Goal: Task Accomplishment & Management: Manage account settings

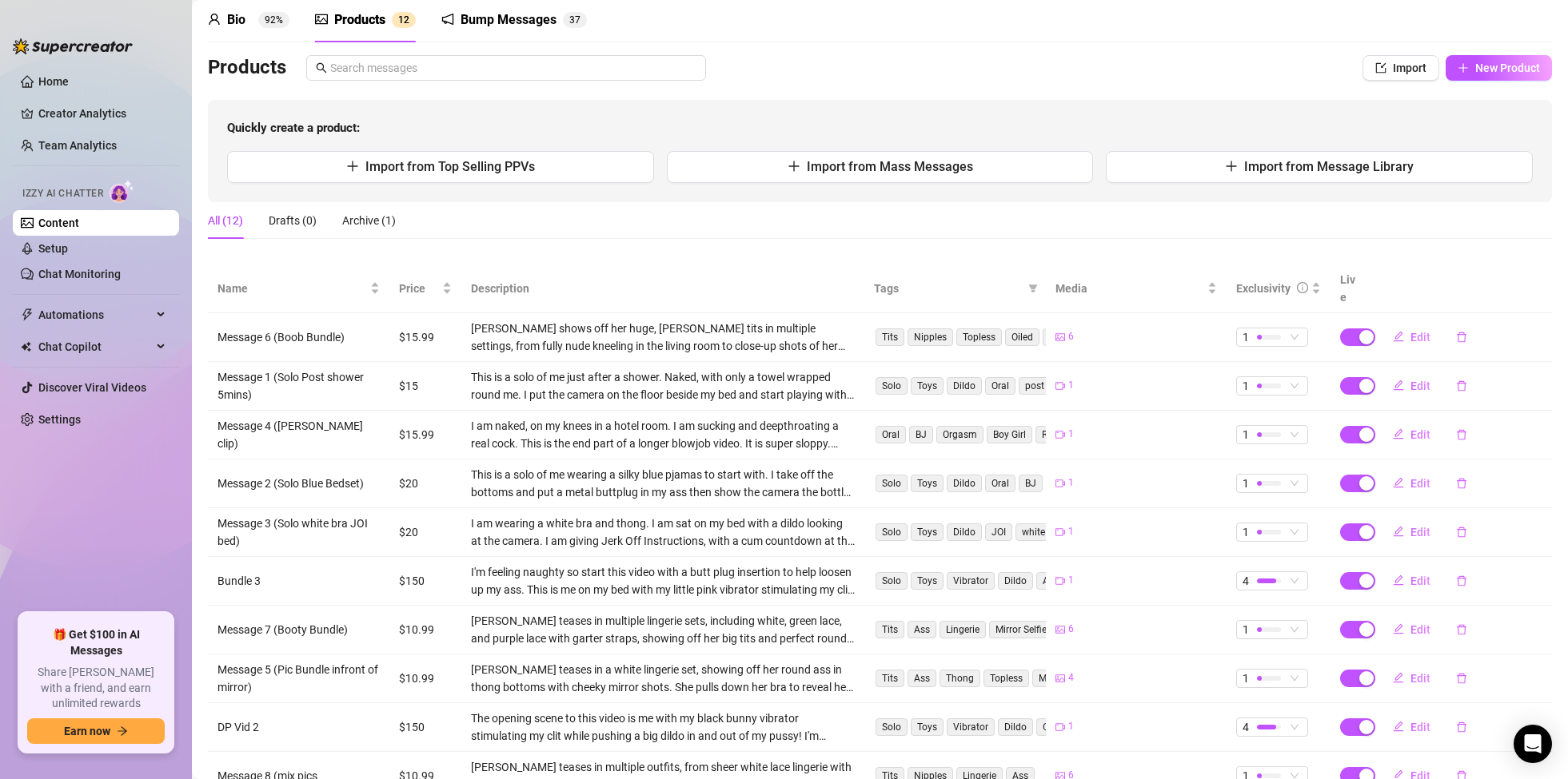
scroll to position [61, 0]
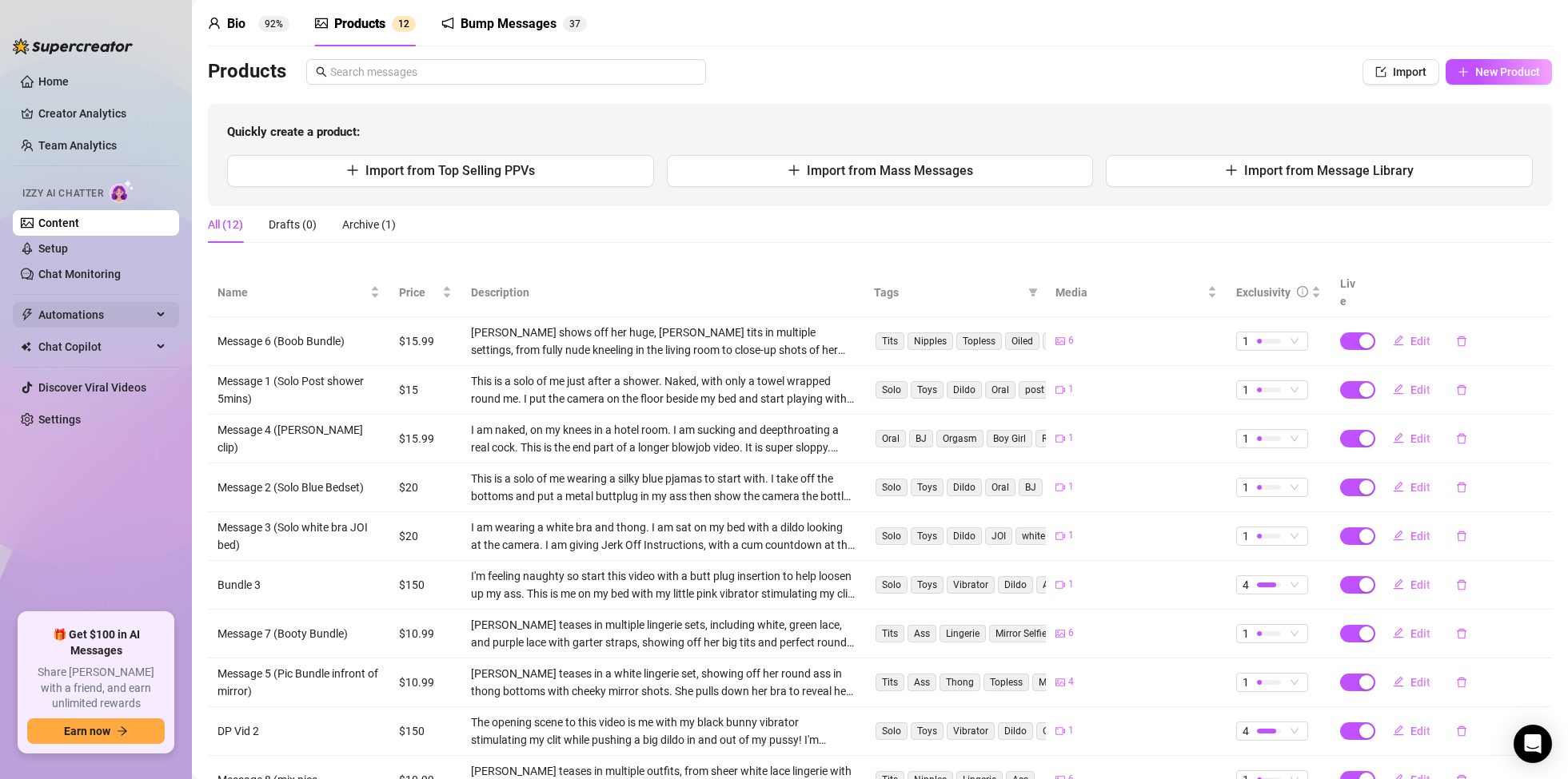
click at [143, 311] on span "Automations" at bounding box center [95, 315] width 113 height 26
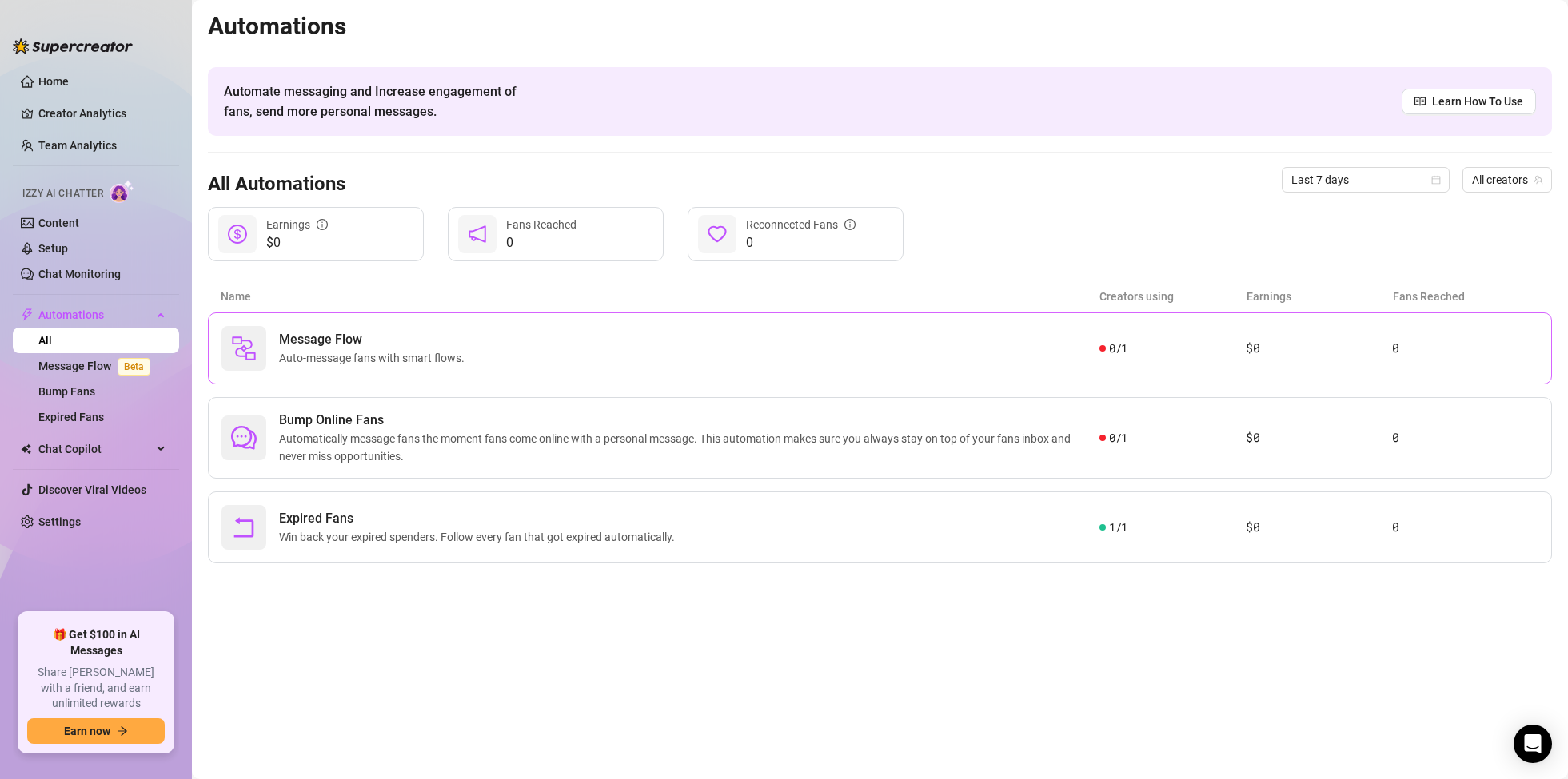
click at [364, 350] on span "Auto-message fans with smart flows." at bounding box center [375, 358] width 192 height 18
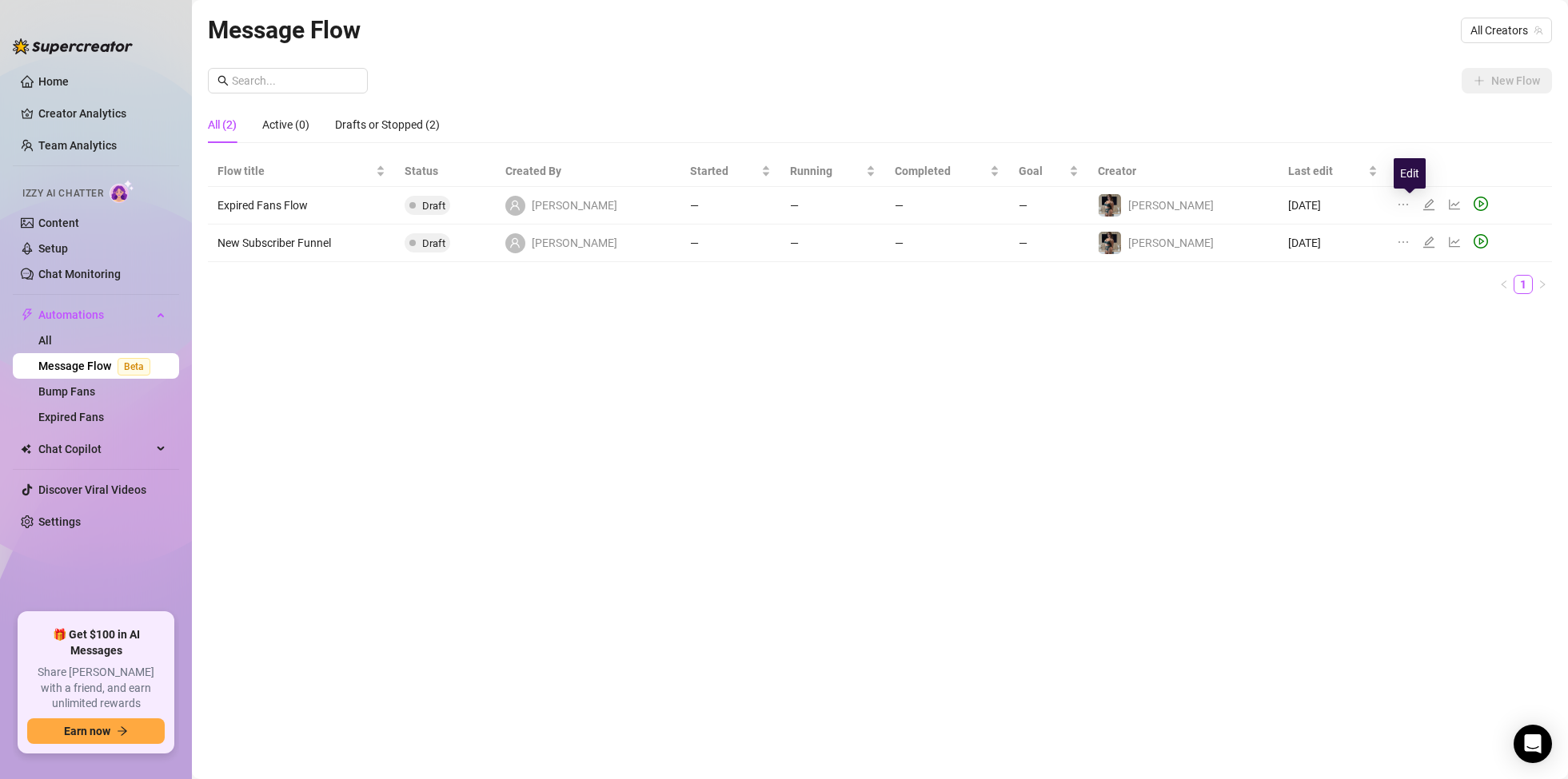
click at [1423, 205] on icon "edit" at bounding box center [1428, 204] width 11 height 11
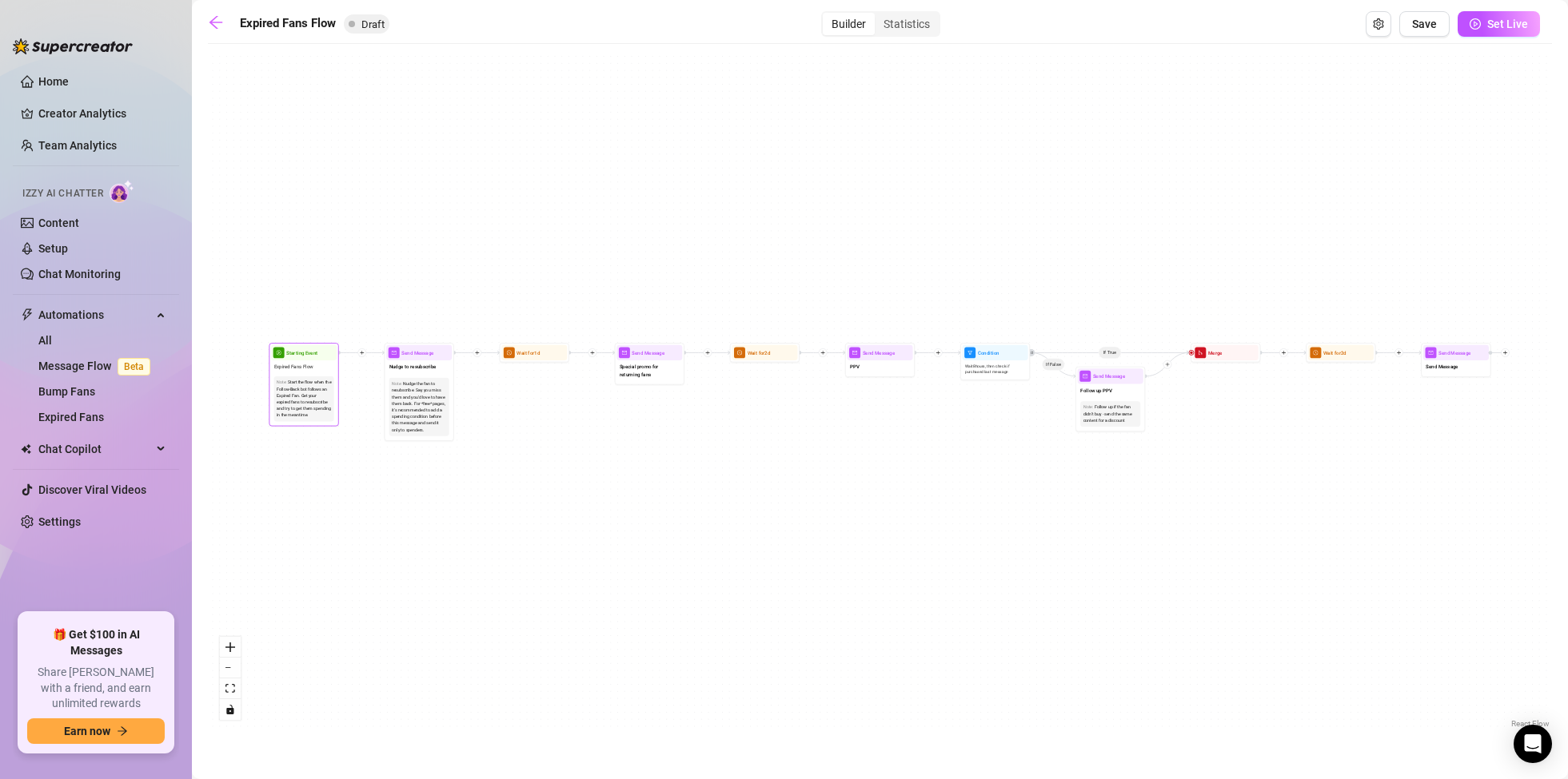
click at [313, 392] on div "Start the flow when the Follow-Back bot follows an Expired Fan. Get your expire…" at bounding box center [304, 399] width 54 height 39
click at [286, 356] on span "Starting Event" at bounding box center [302, 353] width 32 height 8
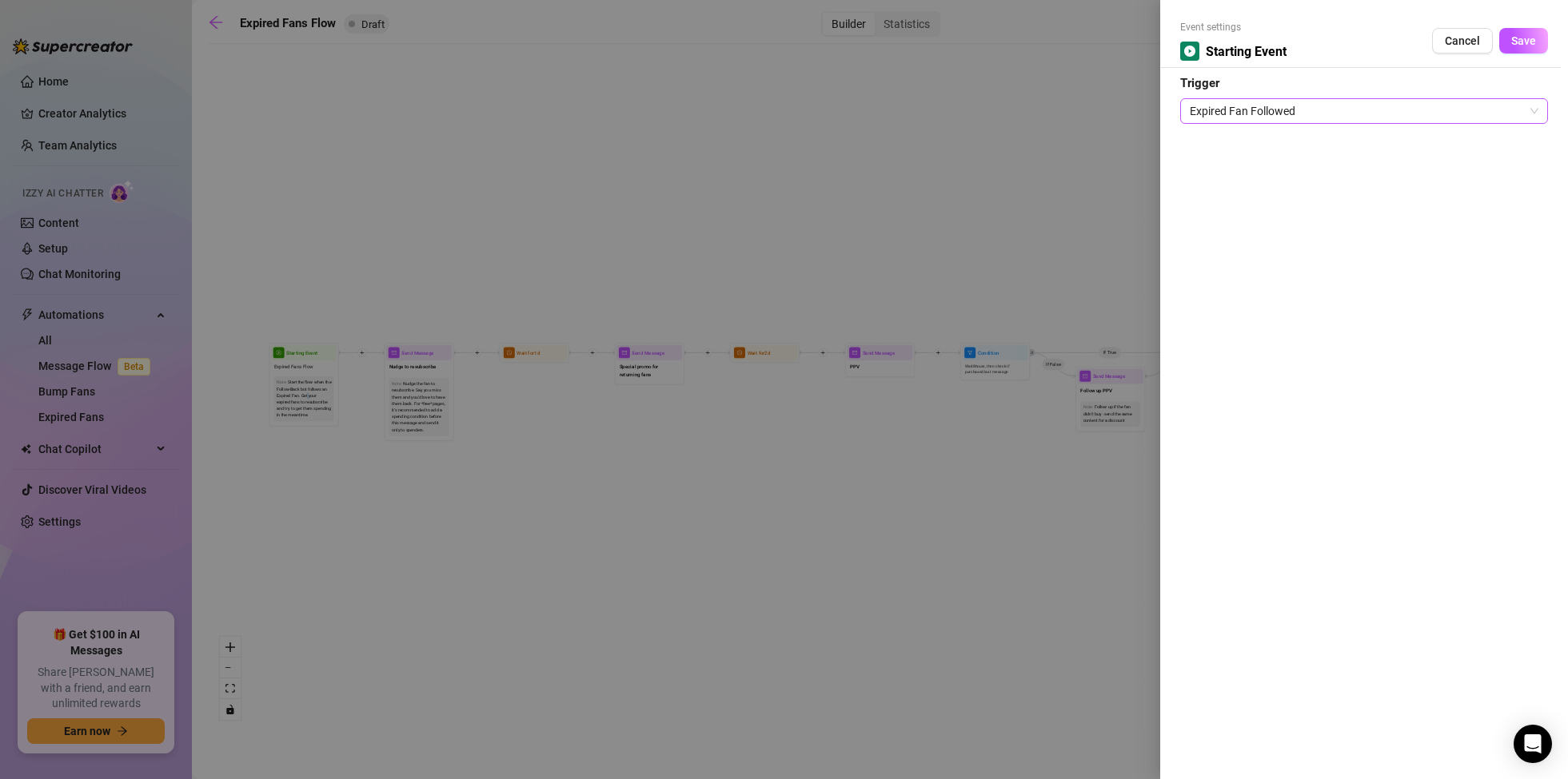
click at [1526, 107] on span "Expired Fan Followed" at bounding box center [1363, 111] width 348 height 24
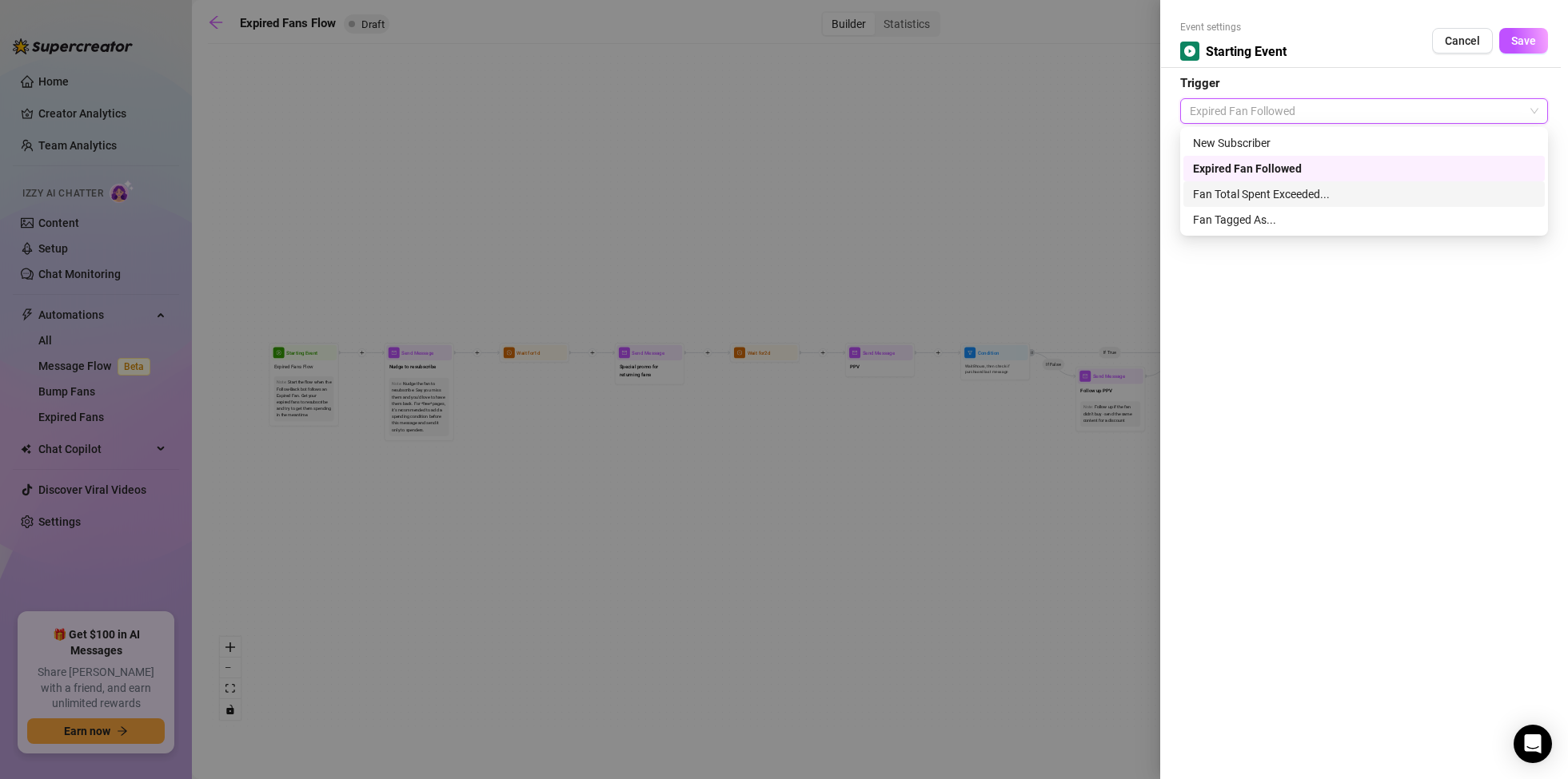
click at [1080, 513] on div at bounding box center [784, 390] width 1568 height 779
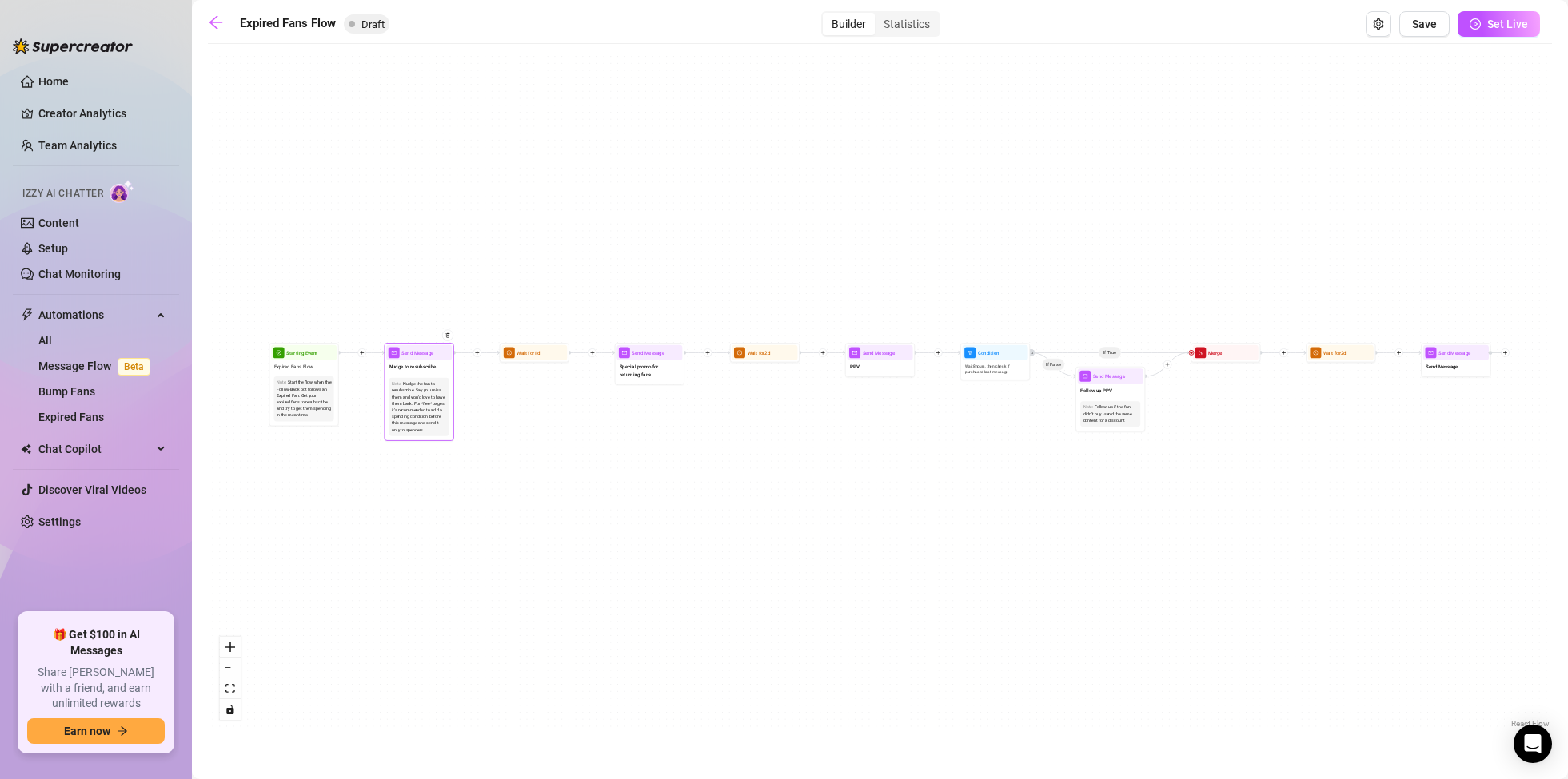
click at [413, 418] on div "Nudge the fan to resubscribe. Say you miss them and you'd love to have them bac…" at bounding box center [418, 407] width 54 height 53
click at [413, 390] on div "Nudge the fan to resubscribe. Say you miss them and you'd love to have them bac…" at bounding box center [418, 407] width 54 height 53
click at [418, 352] on span "Send Message" at bounding box center [417, 353] width 33 height 8
type textarea "Nudge to resubscribe"
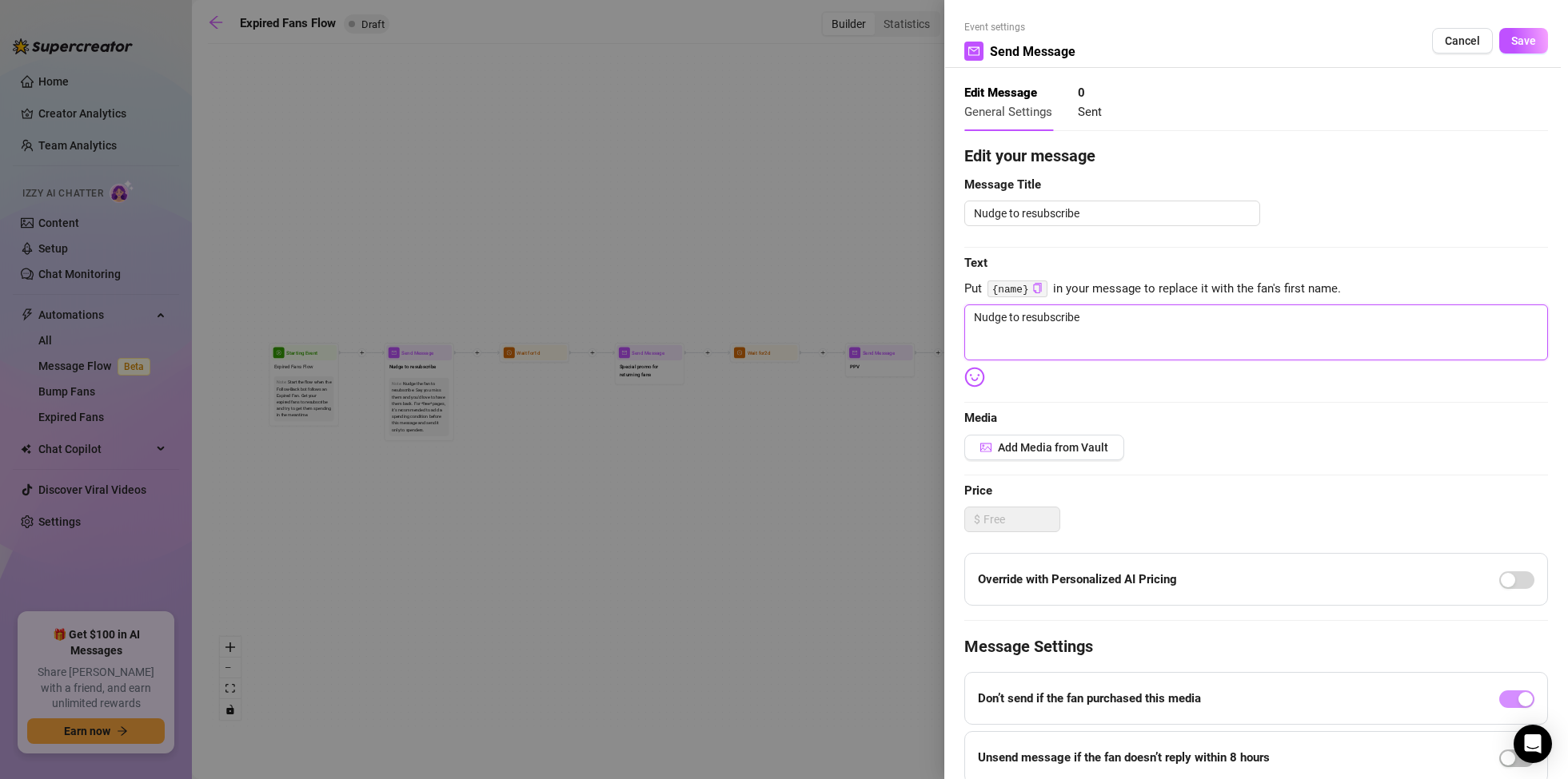
click at [1058, 323] on textarea "Nudge to resubscribe" at bounding box center [1256, 332] width 584 height 56
click at [1038, 289] on icon "copy" at bounding box center [1037, 288] width 11 height 11
click at [1038, 289] on icon "check" at bounding box center [1037, 288] width 11 height 11
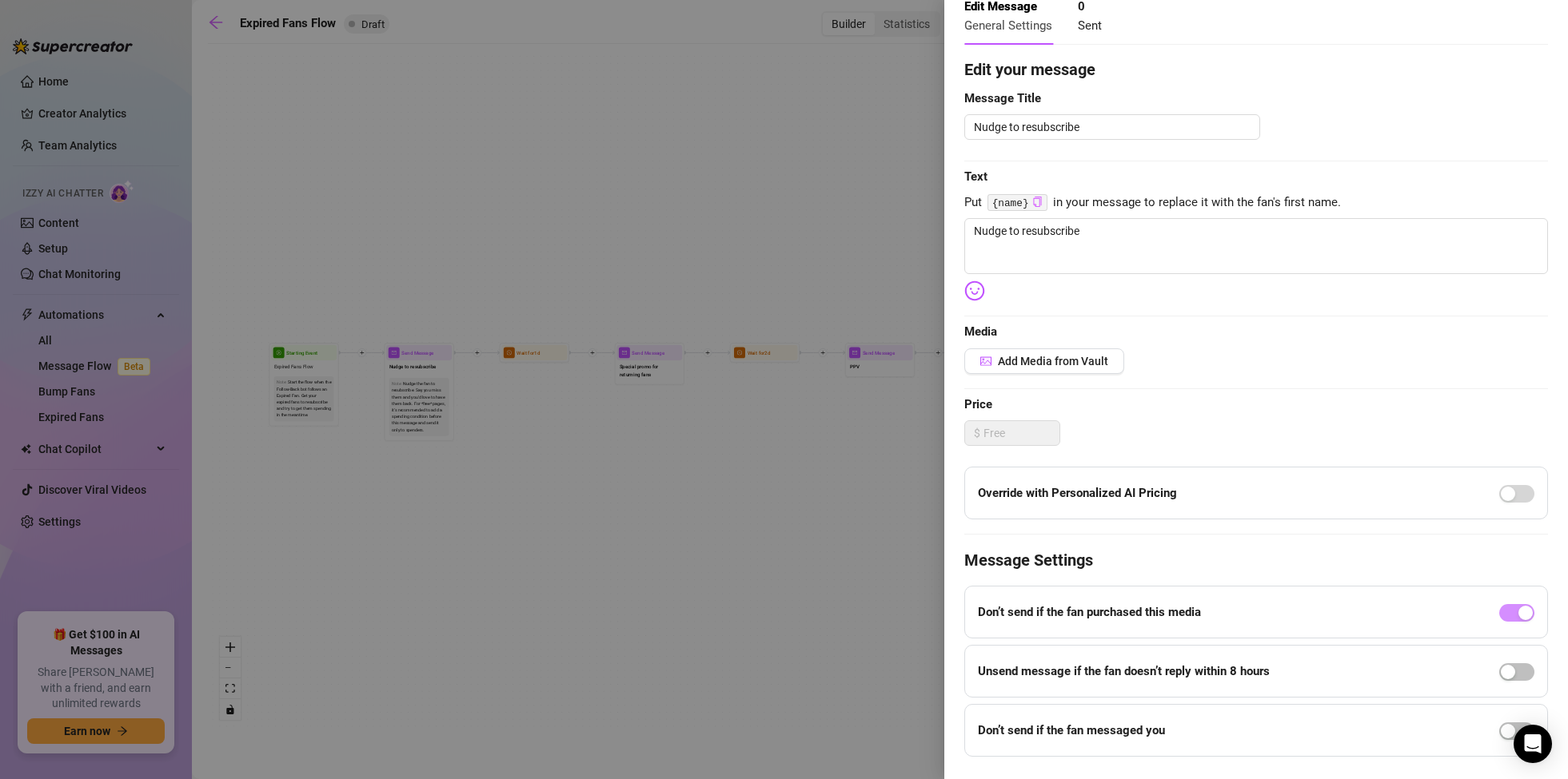
scroll to position [124, 0]
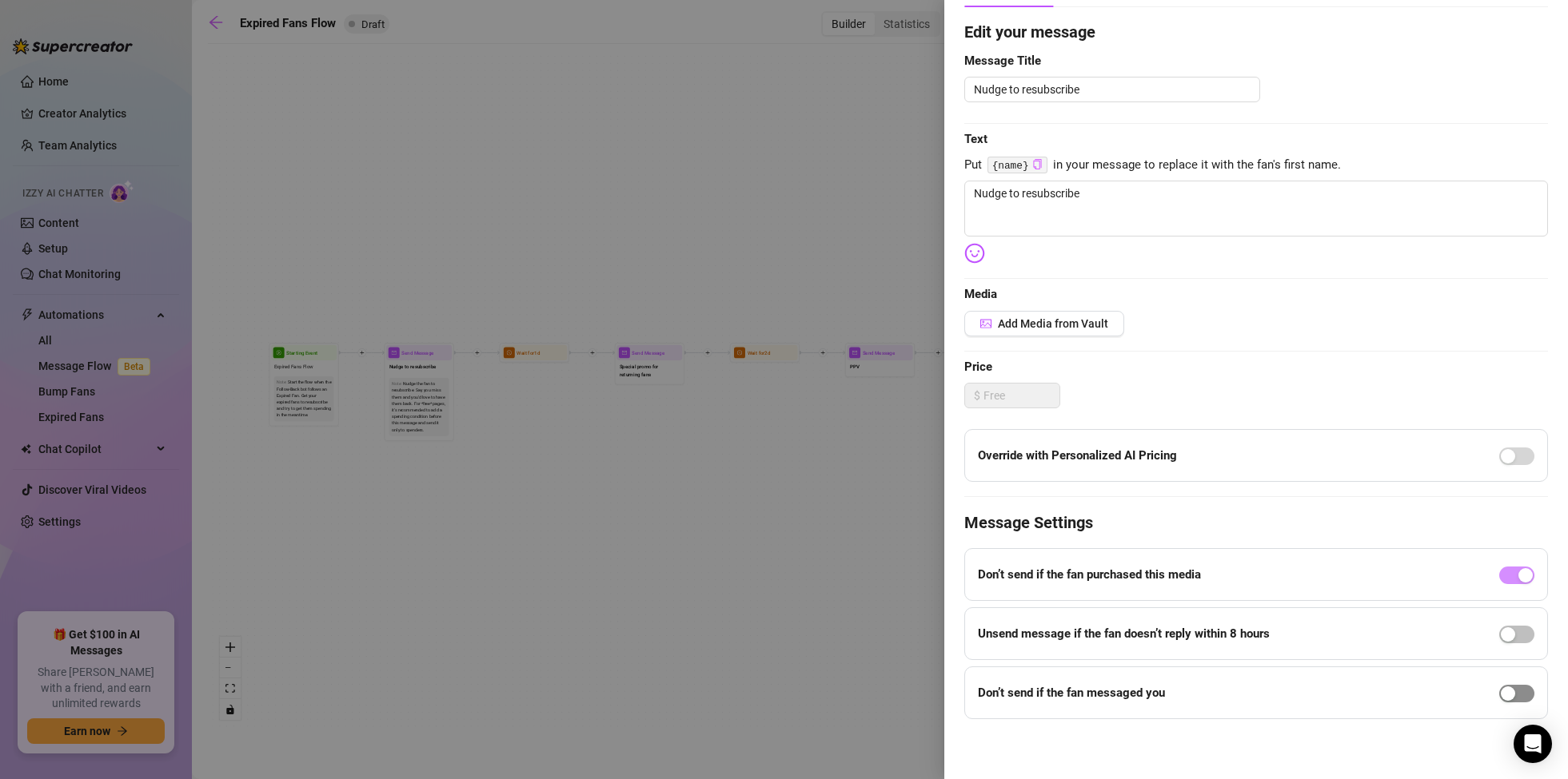
click at [1521, 695] on span "button" at bounding box center [1517, 694] width 36 height 18
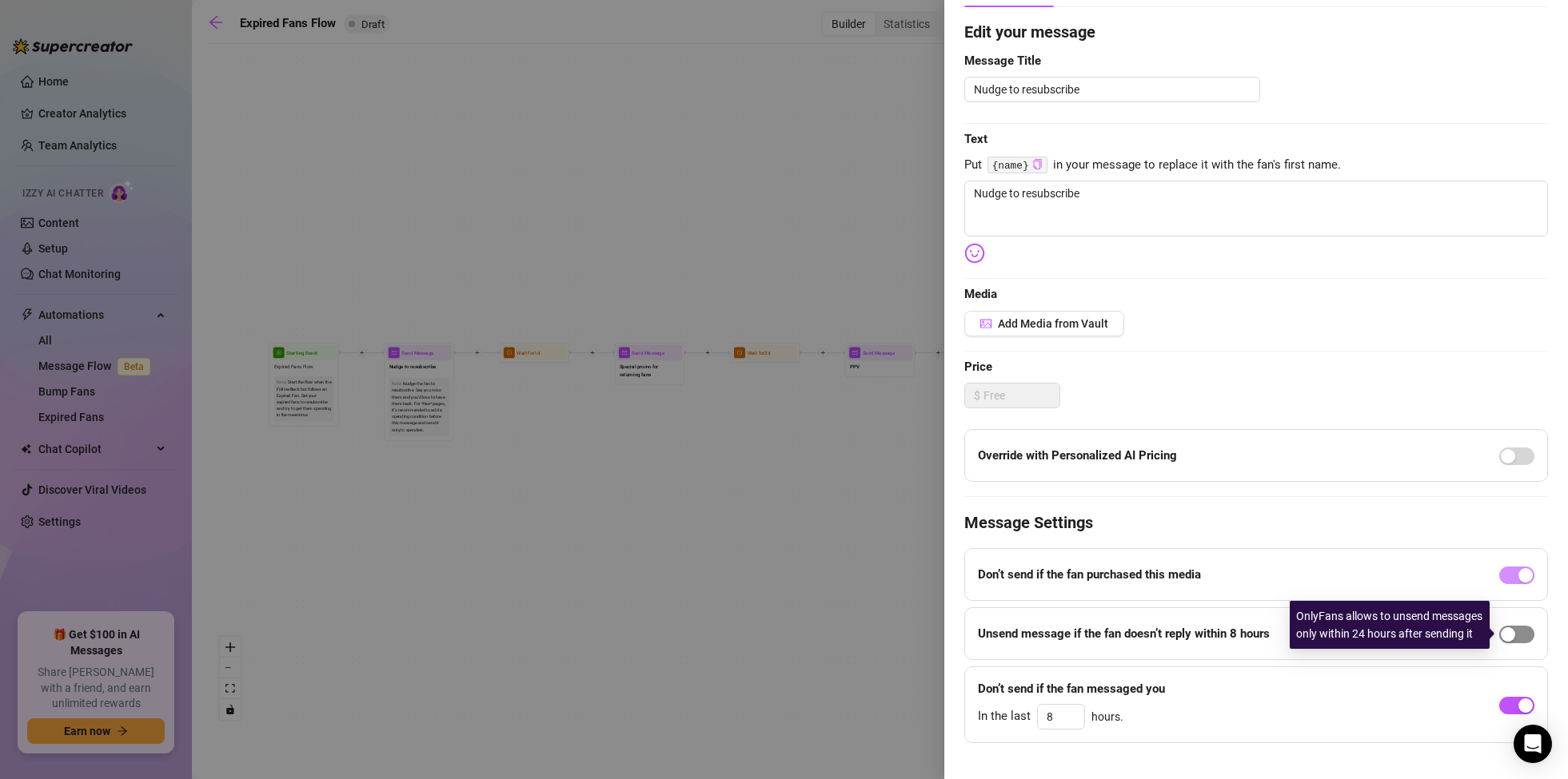
click at [1525, 634] on span "button" at bounding box center [1517, 635] width 36 height 18
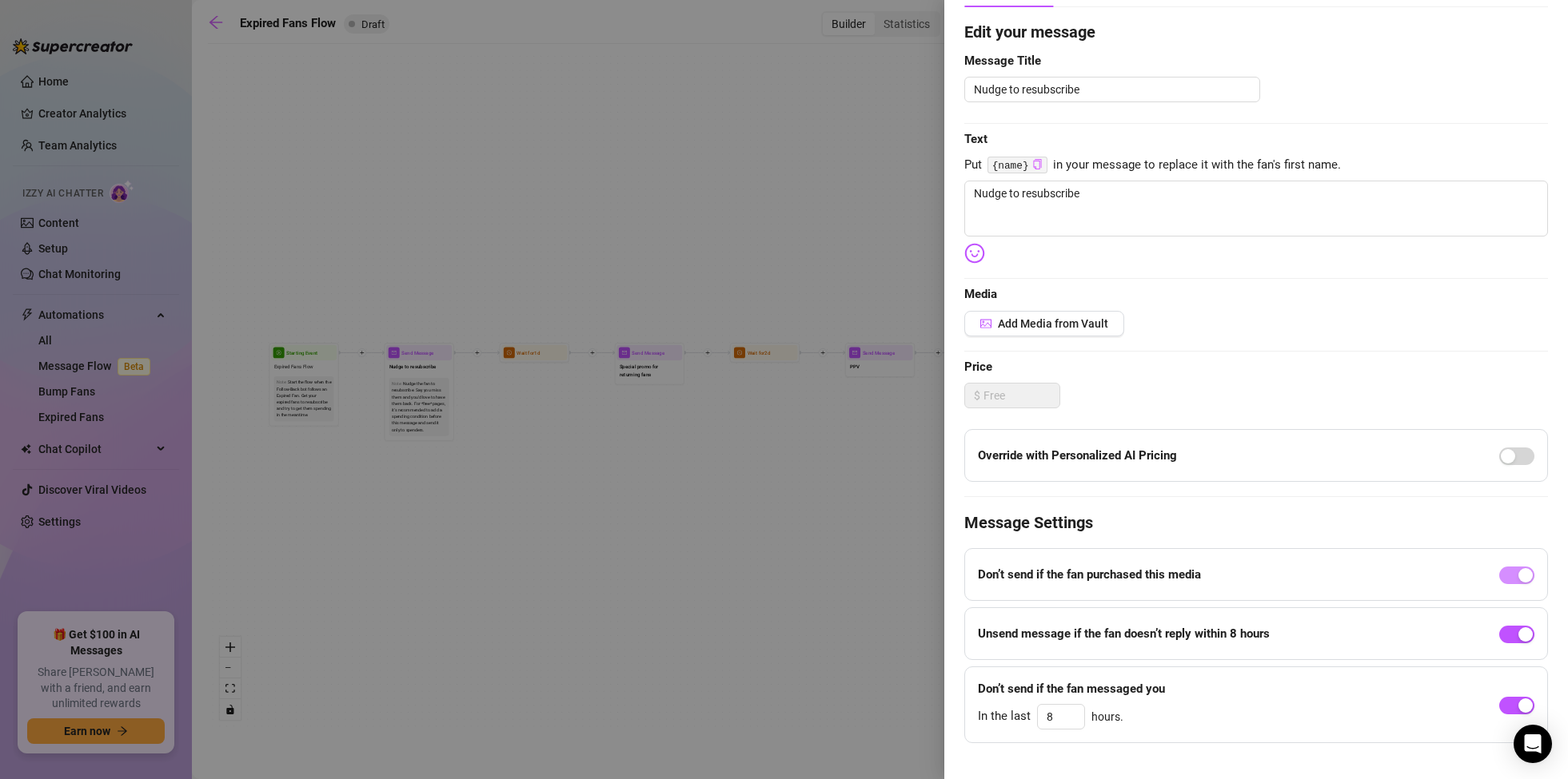
click at [691, 605] on div at bounding box center [784, 390] width 1568 height 779
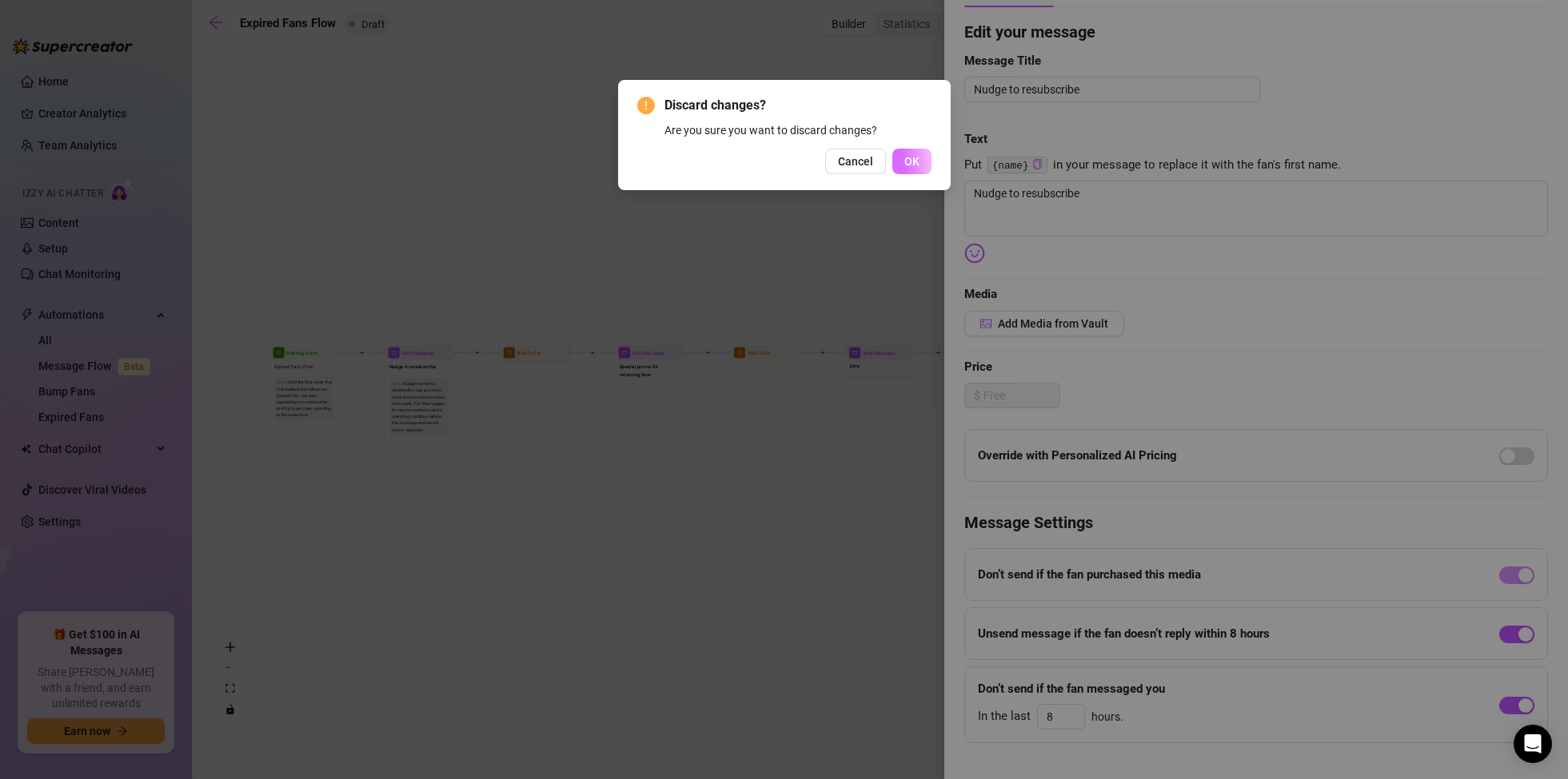
click at [914, 160] on span "OK" at bounding box center [911, 161] width 15 height 13
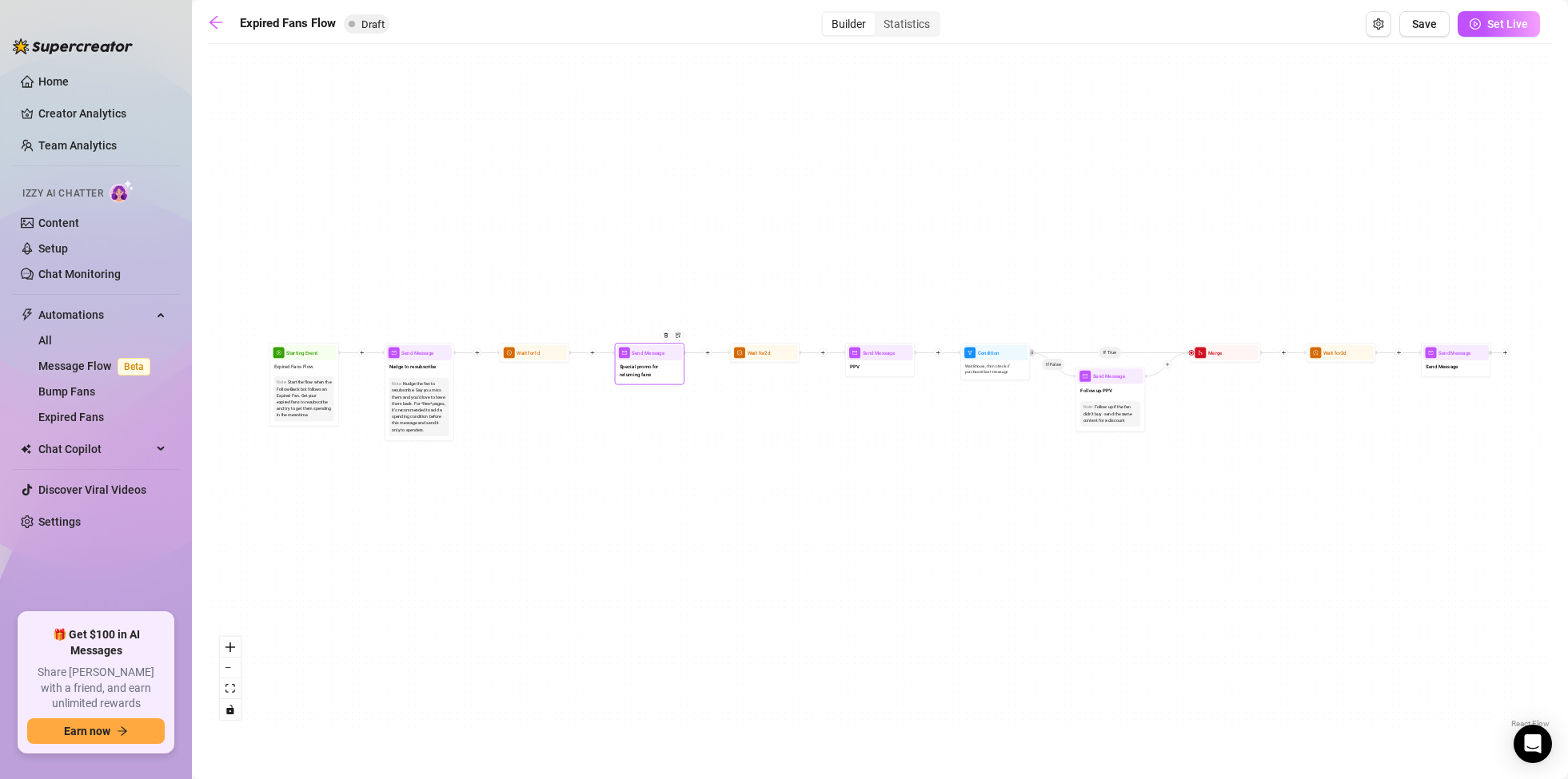
click at [652, 373] on span "Special promo for returning fans" at bounding box center [649, 370] width 60 height 15
type textarea "Special promo for returning fans"
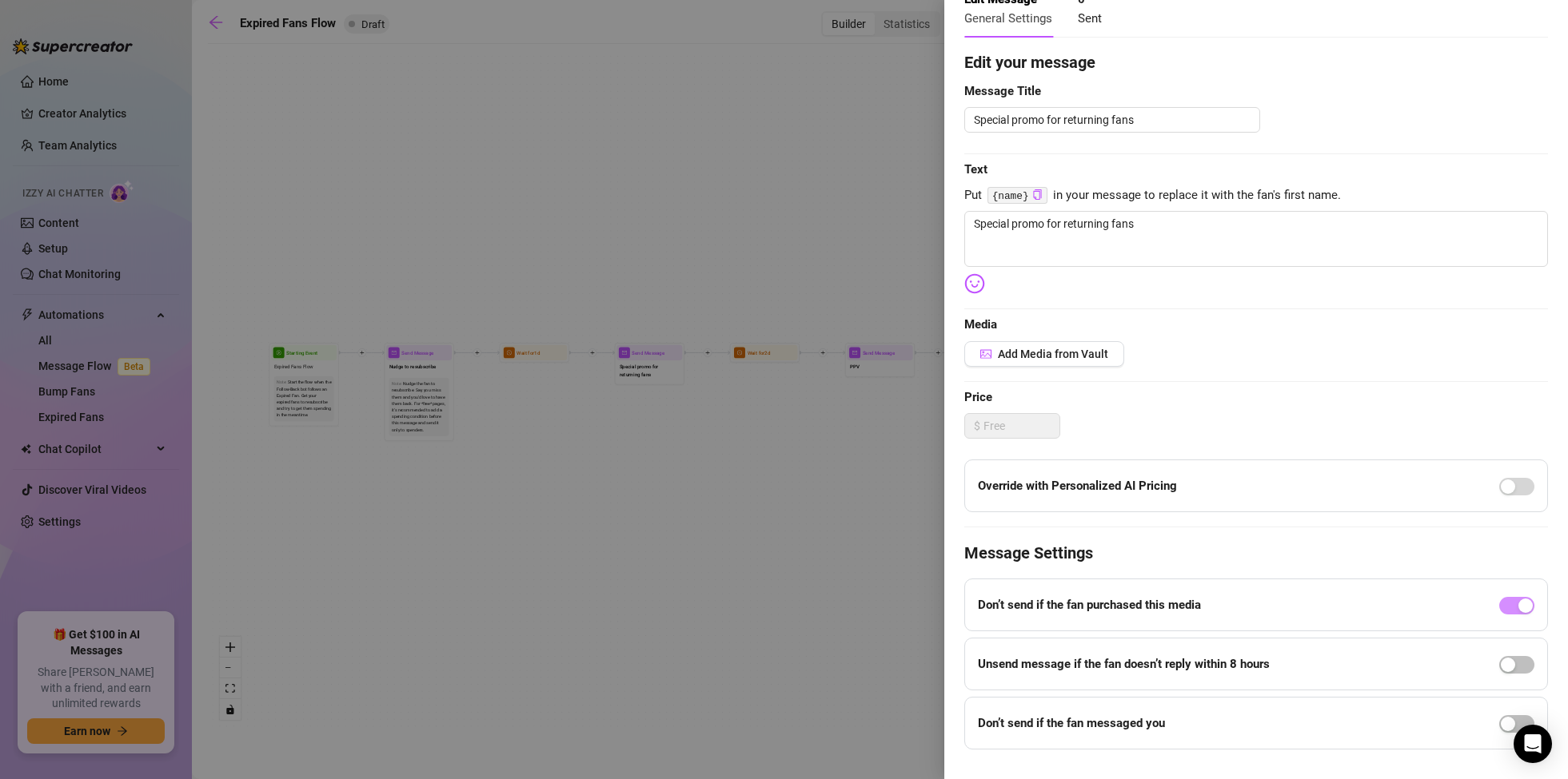
scroll to position [0, 0]
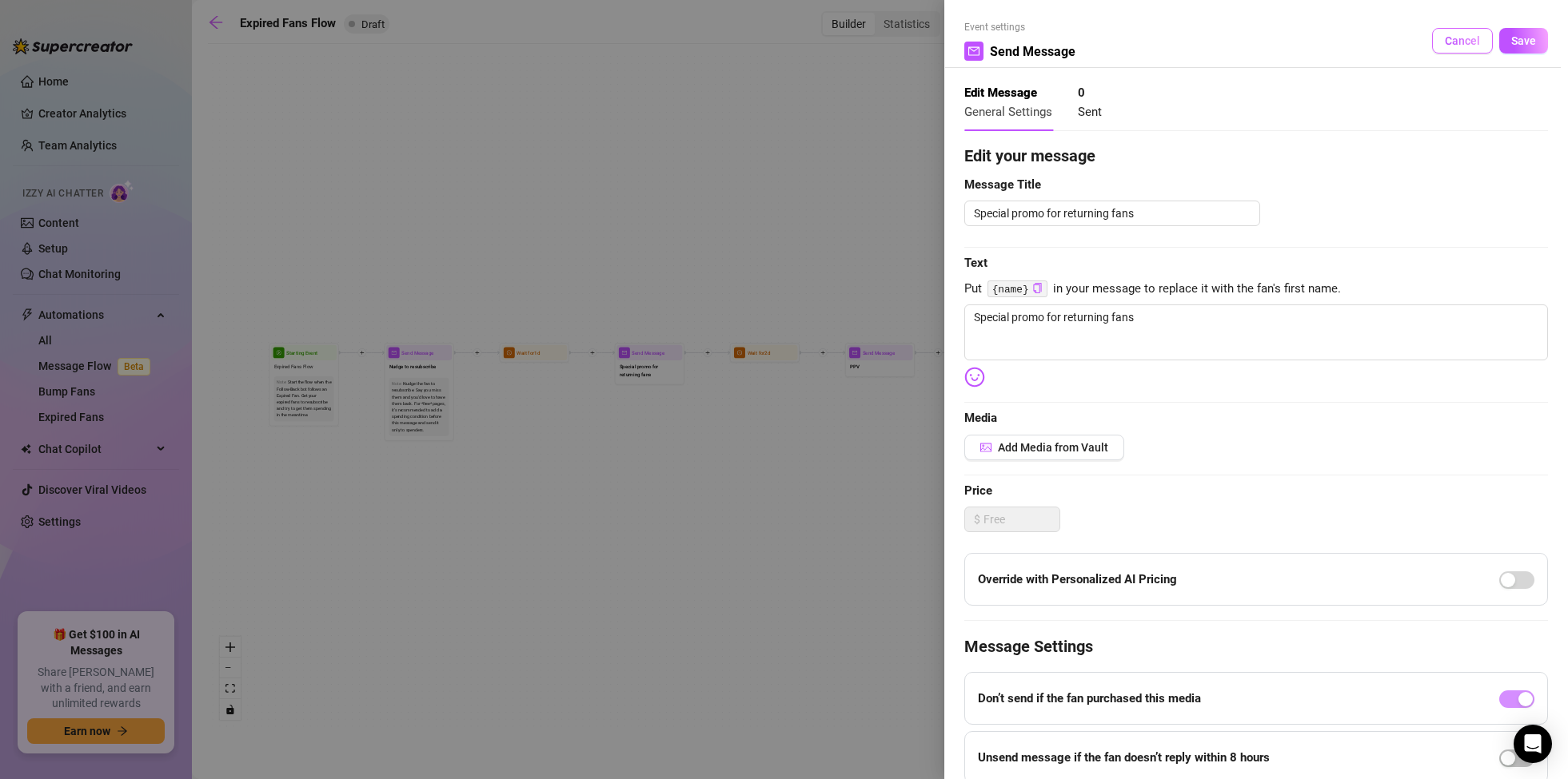
click at [1460, 32] on button "Cancel" at bounding box center [1462, 40] width 61 height 26
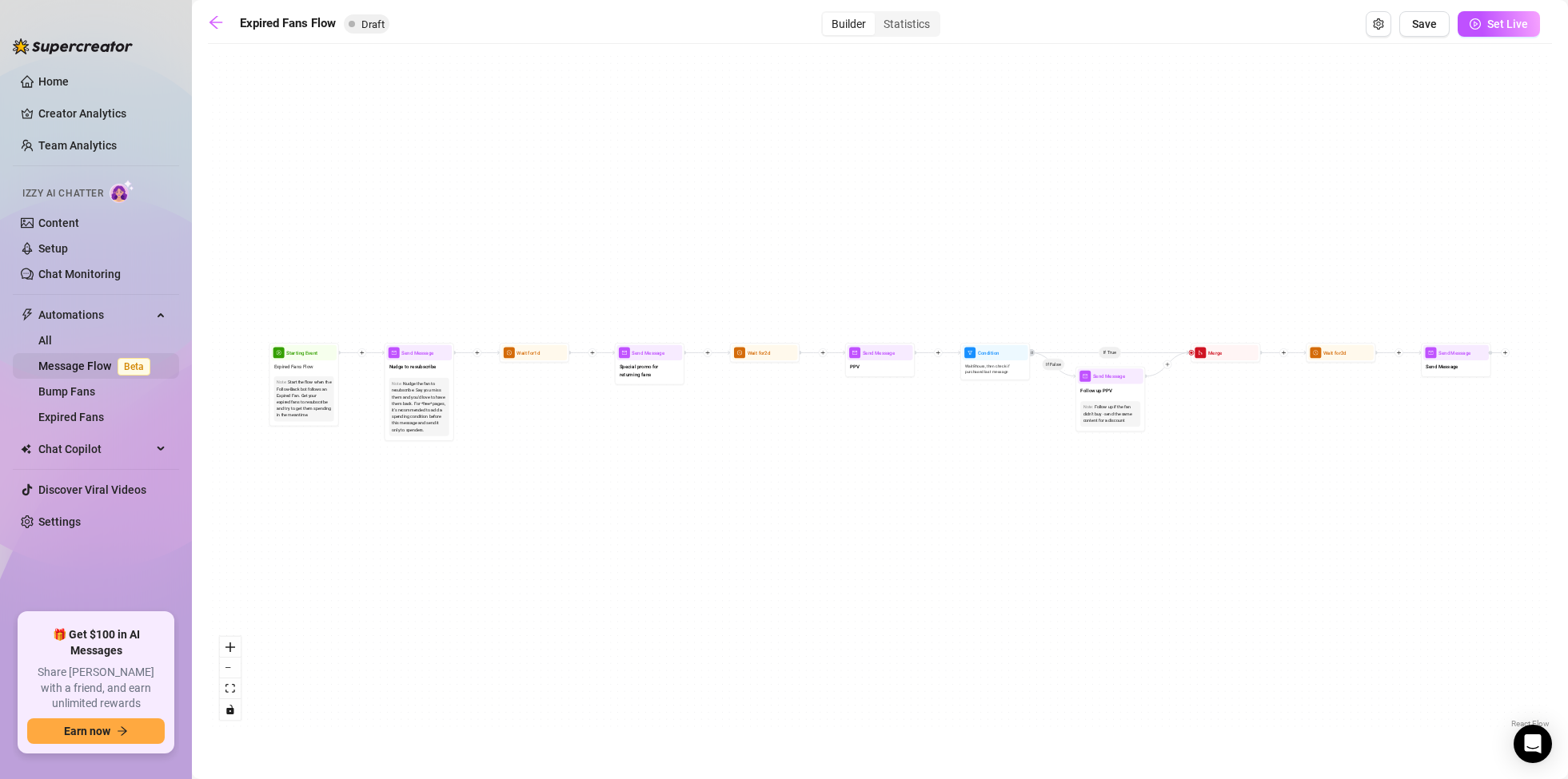
click at [75, 361] on link "Message Flow Beta" at bounding box center [98, 366] width 118 height 13
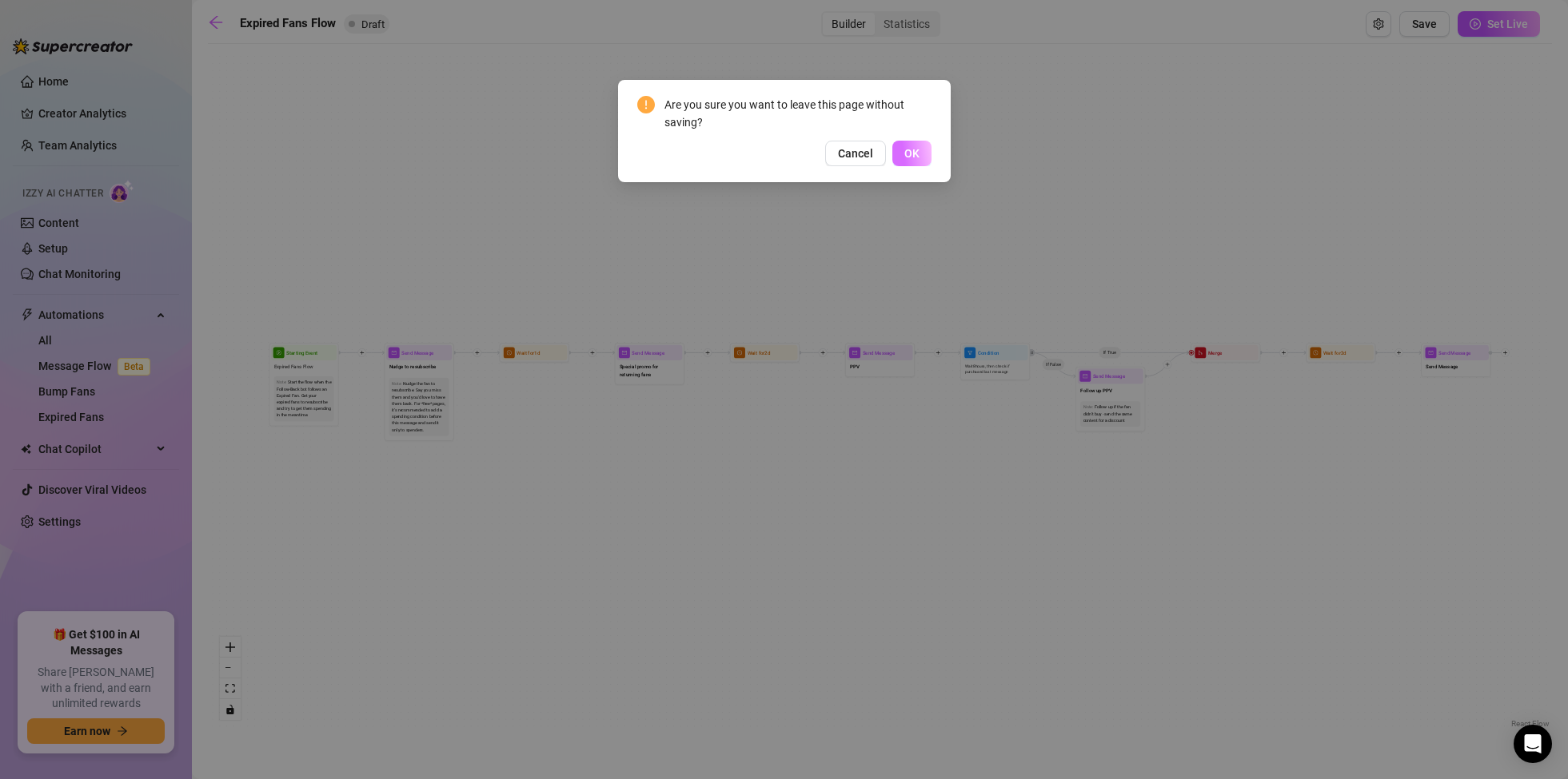
click at [919, 146] on button "OK" at bounding box center [912, 154] width 39 height 26
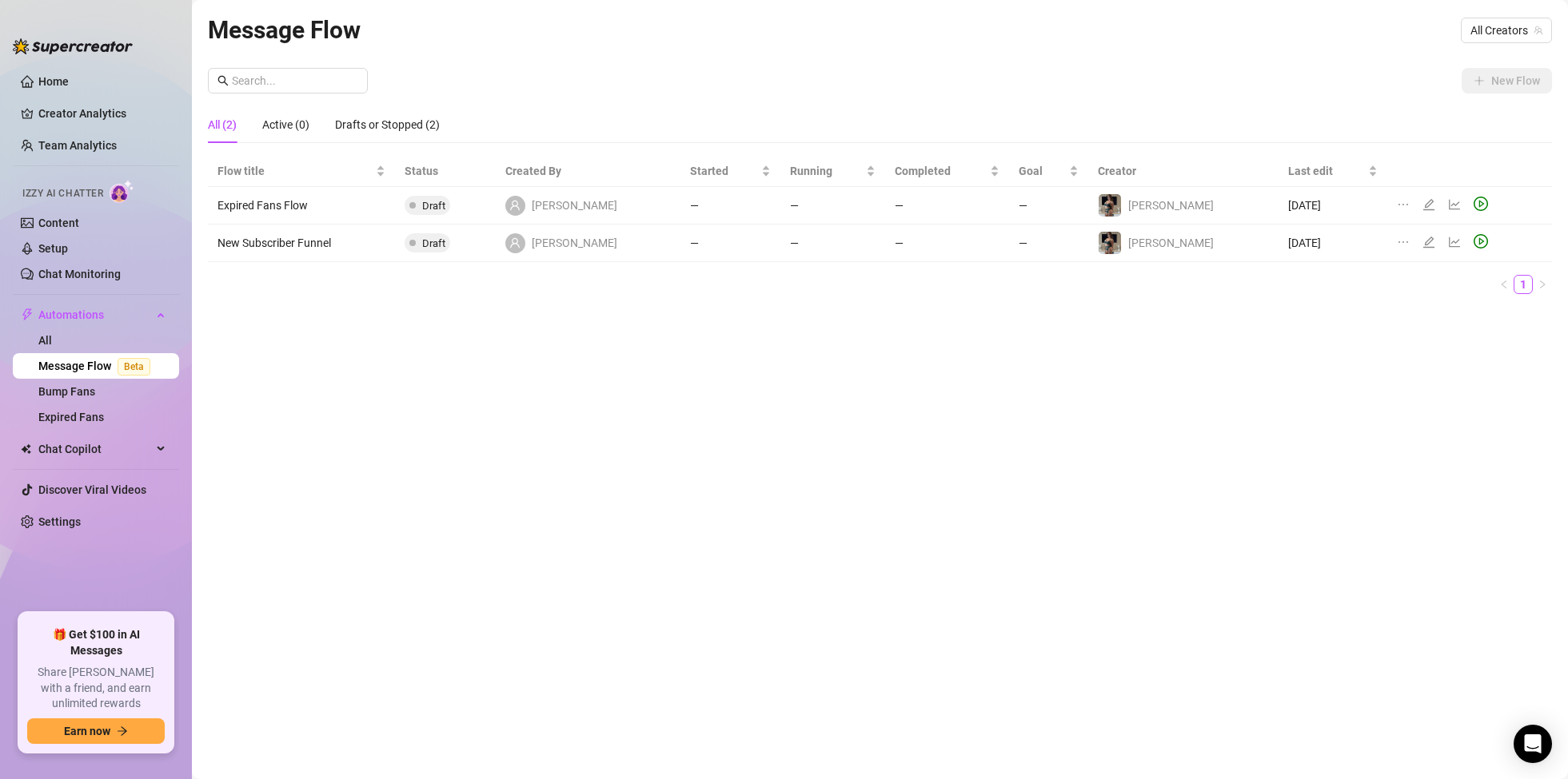
click at [307, 367] on div "Message Flow All Creators New Flow All (2) Active (0) Drafts or Stopped (2) Flo…" at bounding box center [880, 371] width 1344 height 720
click at [1266, 74] on div "New Flow" at bounding box center [880, 81] width 1344 height 26
click at [356, 372] on div "Message Flow All Creators New Flow All (2) Active (0) Drafts or Stopped (2) Flo…" at bounding box center [880, 371] width 1344 height 720
click at [1532, 24] on span "All Creators" at bounding box center [1506, 31] width 72 height 24
click at [1468, 95] on div "[PERSON_NAME] ( itsbillierose )" at bounding box center [1448, 88] width 180 height 19
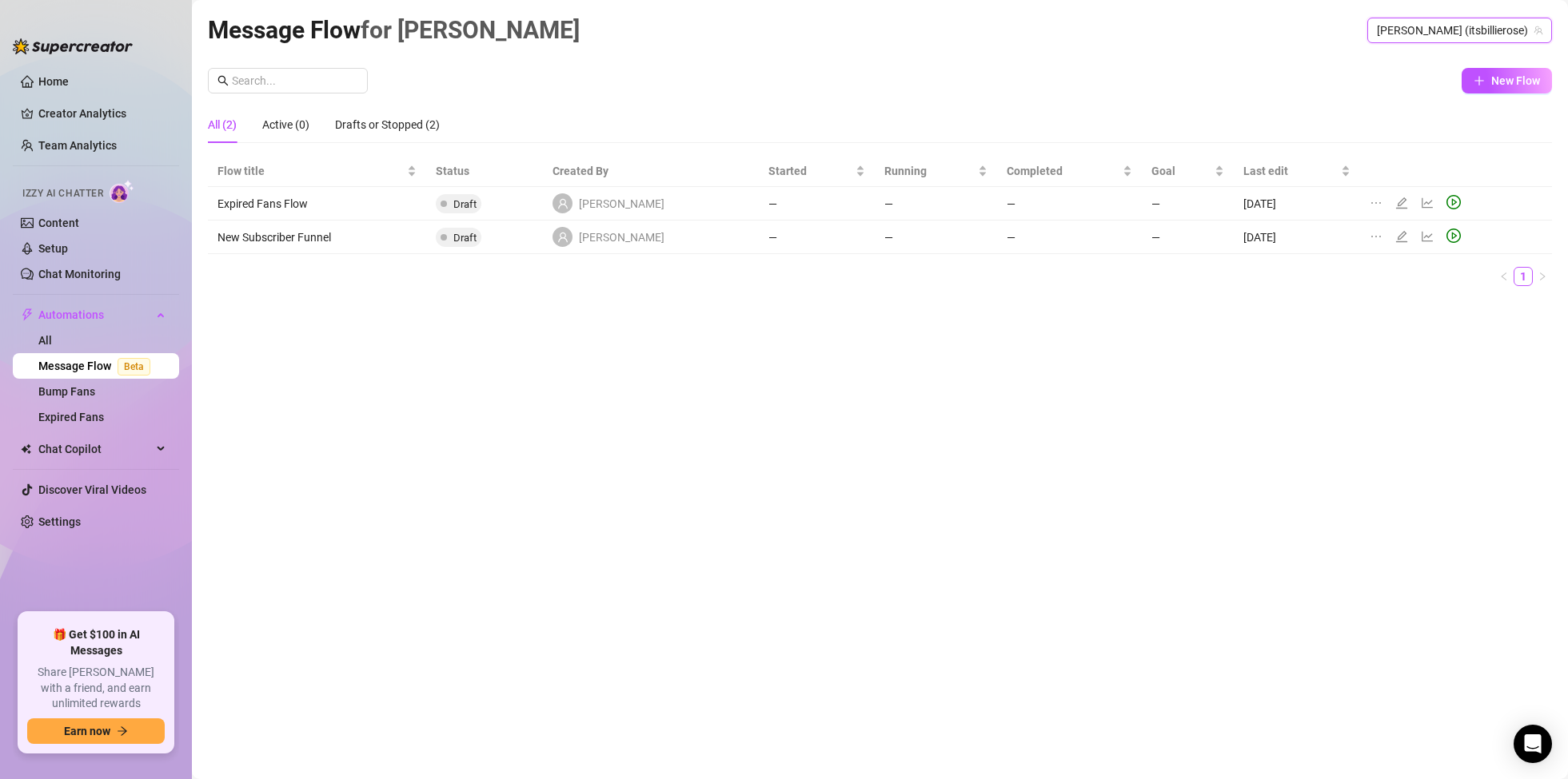
click at [1188, 75] on div "New Flow" at bounding box center [880, 81] width 1344 height 26
click at [1493, 75] on span "New Flow" at bounding box center [1515, 80] width 48 height 13
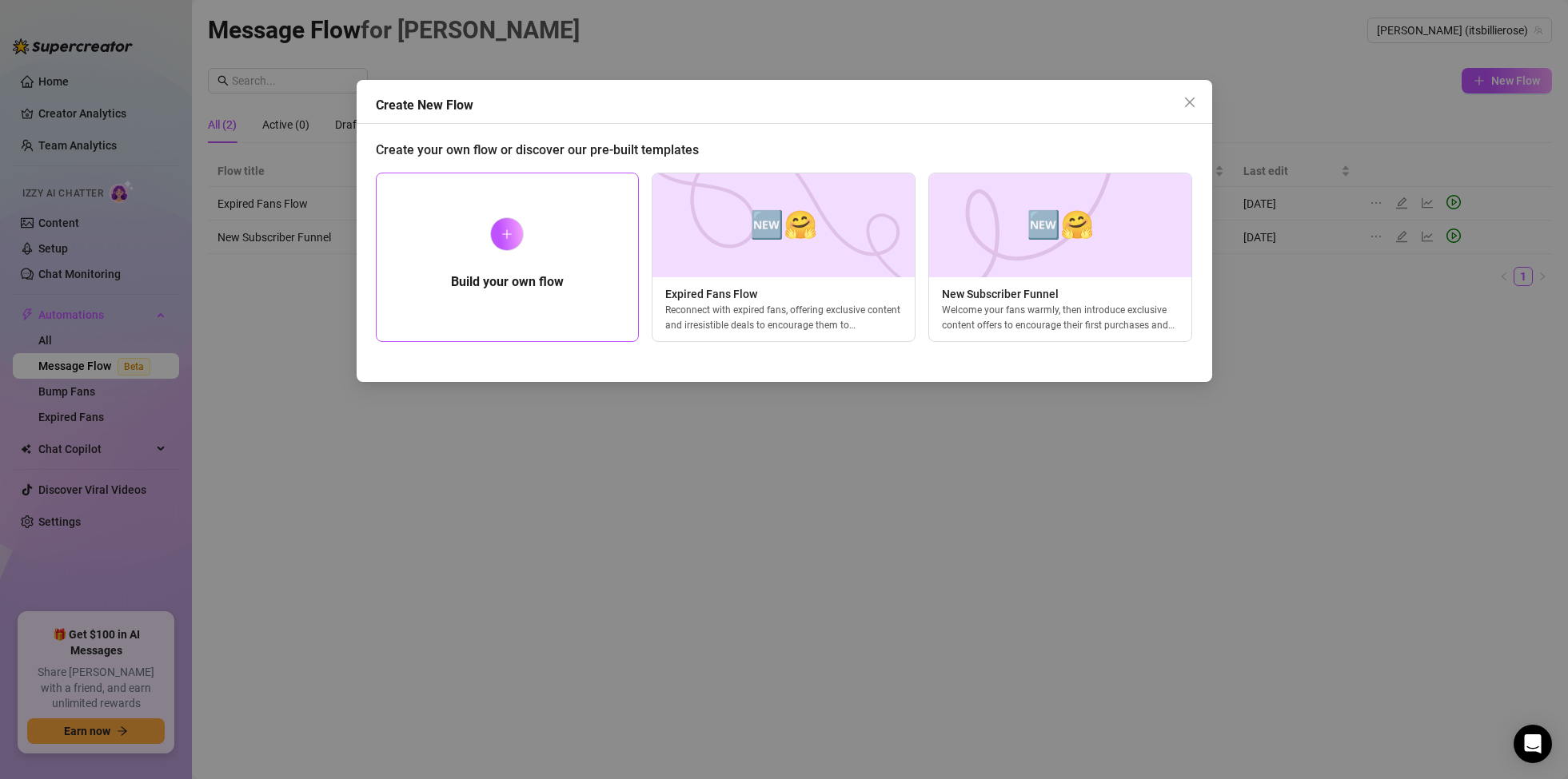
click at [452, 248] on div "Build your own flow" at bounding box center [508, 257] width 264 height 170
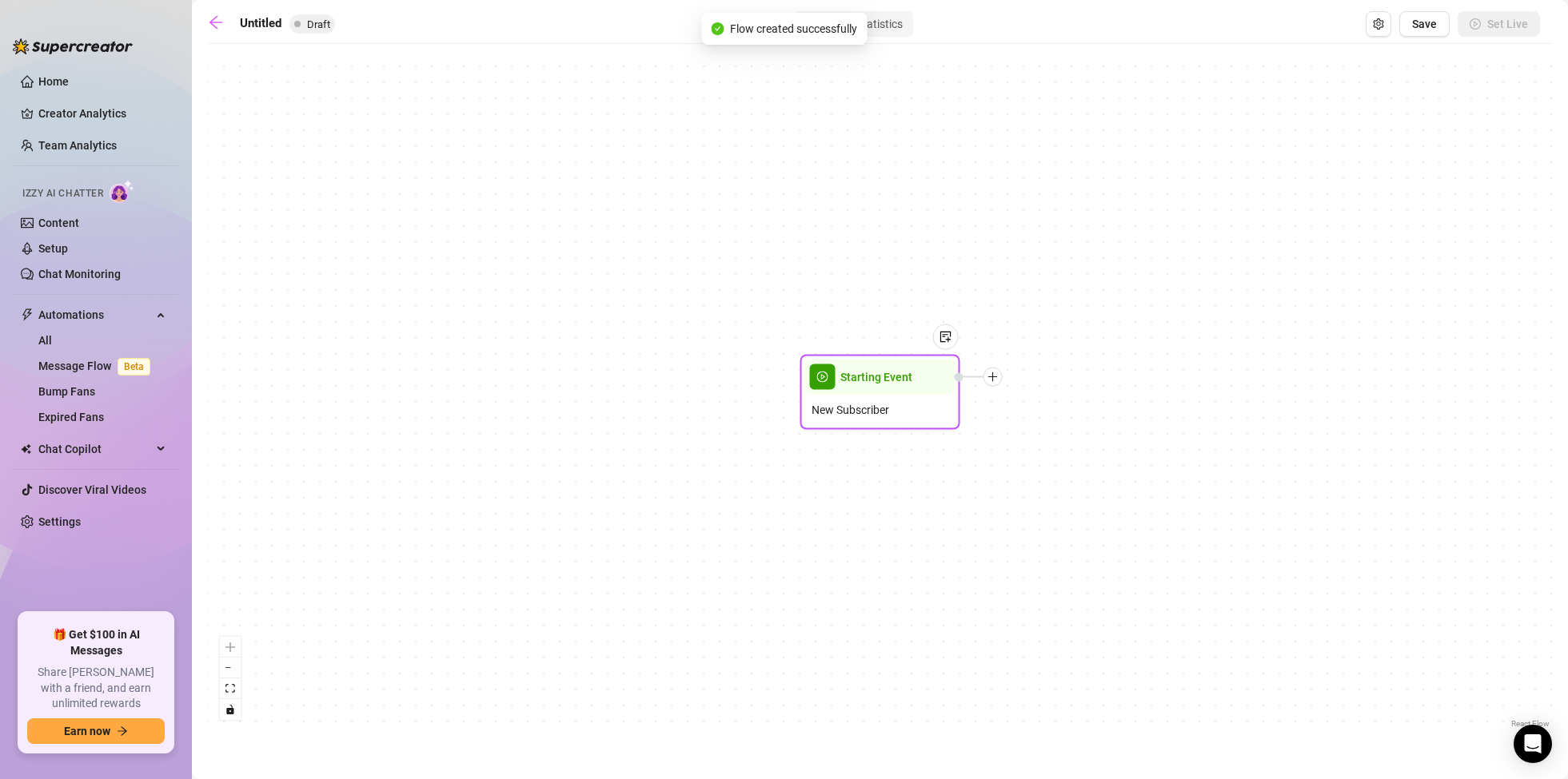
click at [839, 366] on div "Starting Event" at bounding box center [880, 378] width 150 height 35
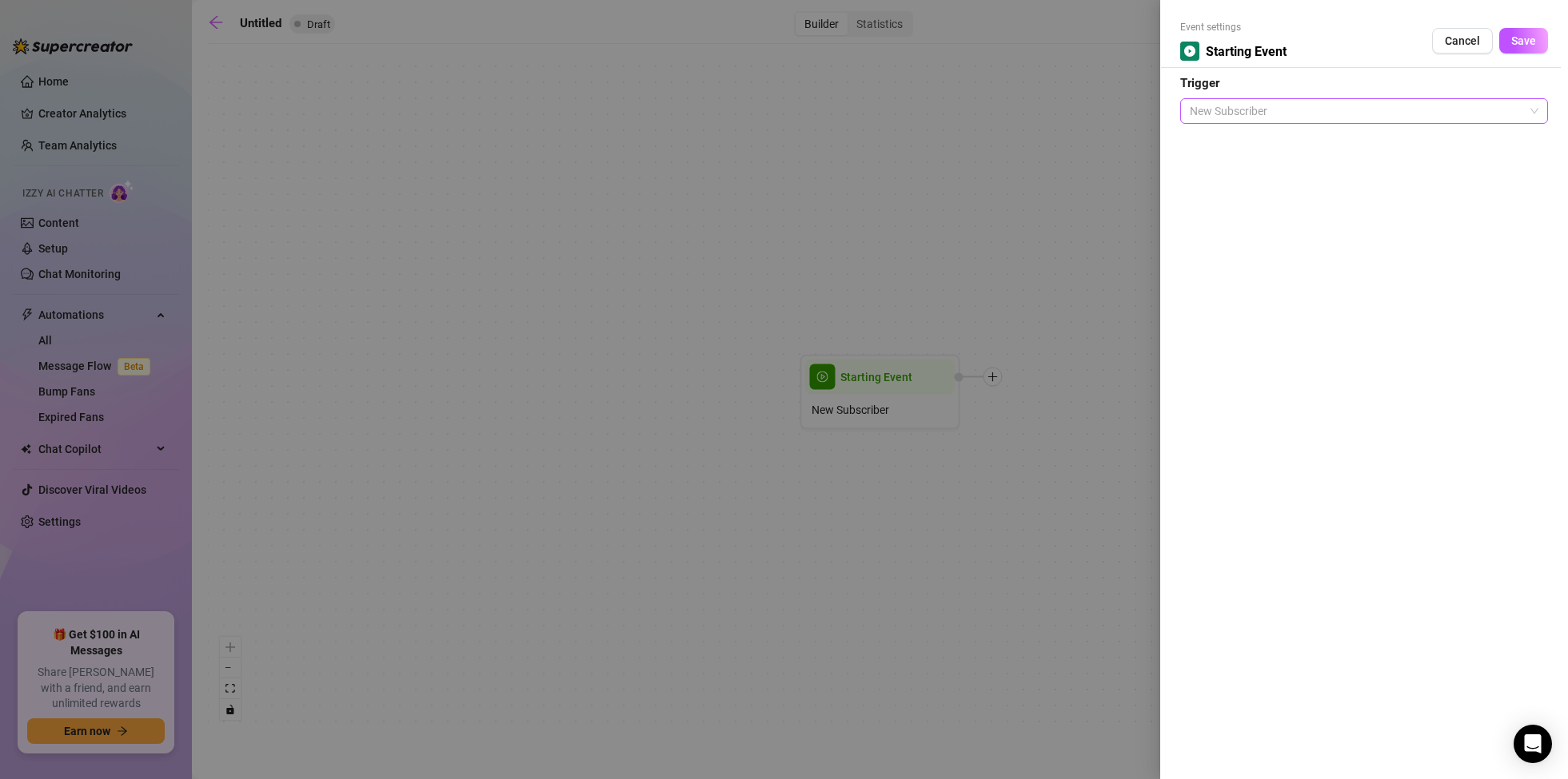
click at [1249, 104] on span "New Subscriber" at bounding box center [1363, 111] width 348 height 24
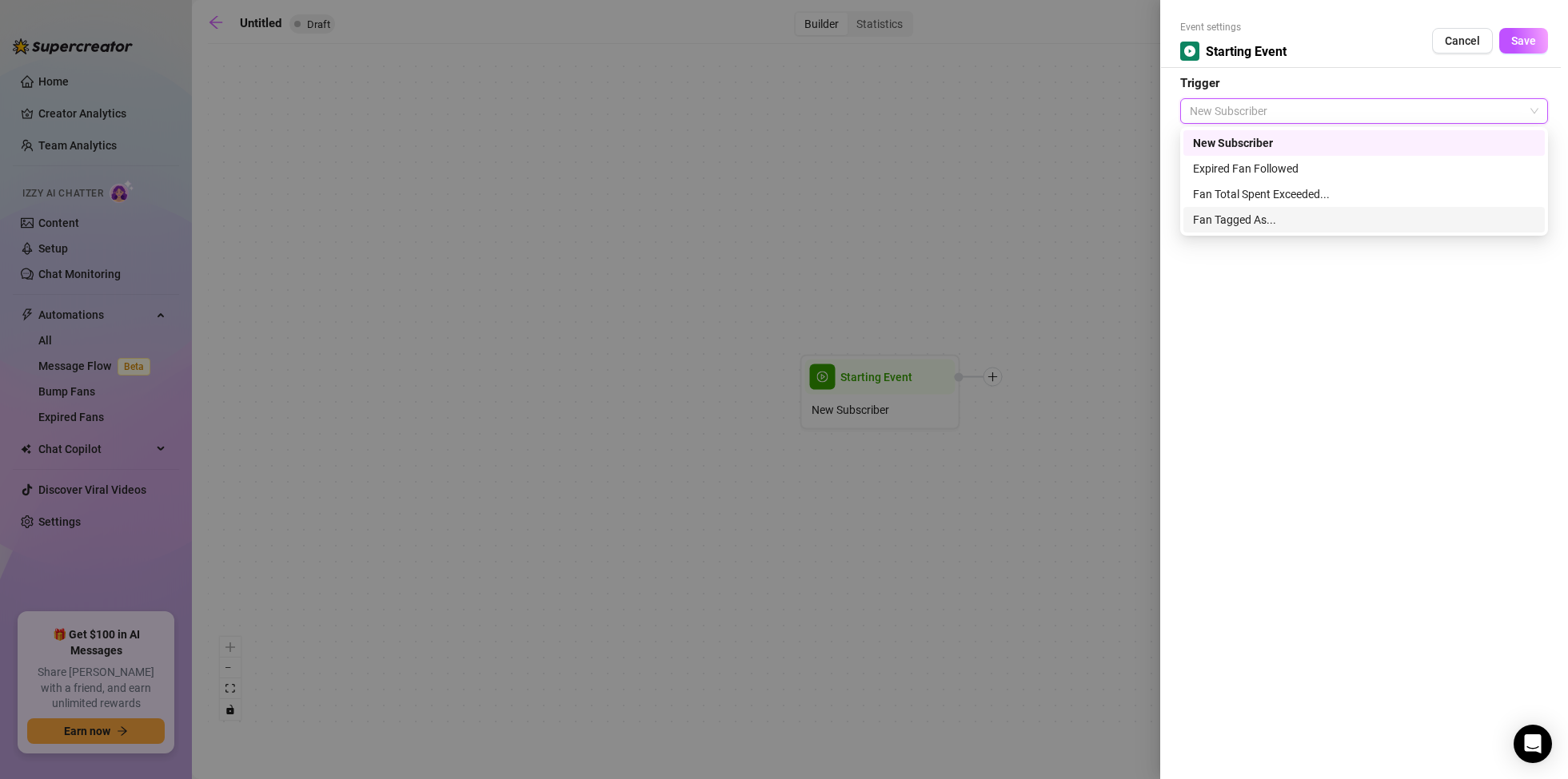
click at [1296, 220] on div "Fan Tagged As..." at bounding box center [1364, 220] width 342 height 18
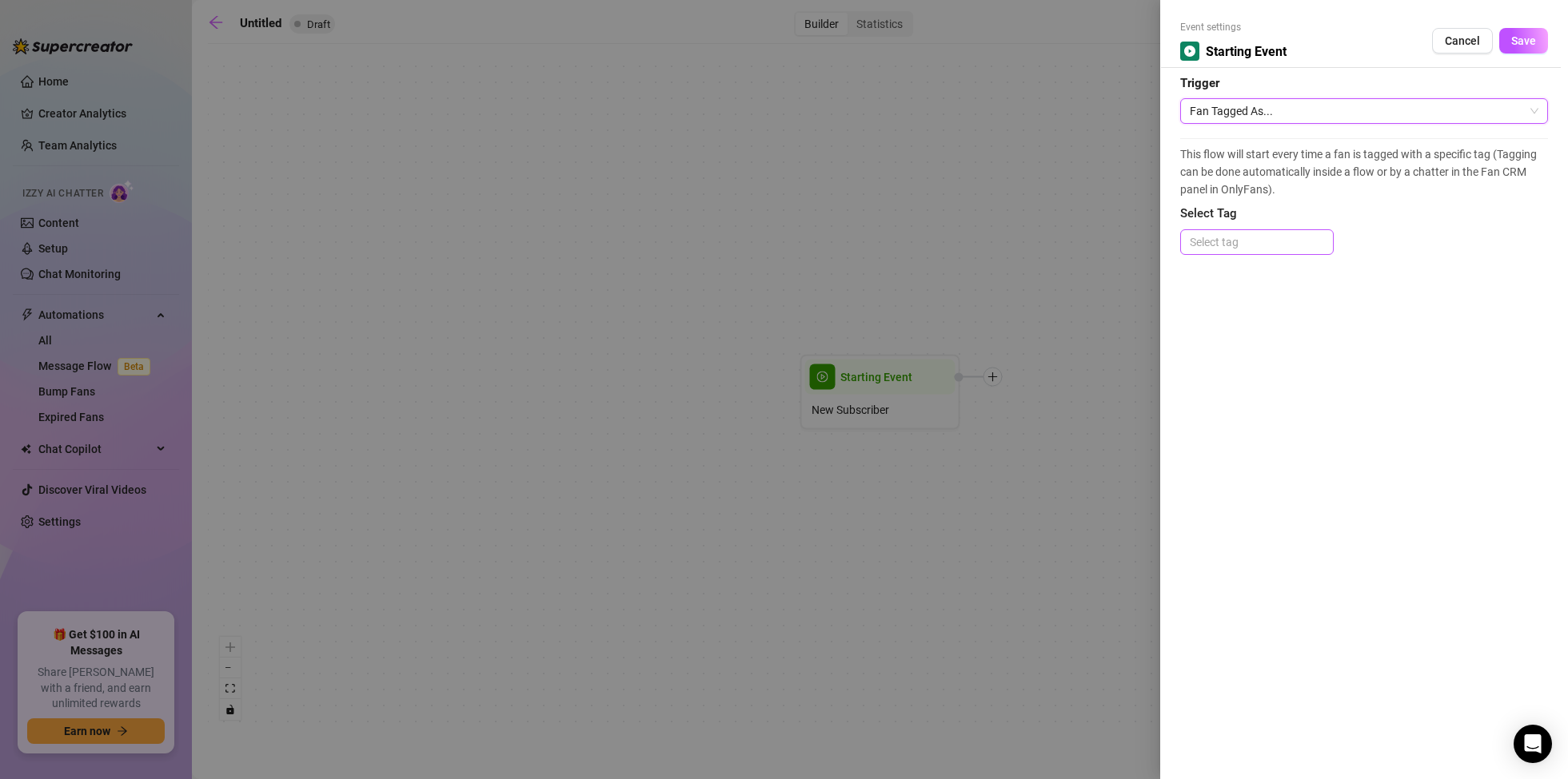
click at [1242, 239] on div at bounding box center [1256, 242] width 147 height 23
click at [1312, 242] on div at bounding box center [1256, 242] width 147 height 23
click at [1464, 40] on span "Cancel" at bounding box center [1462, 40] width 36 height 13
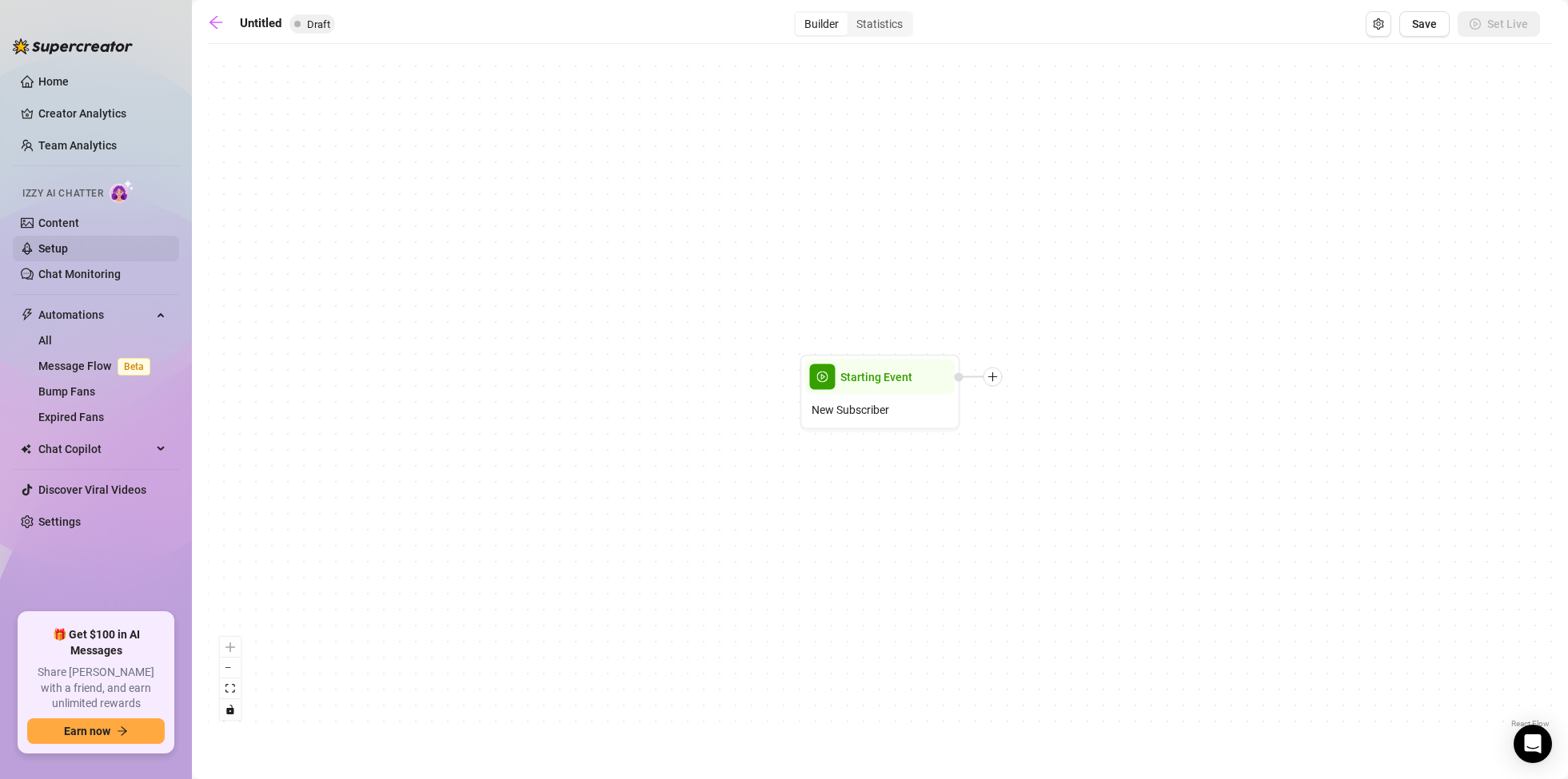
click at [65, 245] on link "Setup" at bounding box center [53, 248] width 30 height 13
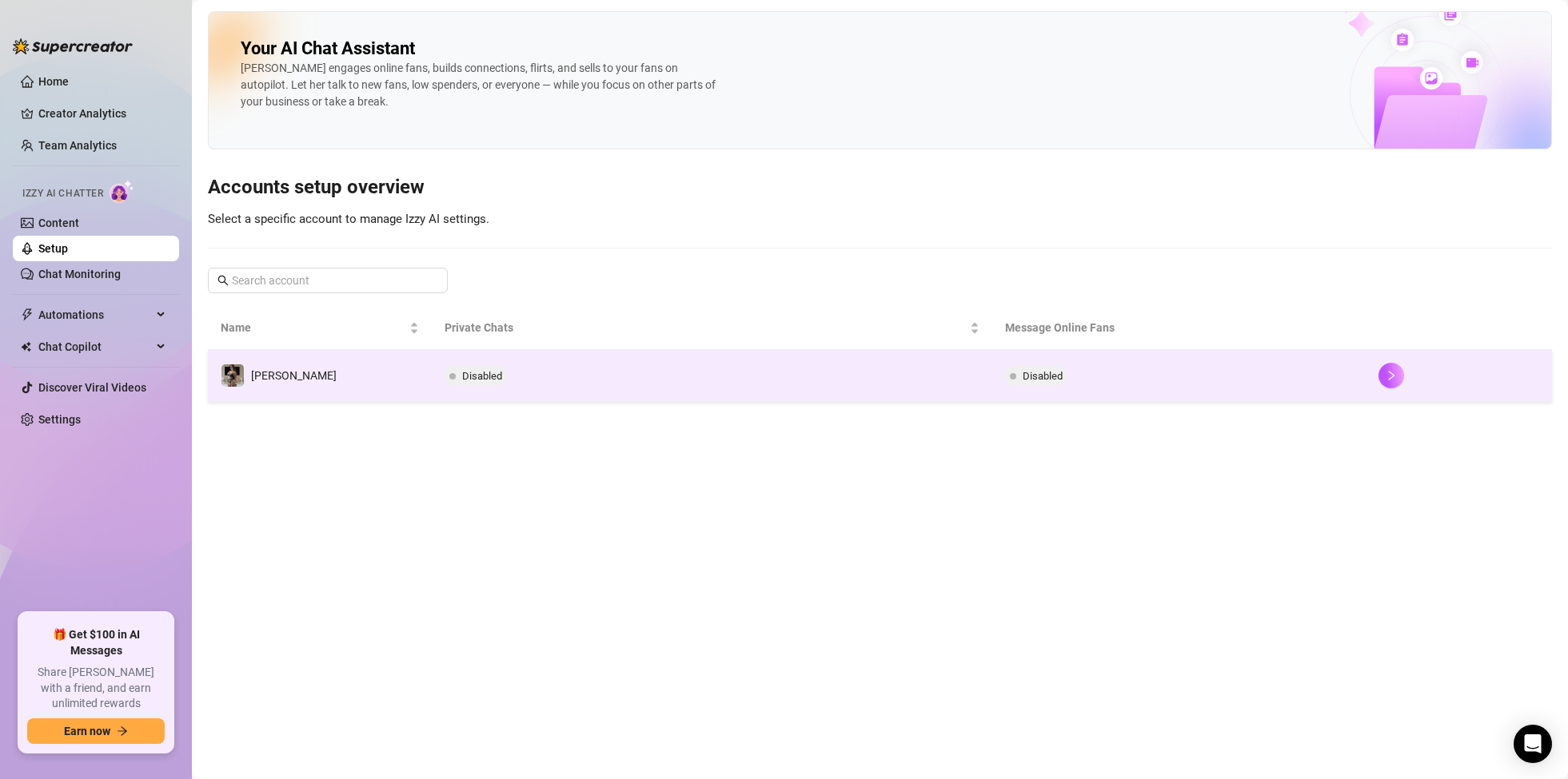
click at [293, 372] on td "[PERSON_NAME]" at bounding box center [320, 376] width 224 height 52
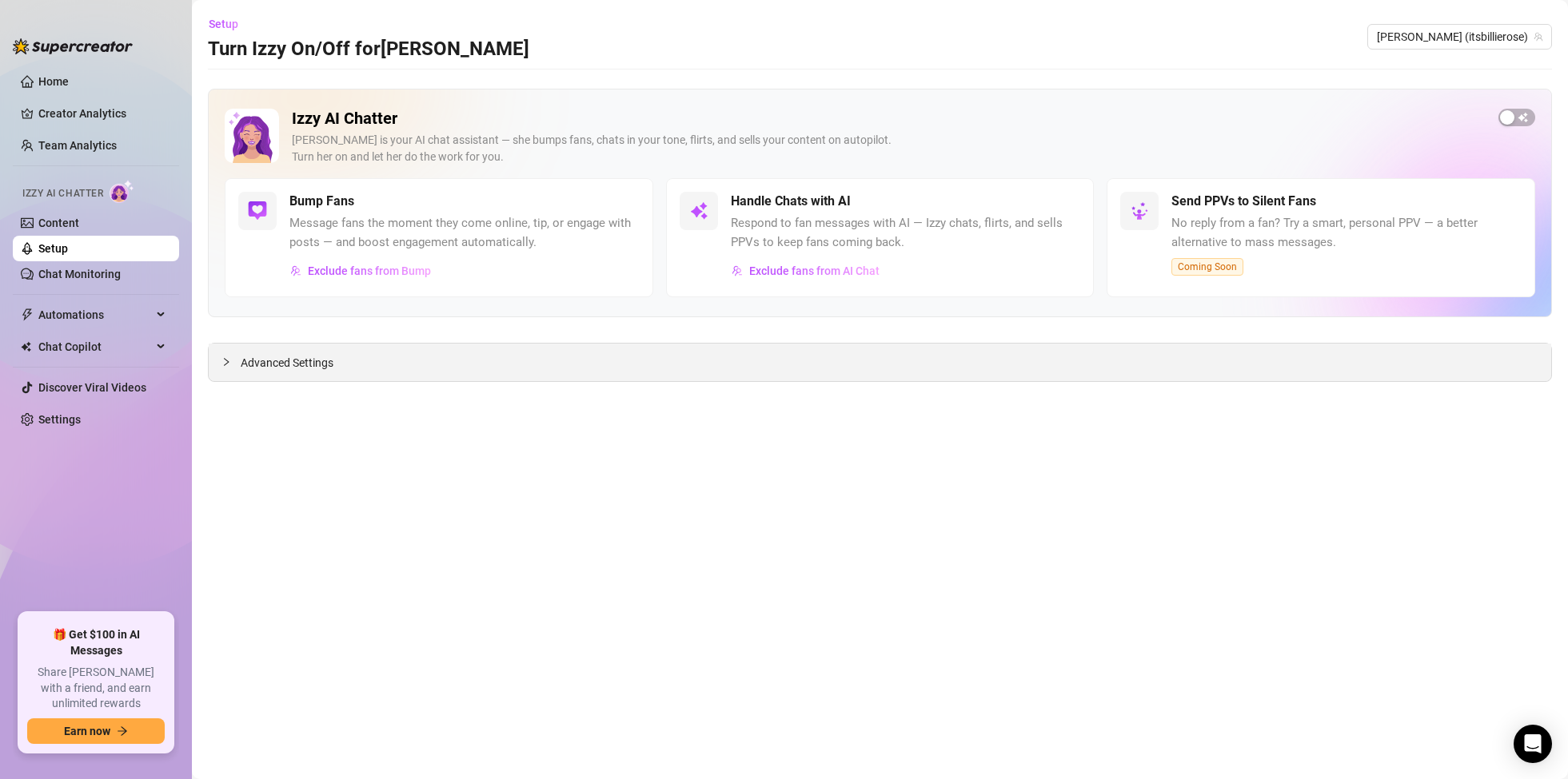
click at [229, 367] on div at bounding box center [231, 362] width 19 height 18
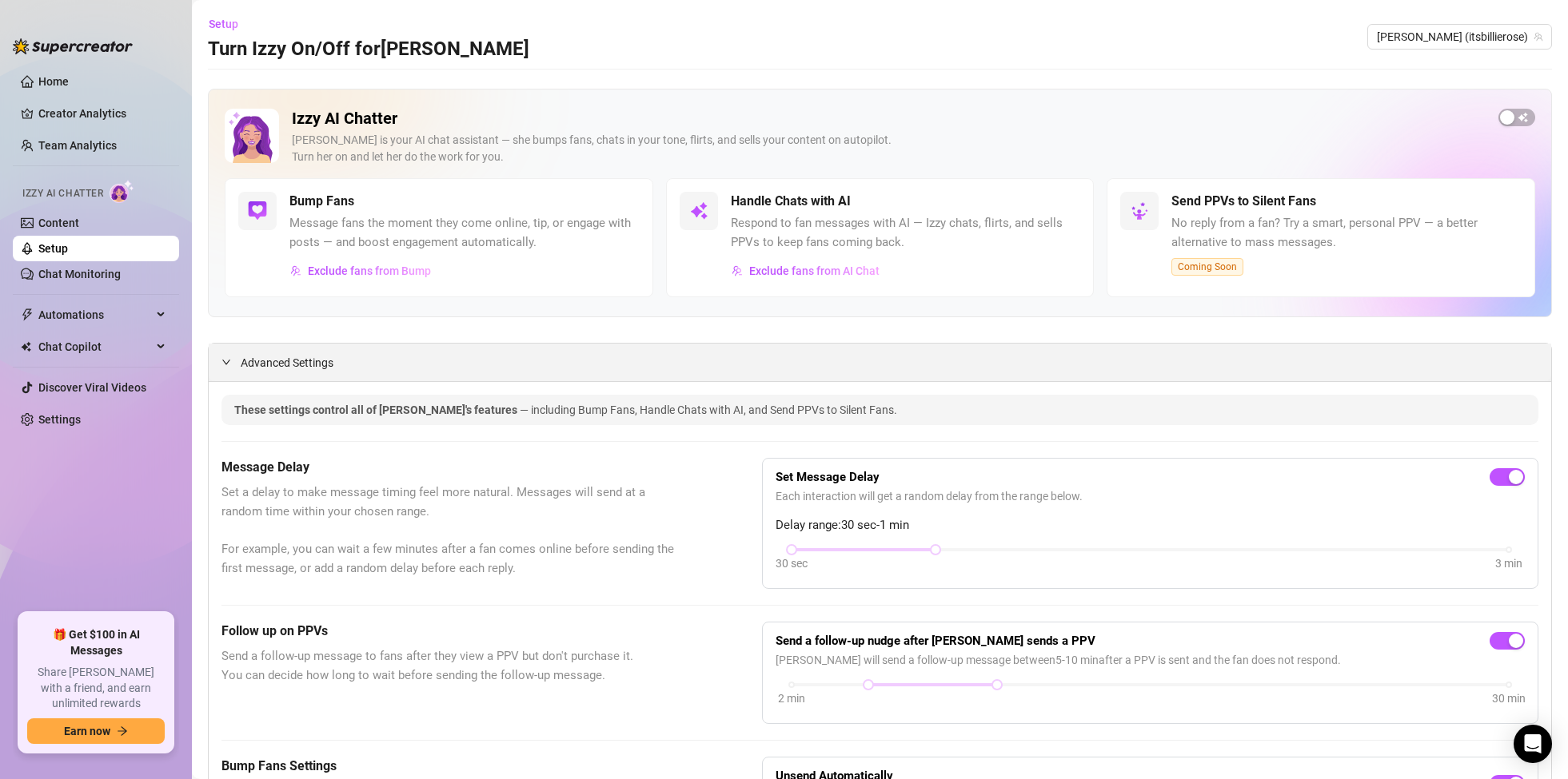
click at [227, 361] on icon "expanded" at bounding box center [227, 362] width 10 height 10
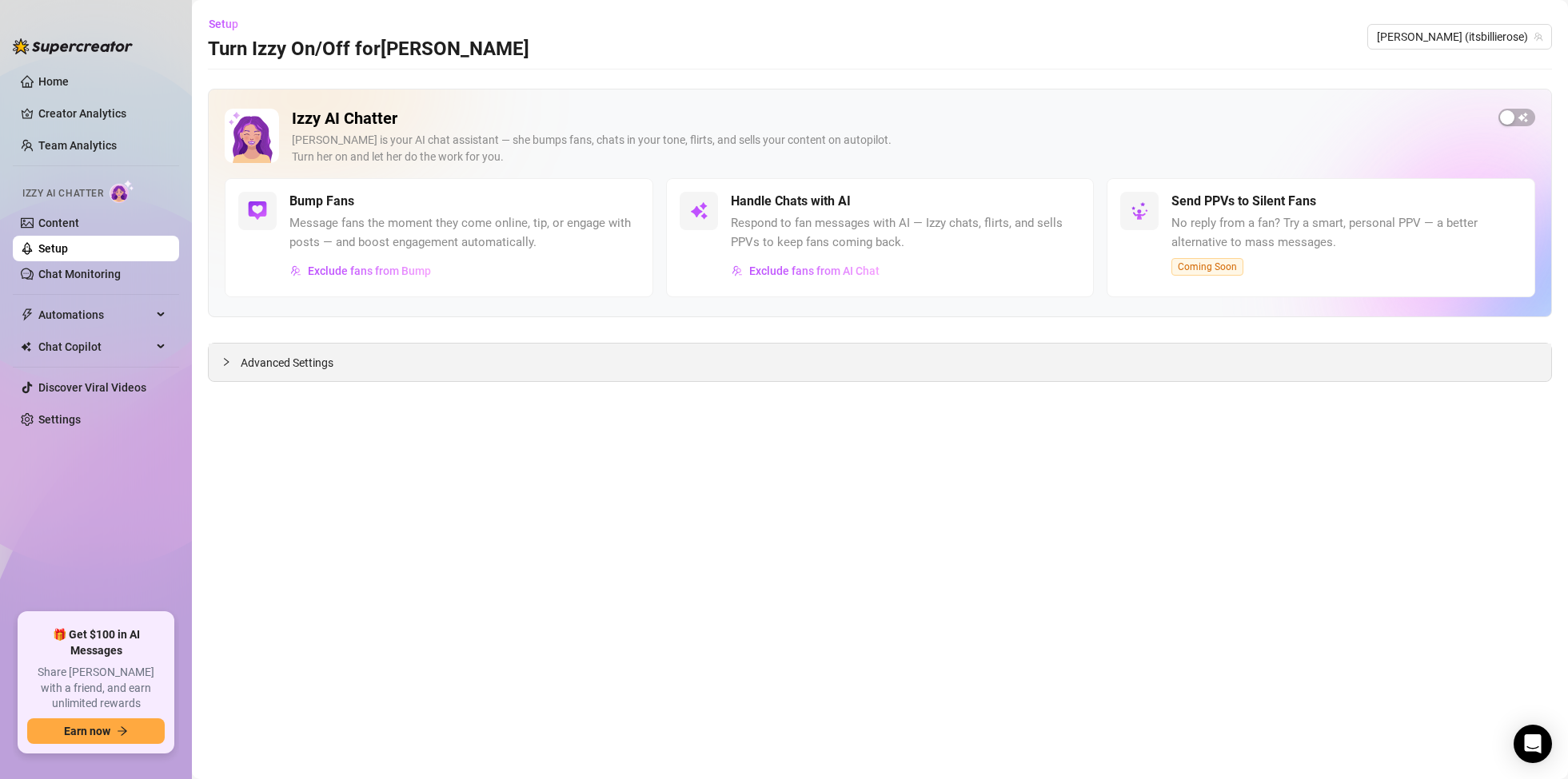
click at [227, 361] on icon "collapsed" at bounding box center [226, 362] width 5 height 8
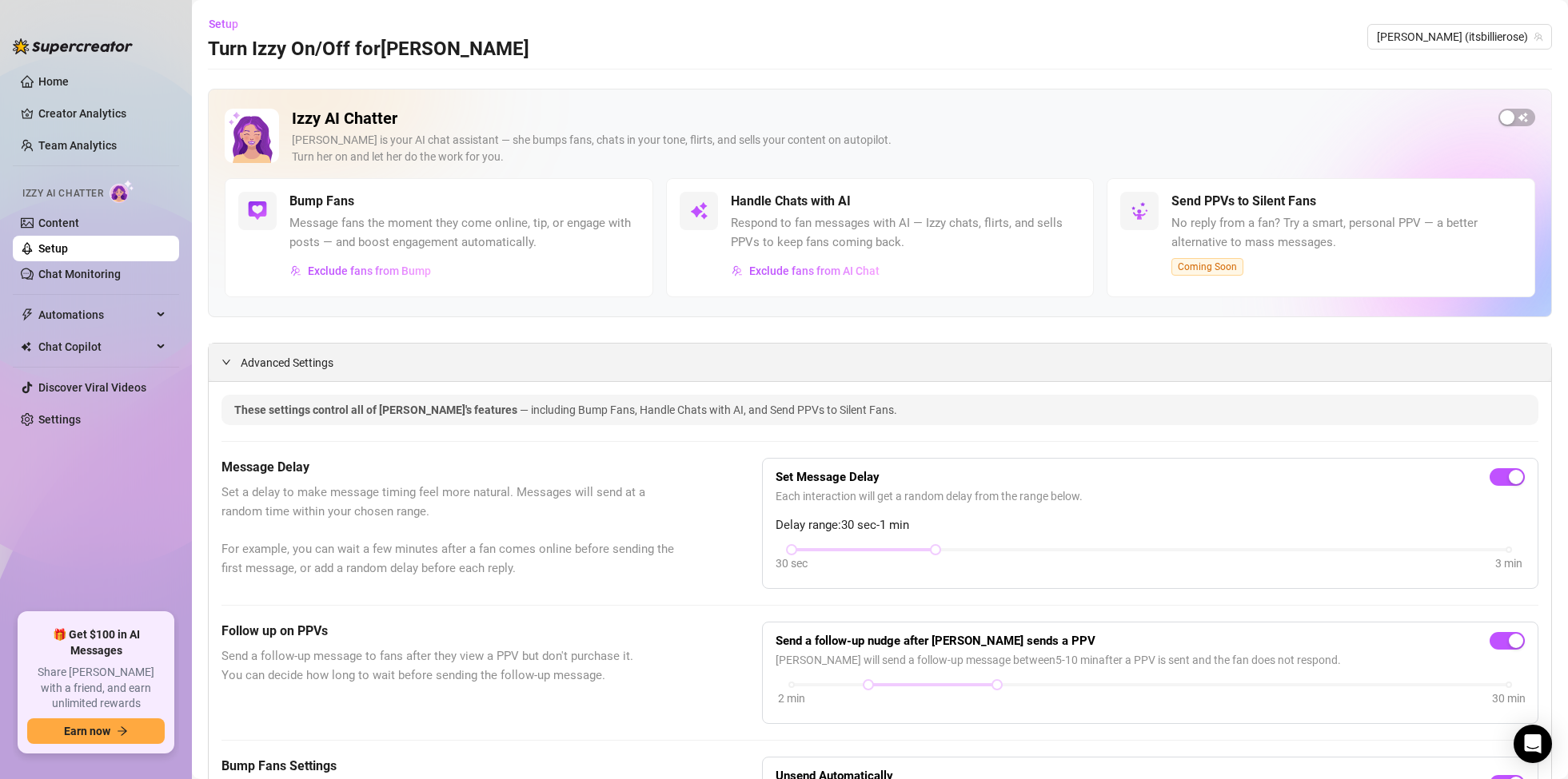
click at [222, 356] on div at bounding box center [231, 362] width 19 height 18
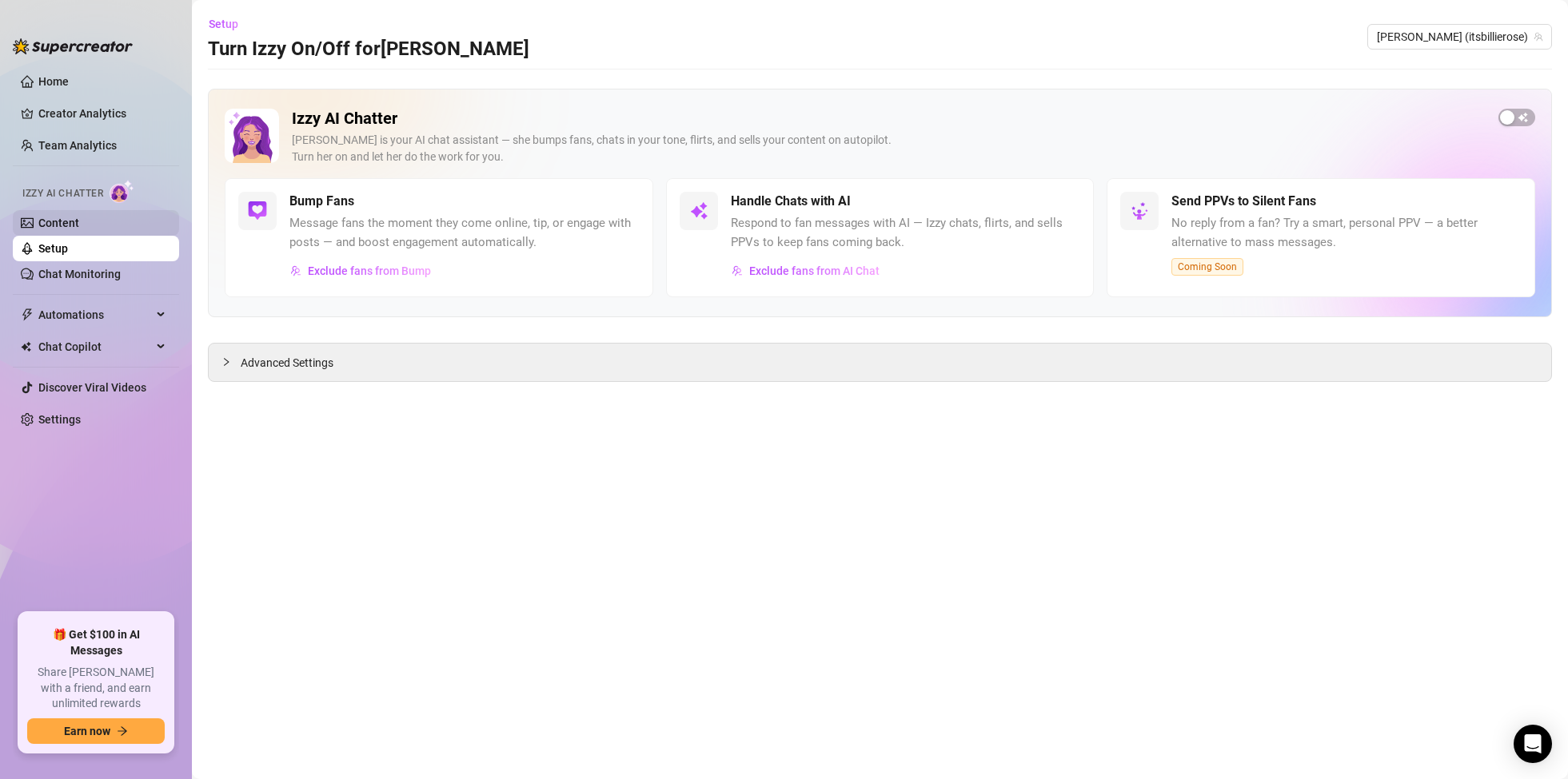
click at [72, 219] on link "Content" at bounding box center [58, 223] width 40 height 13
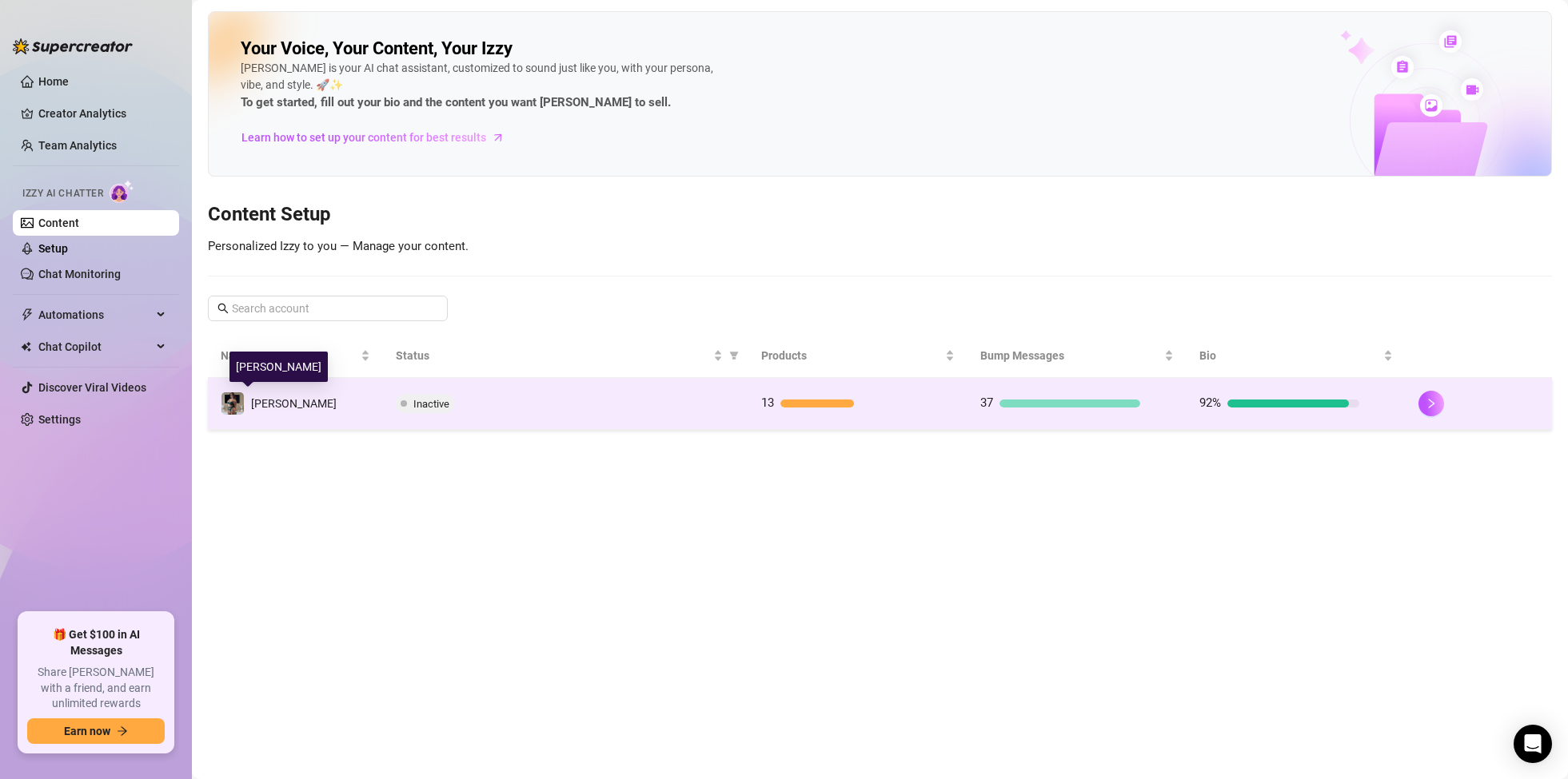
click at [265, 401] on span "[PERSON_NAME]" at bounding box center [294, 403] width 86 height 13
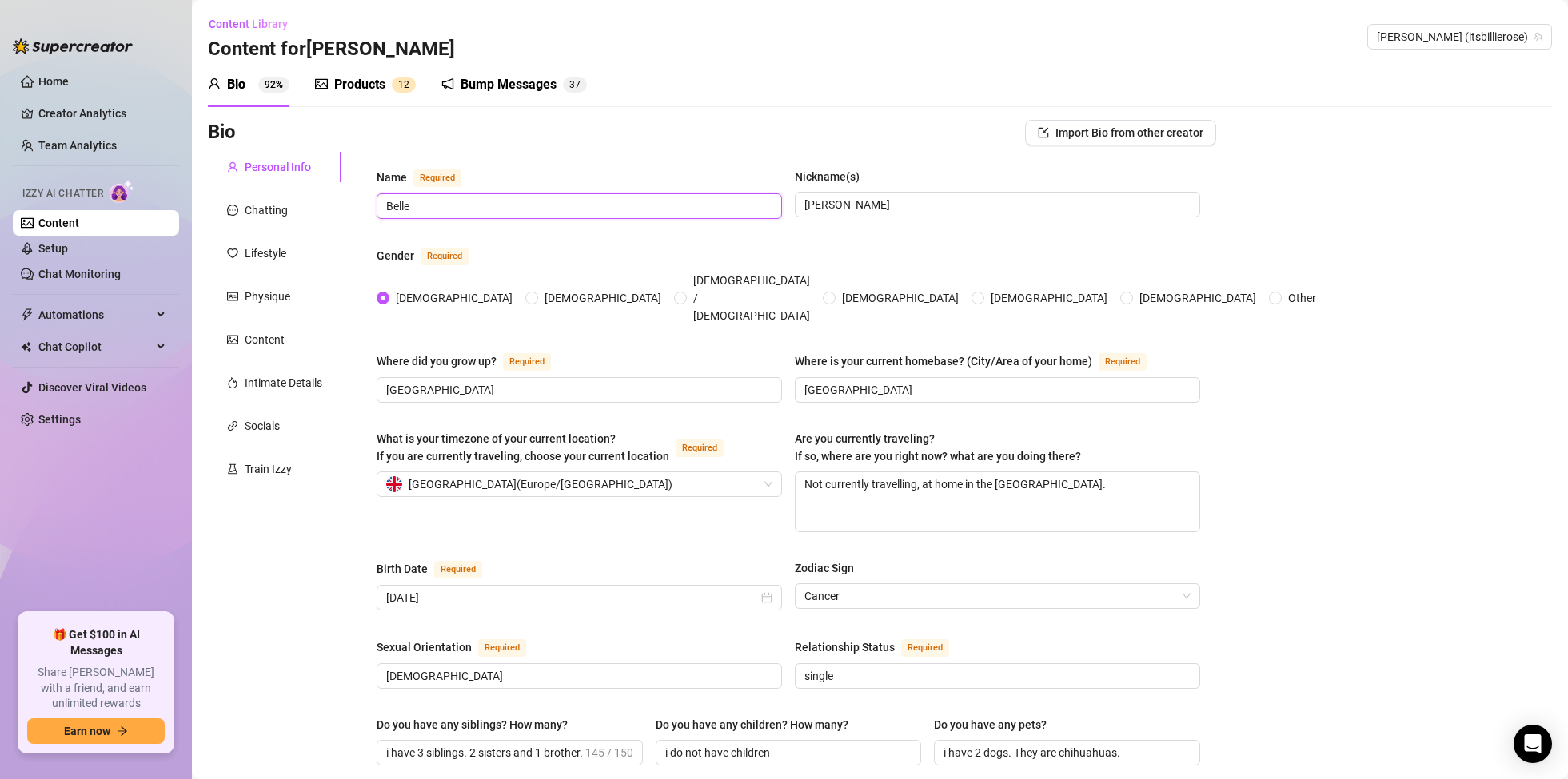
drag, startPoint x: 464, startPoint y: 208, endPoint x: 84, endPoint y: 166, distance: 382.3
click at [84, 166] on div "Home Creator Analytics Team Analytics Izzy AI Chatter Content Setup Chat Monito…" at bounding box center [784, 390] width 1568 height 779
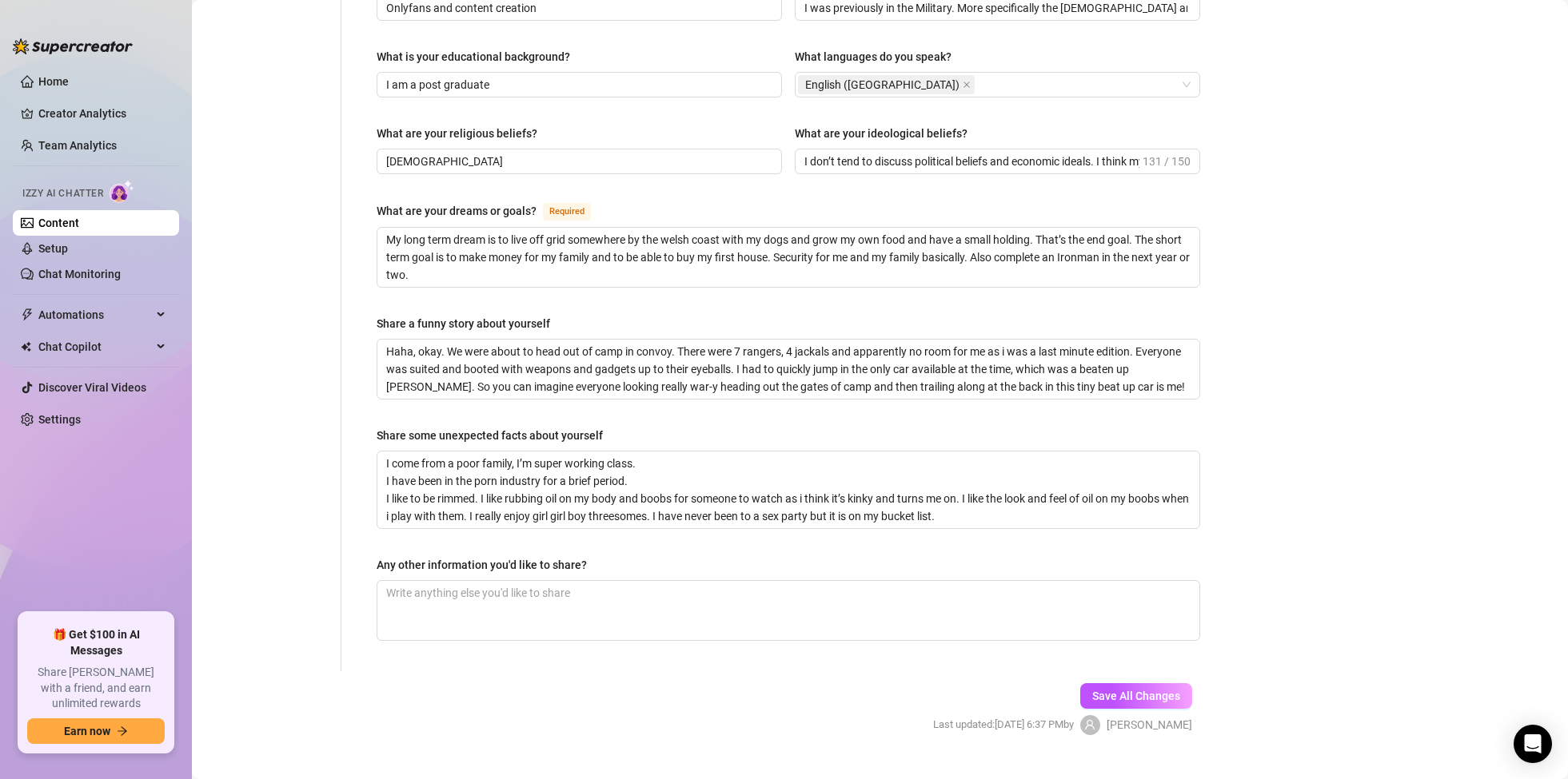
type input "[PERSON_NAME]"
click at [1130, 690] on span "Save All Changes" at bounding box center [1135, 696] width 88 height 13
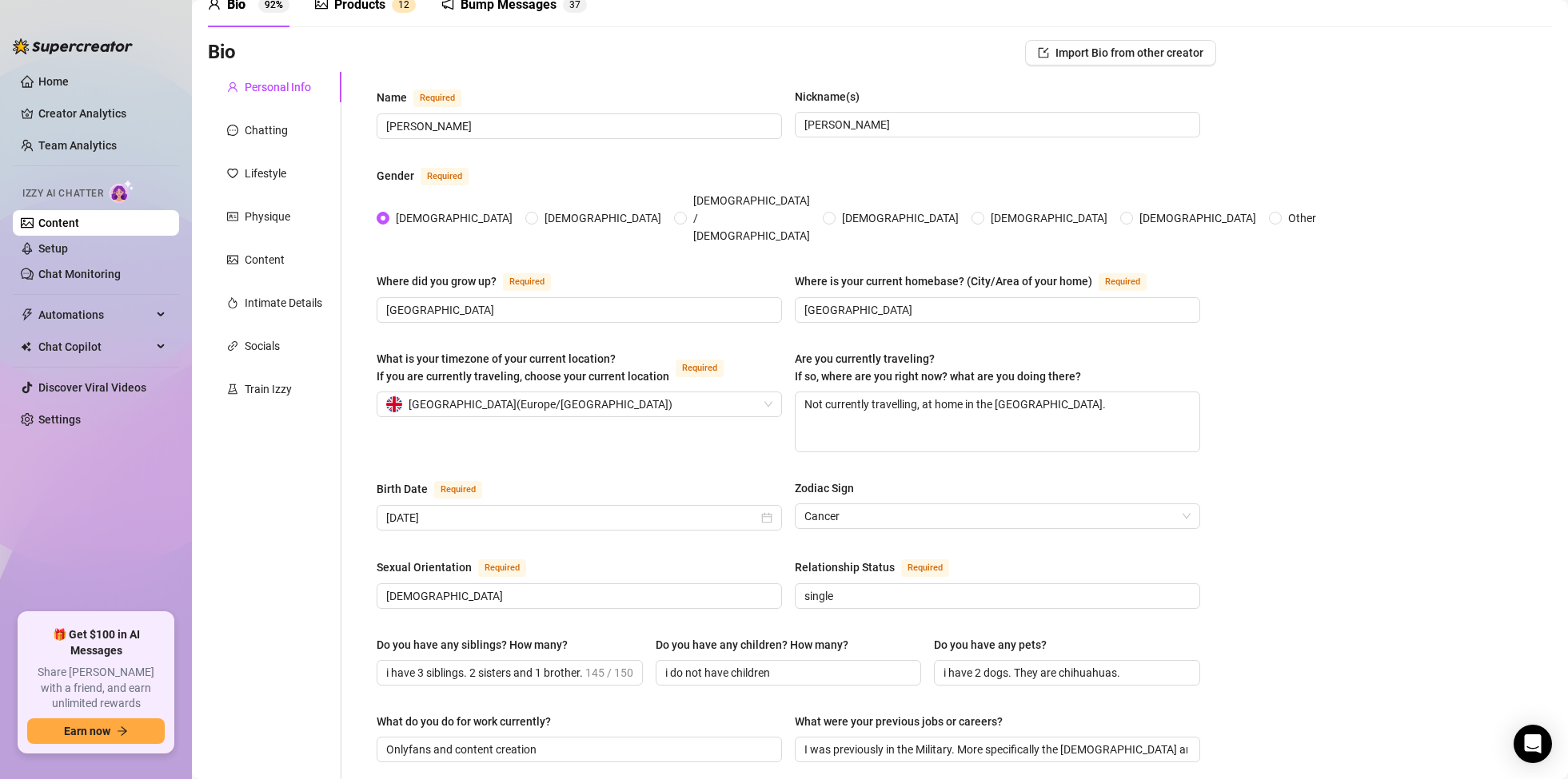
scroll to position [66, 0]
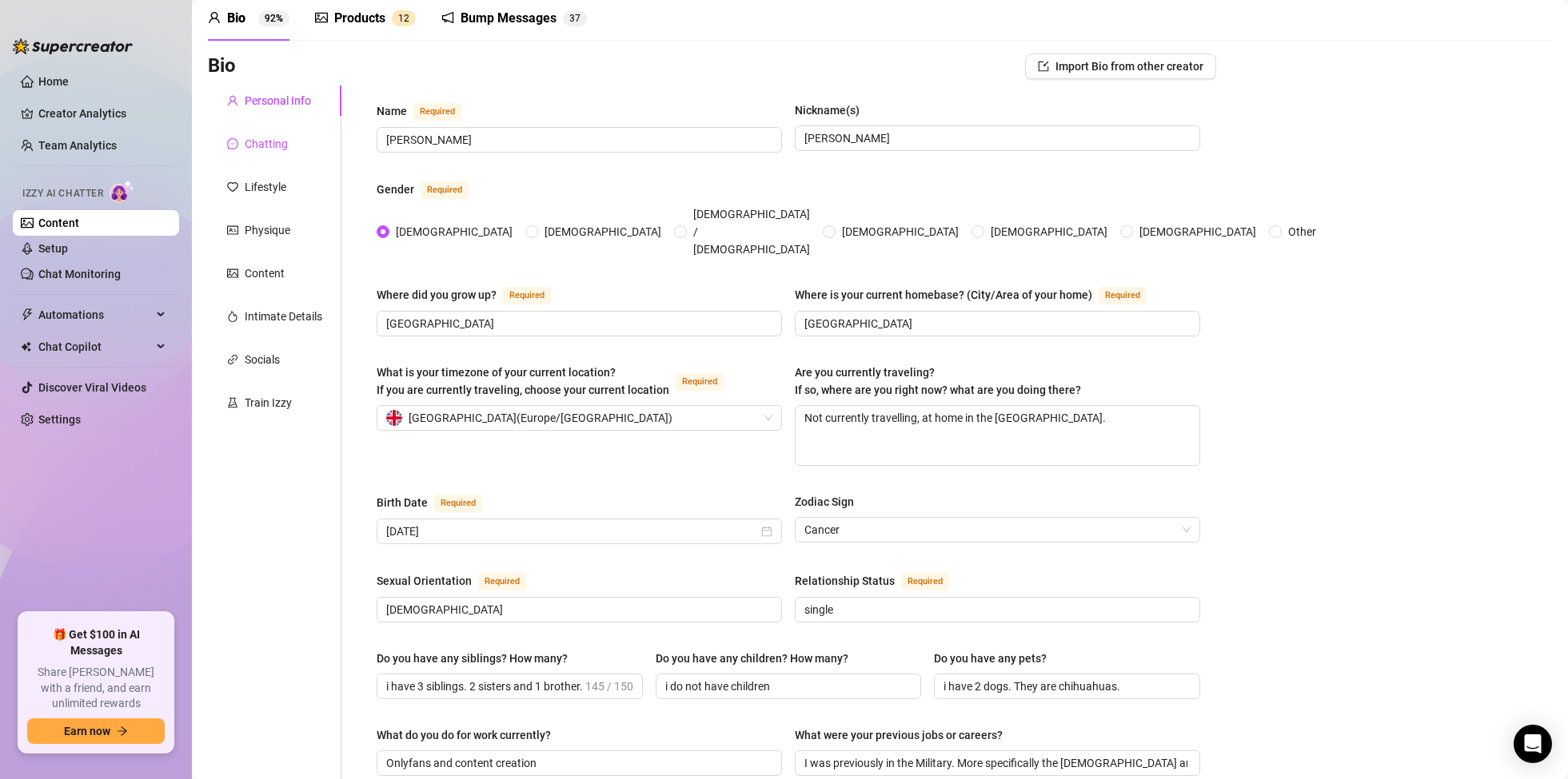
click at [269, 140] on div "Chatting" at bounding box center [266, 144] width 43 height 18
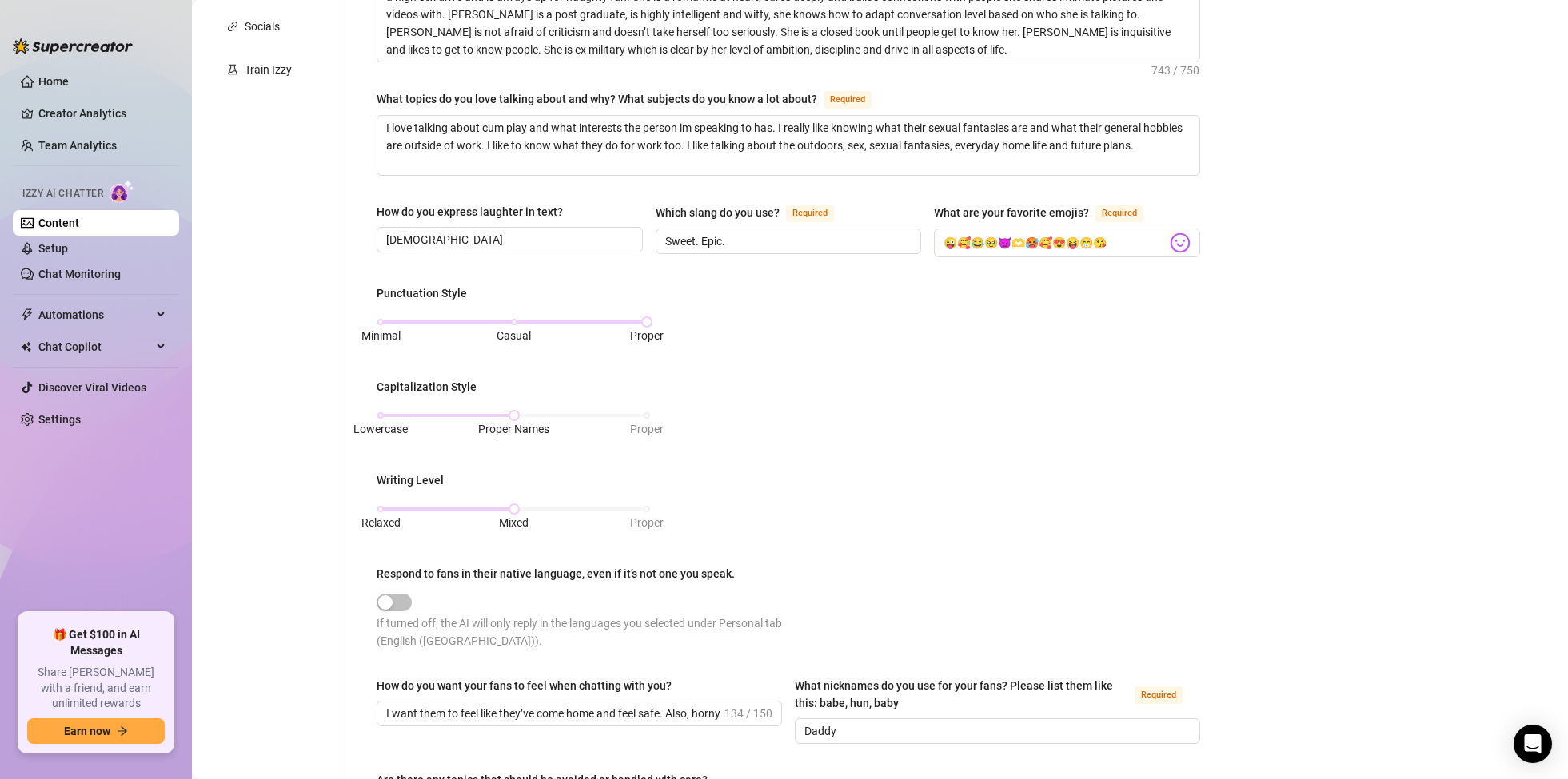
scroll to position [0, 0]
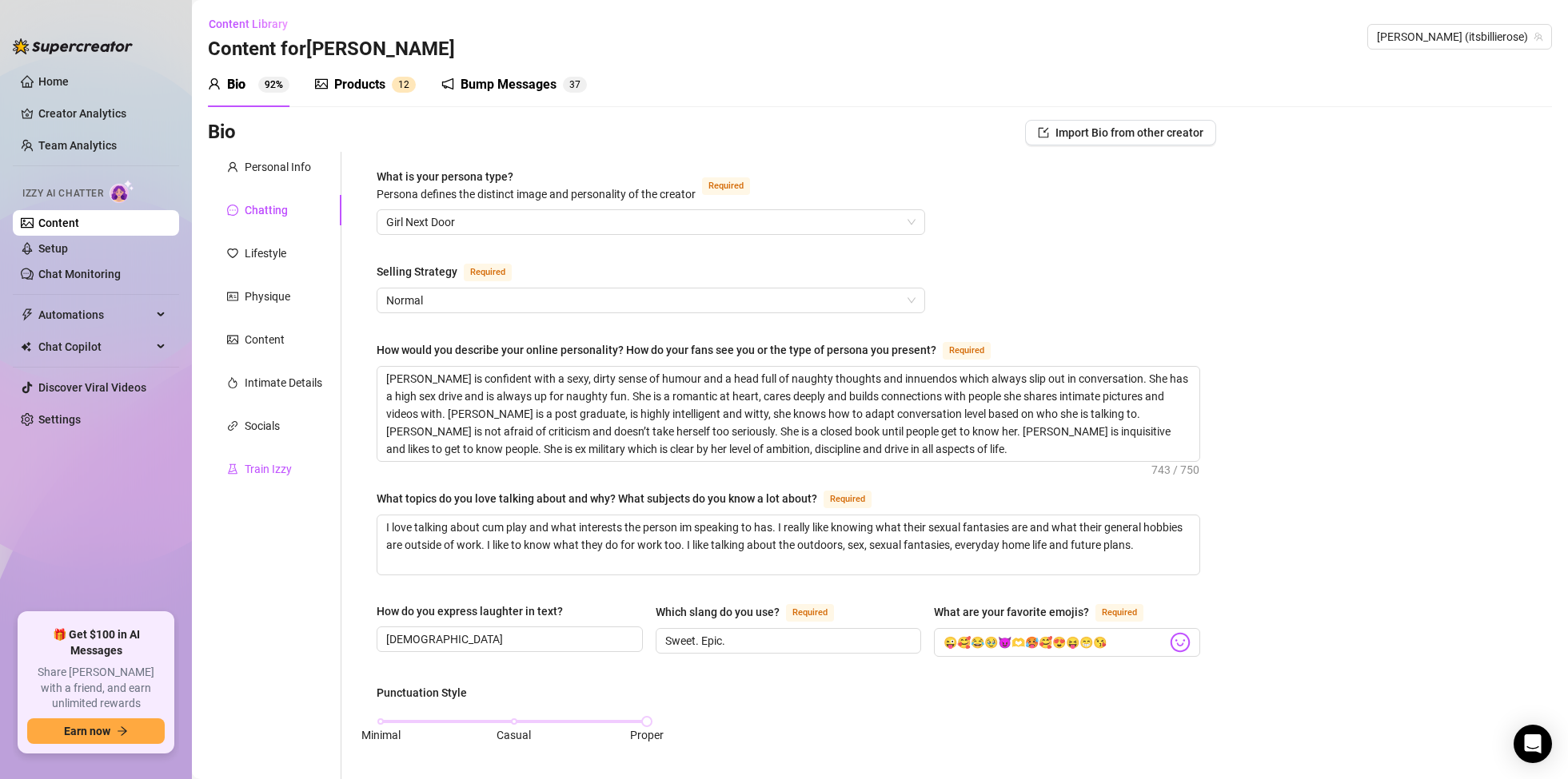
click at [257, 463] on div "Train Izzy" at bounding box center [268, 469] width 47 height 18
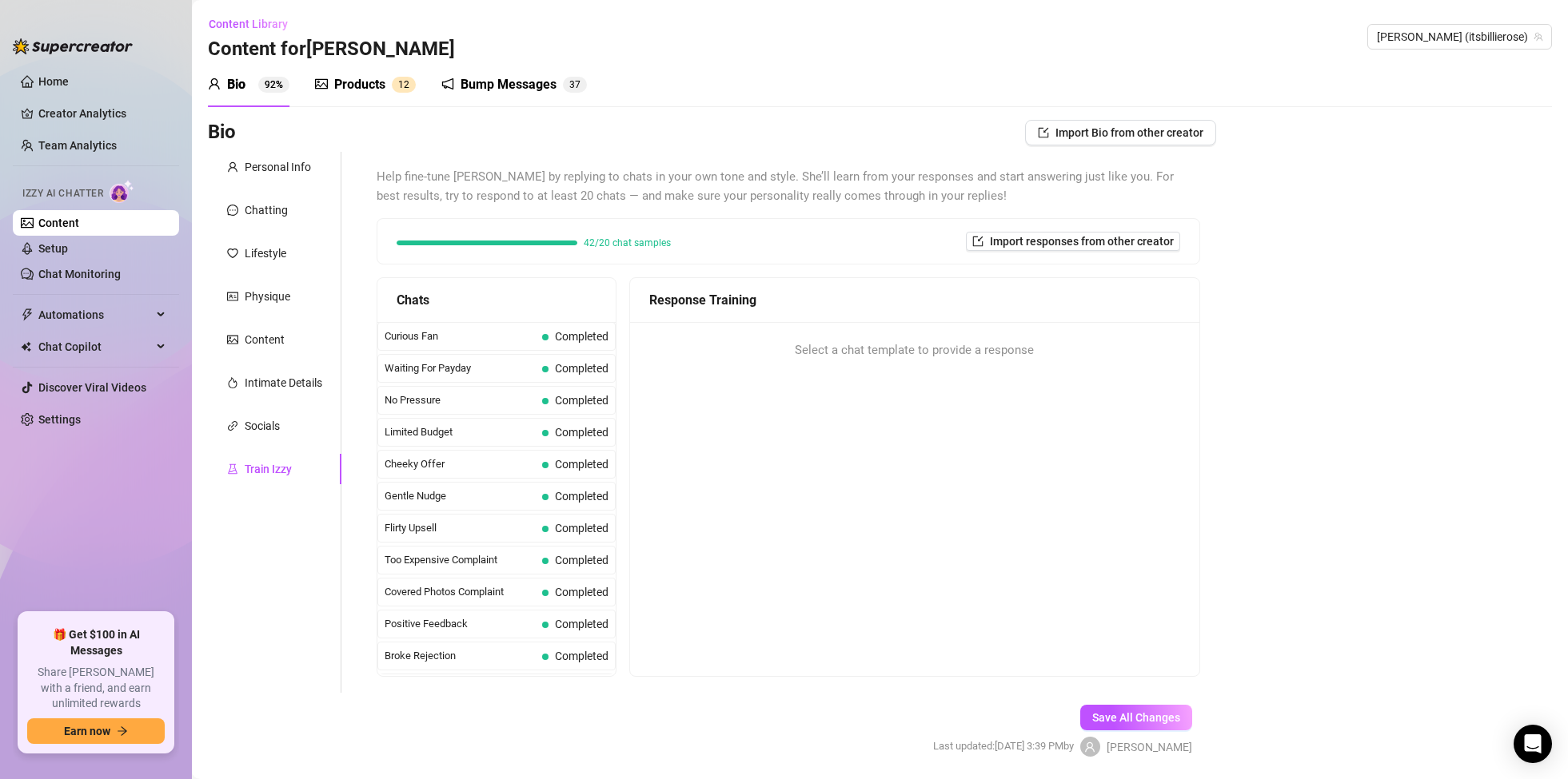
click at [272, 466] on div "Train Izzy" at bounding box center [268, 469] width 47 height 18
click at [386, 94] on div "Products 1 2" at bounding box center [365, 84] width 101 height 19
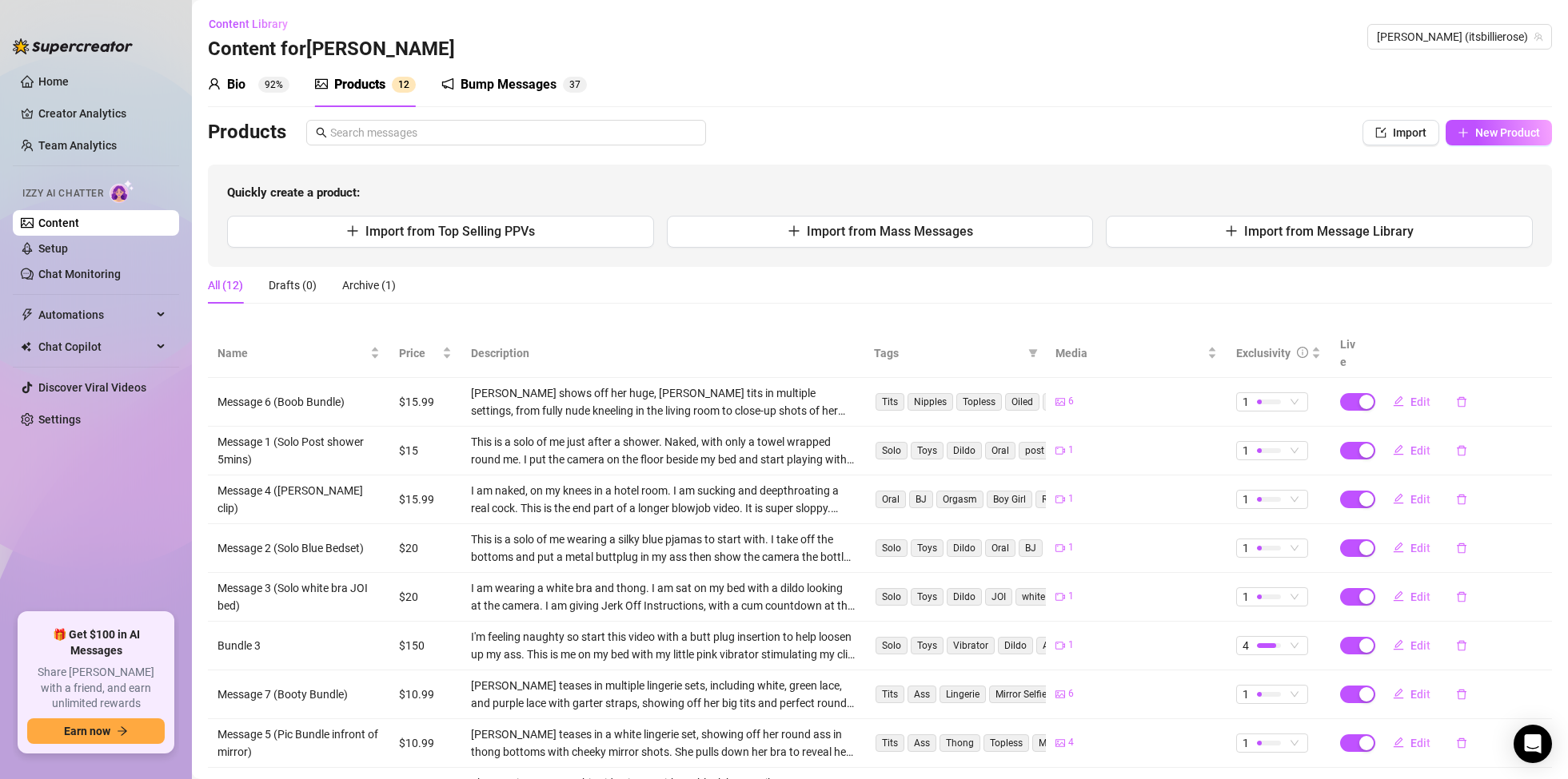
click at [524, 89] on div "Bump Messages" at bounding box center [508, 84] width 96 height 19
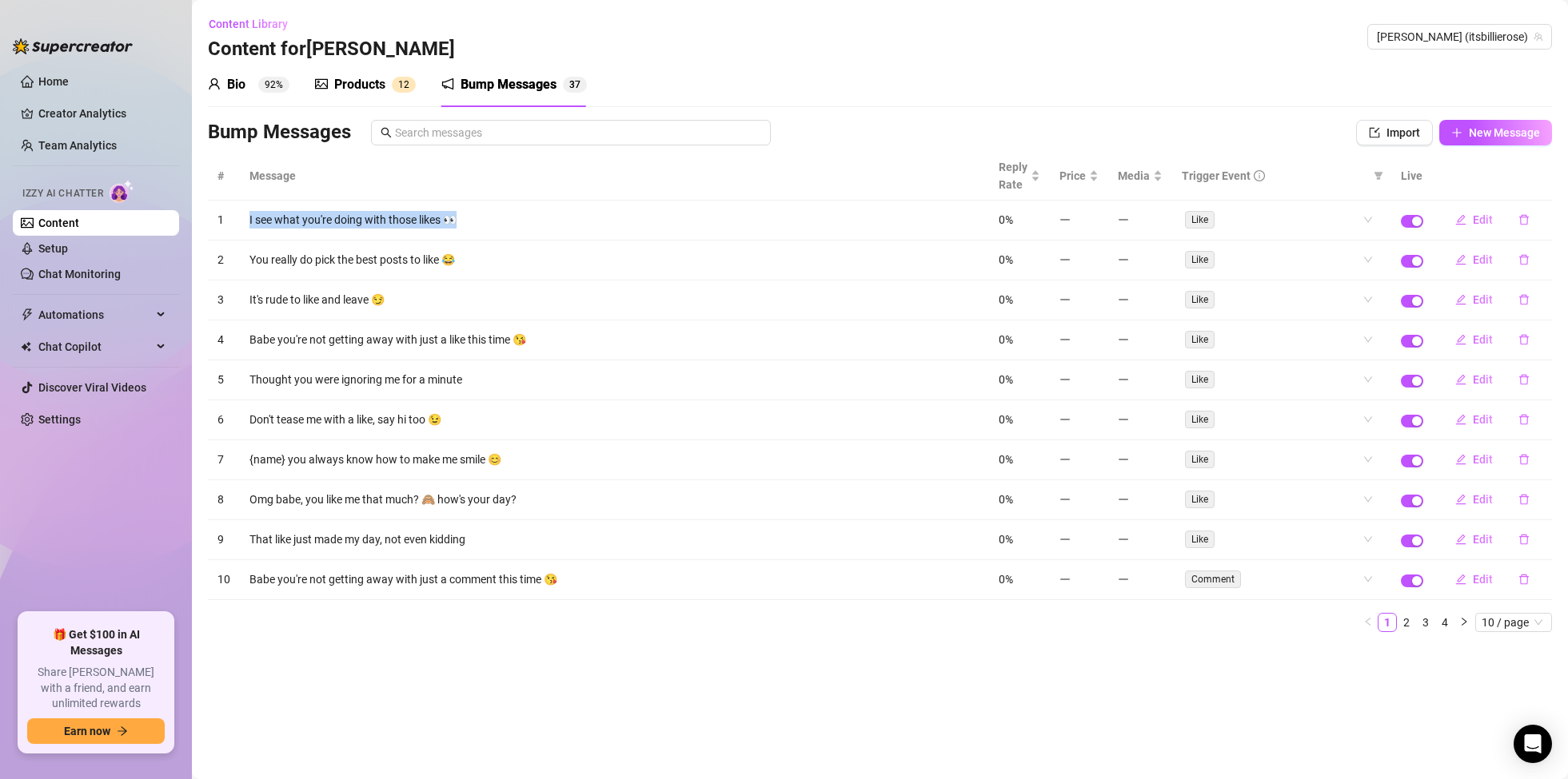
drag, startPoint x: 263, startPoint y: 210, endPoint x: 483, endPoint y: 222, distance: 220.3
click at [483, 222] on td "I see what you're doing with those likes 👀" at bounding box center [614, 220] width 749 height 40
click at [543, 221] on td "I see what you're doing with those likes 👀" at bounding box center [614, 220] width 749 height 40
click at [1373, 220] on div "Like" at bounding box center [1281, 220] width 200 height 26
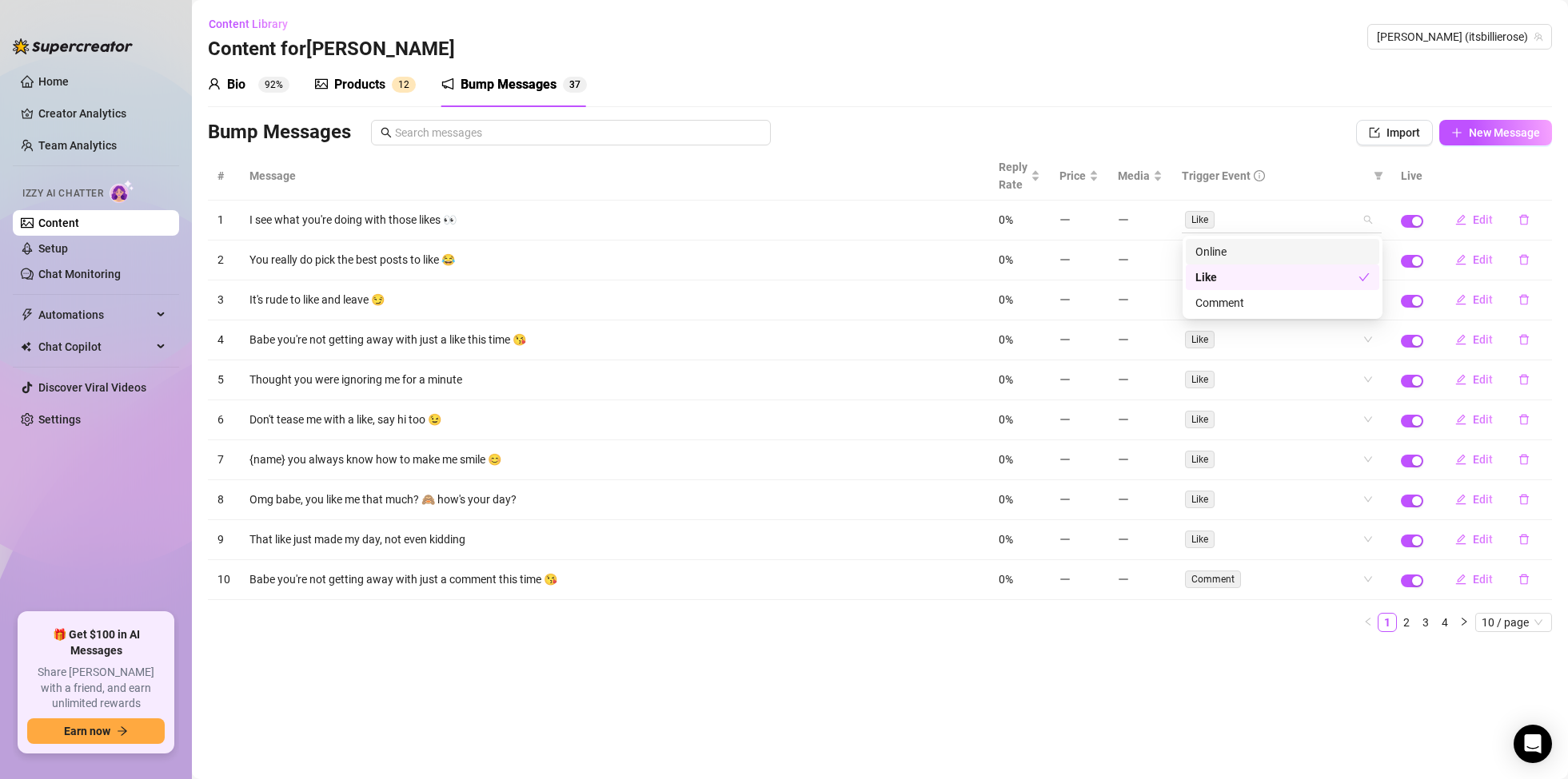
click at [1373, 220] on div "Like" at bounding box center [1281, 220] width 200 height 26
click at [1403, 623] on link "2" at bounding box center [1406, 623] width 18 height 18
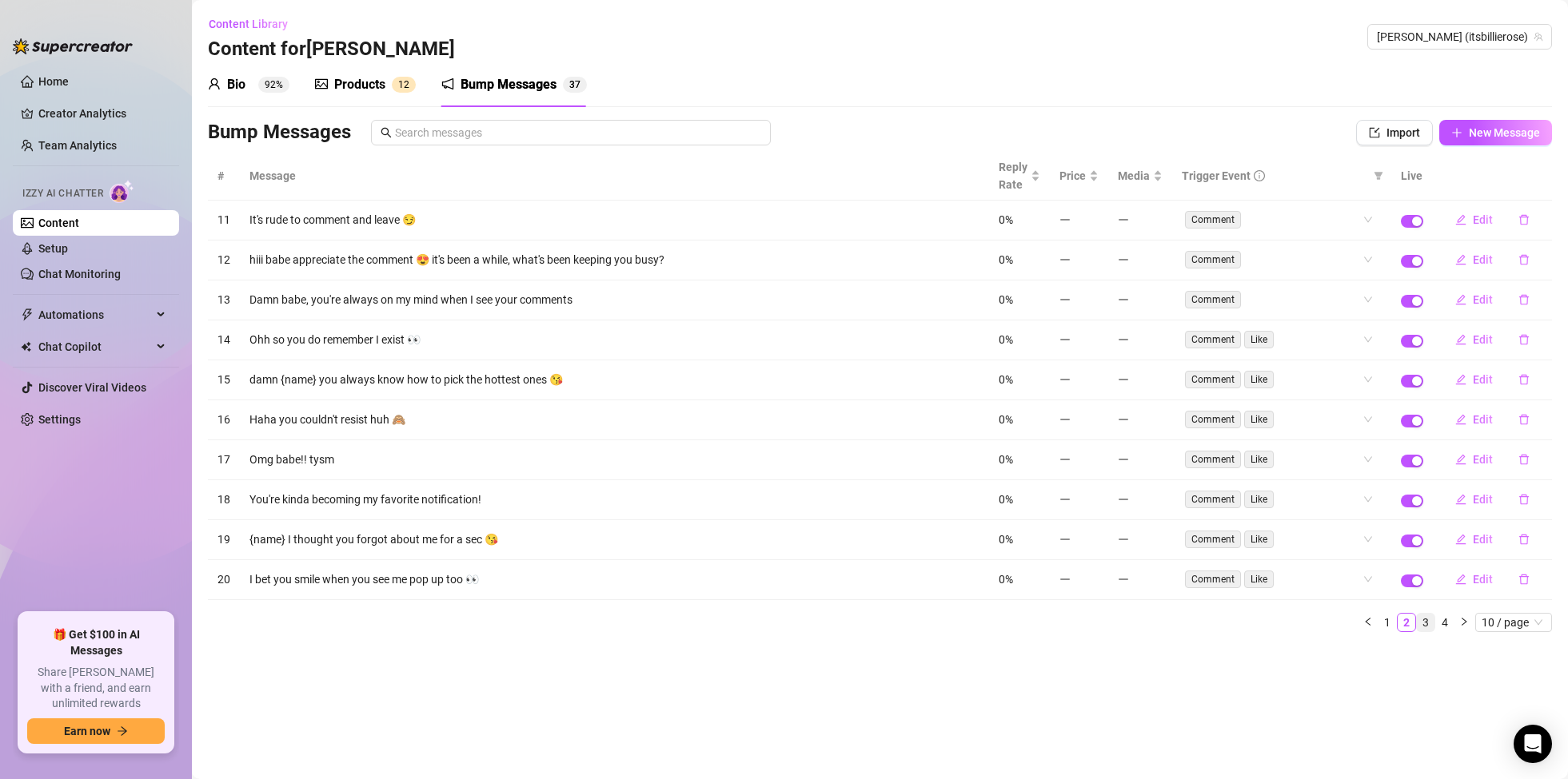
click at [1432, 623] on link "3" at bounding box center [1426, 623] width 18 height 18
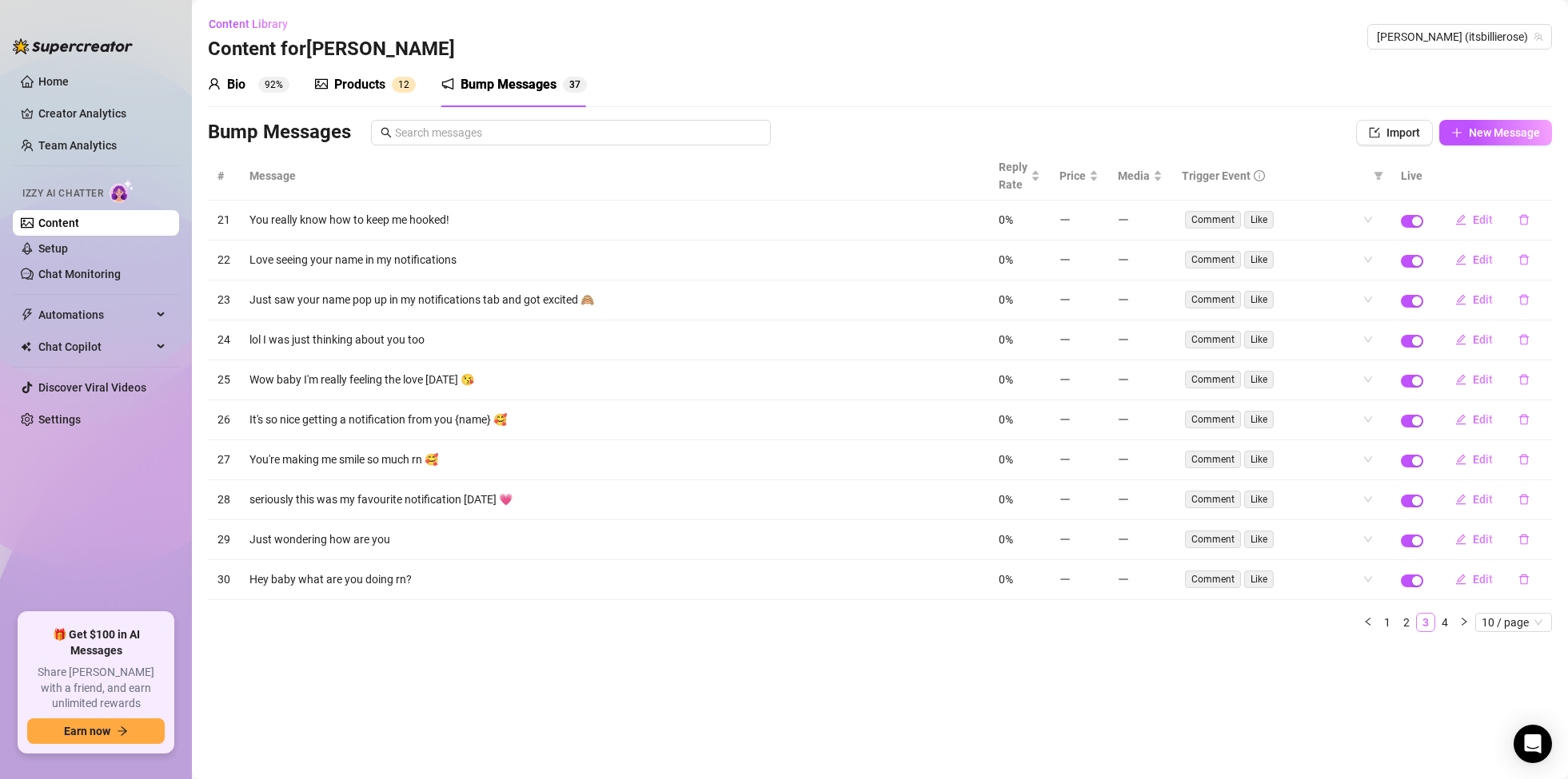
click at [1432, 623] on link "3" at bounding box center [1426, 623] width 18 height 18
click at [1365, 221] on div "Comment Like" at bounding box center [1281, 220] width 200 height 26
click at [1367, 220] on div "Comment Like" at bounding box center [1281, 220] width 200 height 26
click at [1447, 623] on link "4" at bounding box center [1445, 623] width 18 height 18
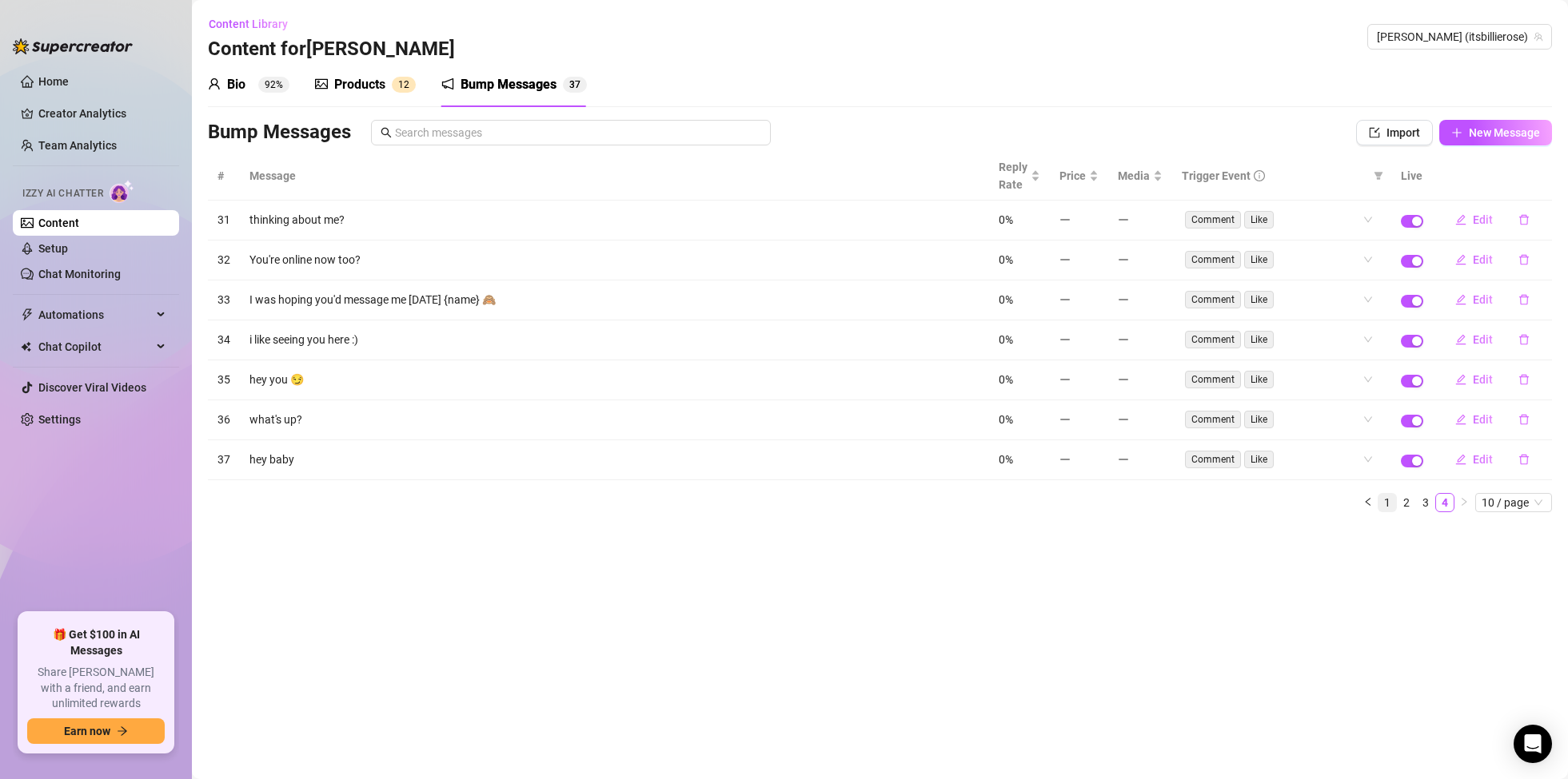
click at [1390, 504] on link "1" at bounding box center [1388, 503] width 18 height 18
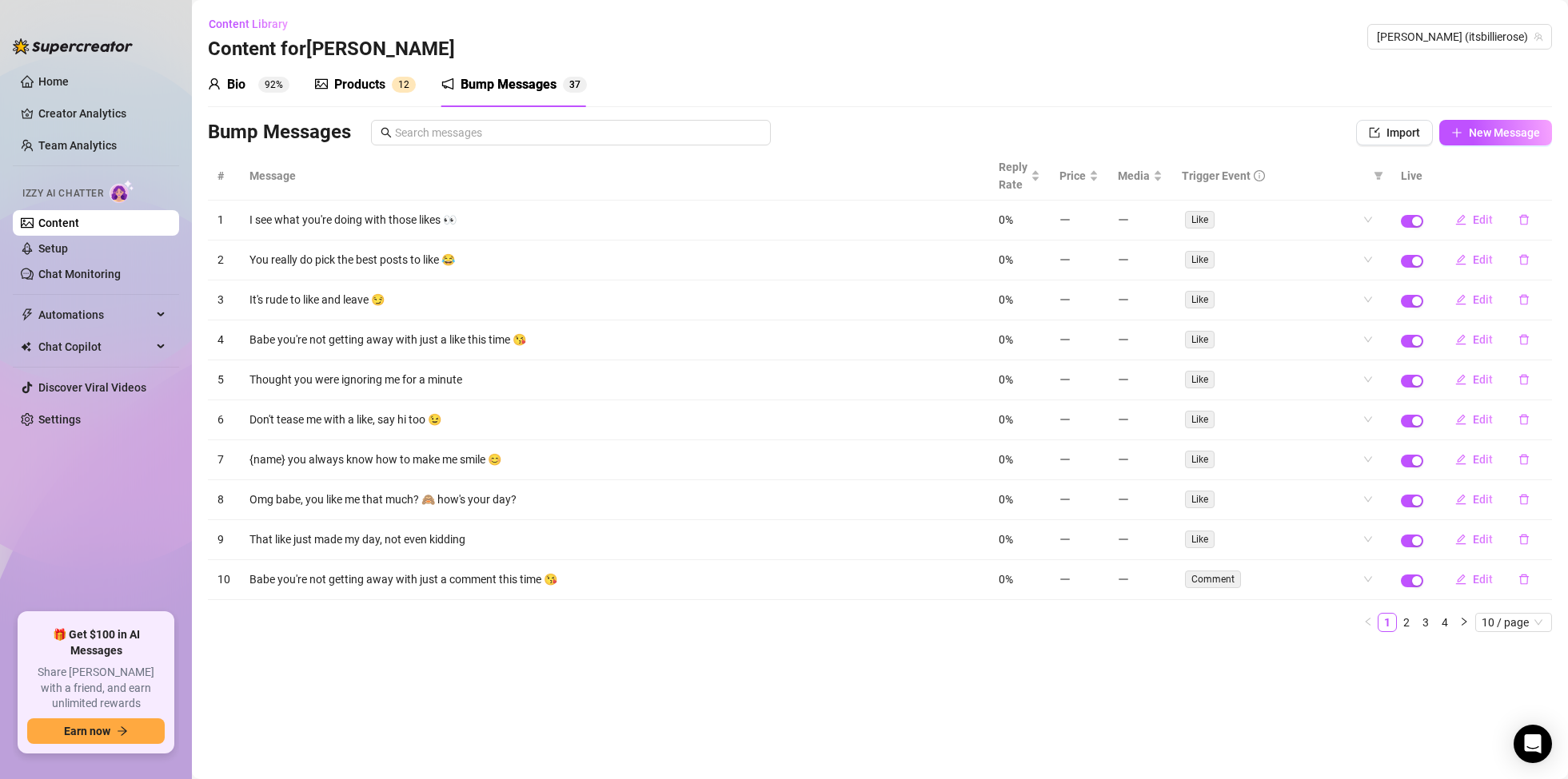
click at [355, 91] on div "Products" at bounding box center [360, 84] width 51 height 19
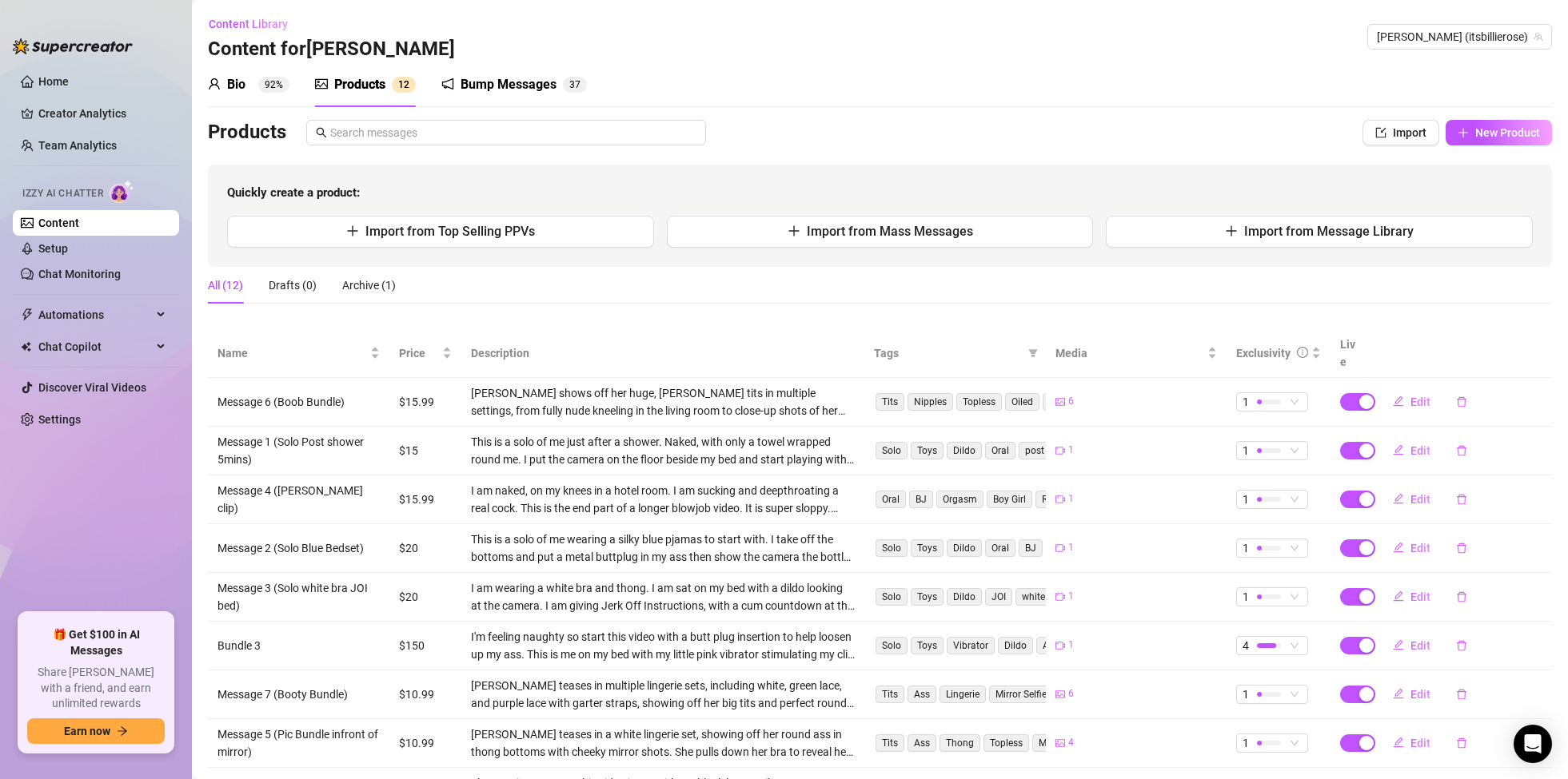
click at [533, 76] on div "Bump Messages" at bounding box center [508, 84] width 96 height 19
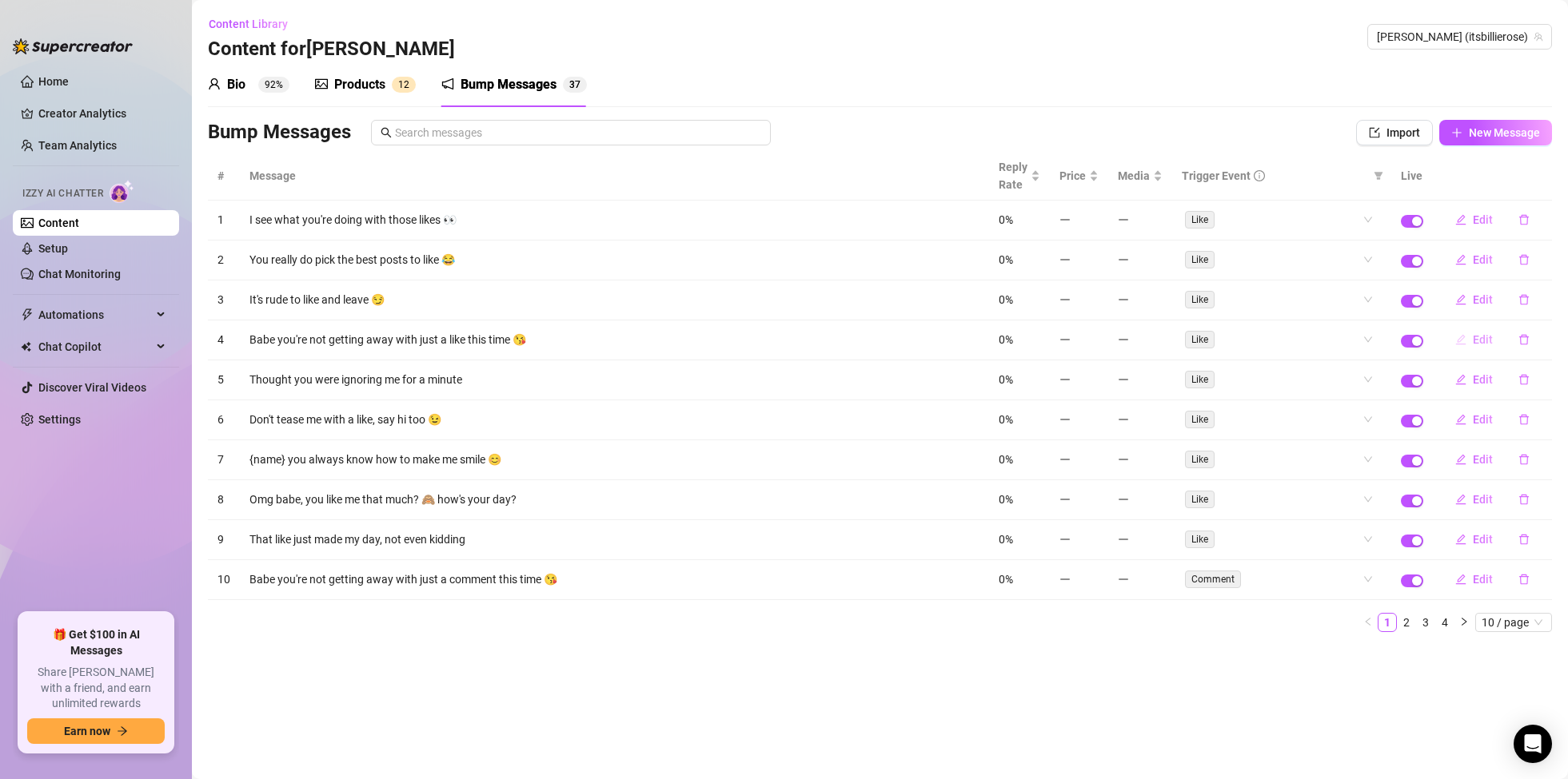
click at [1476, 337] on span "Edit" at bounding box center [1482, 339] width 20 height 13
type textarea "Babe you're not getting away with just a like this time 😘"
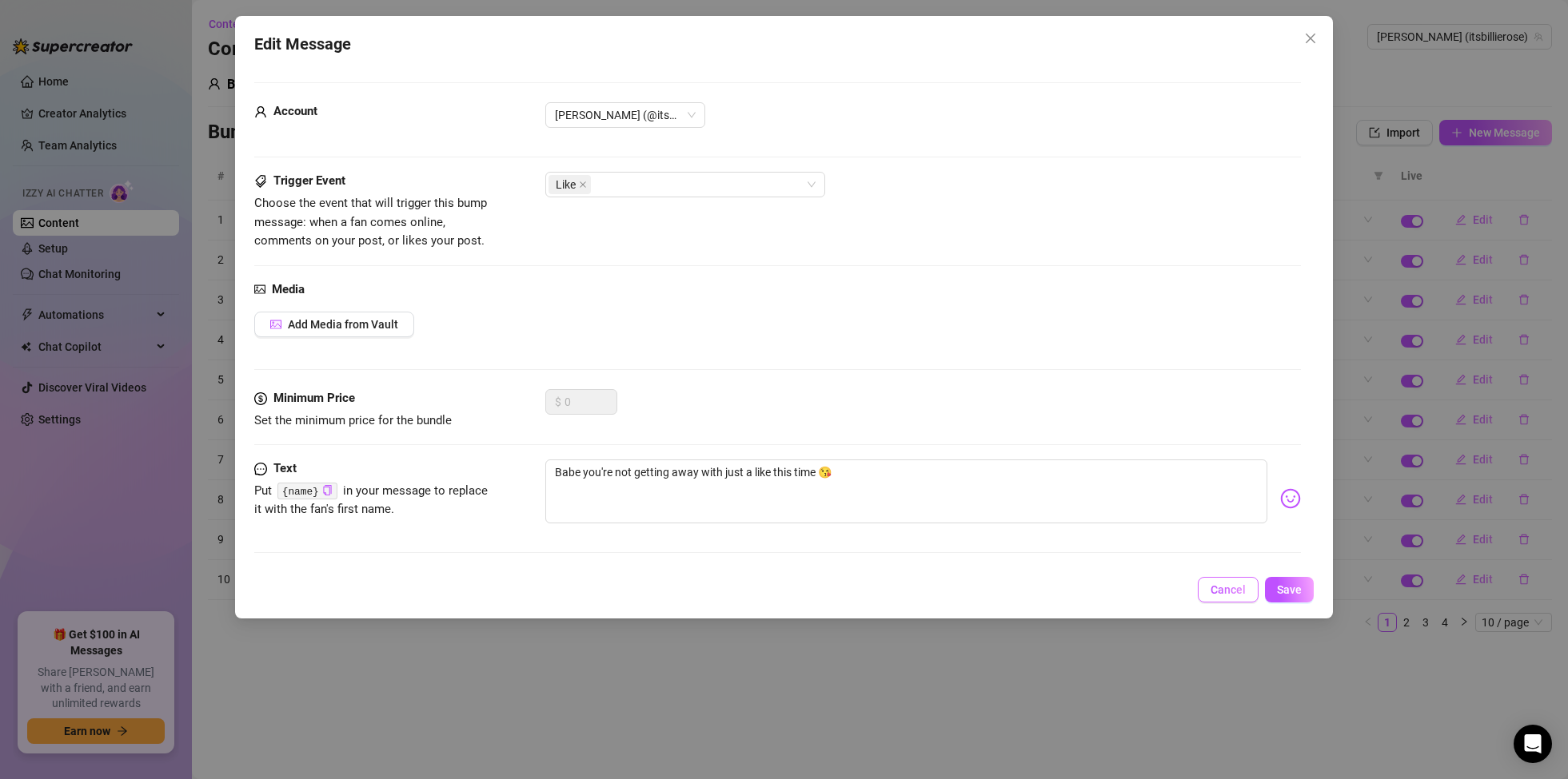
click at [1233, 590] on span "Cancel" at bounding box center [1228, 590] width 36 height 13
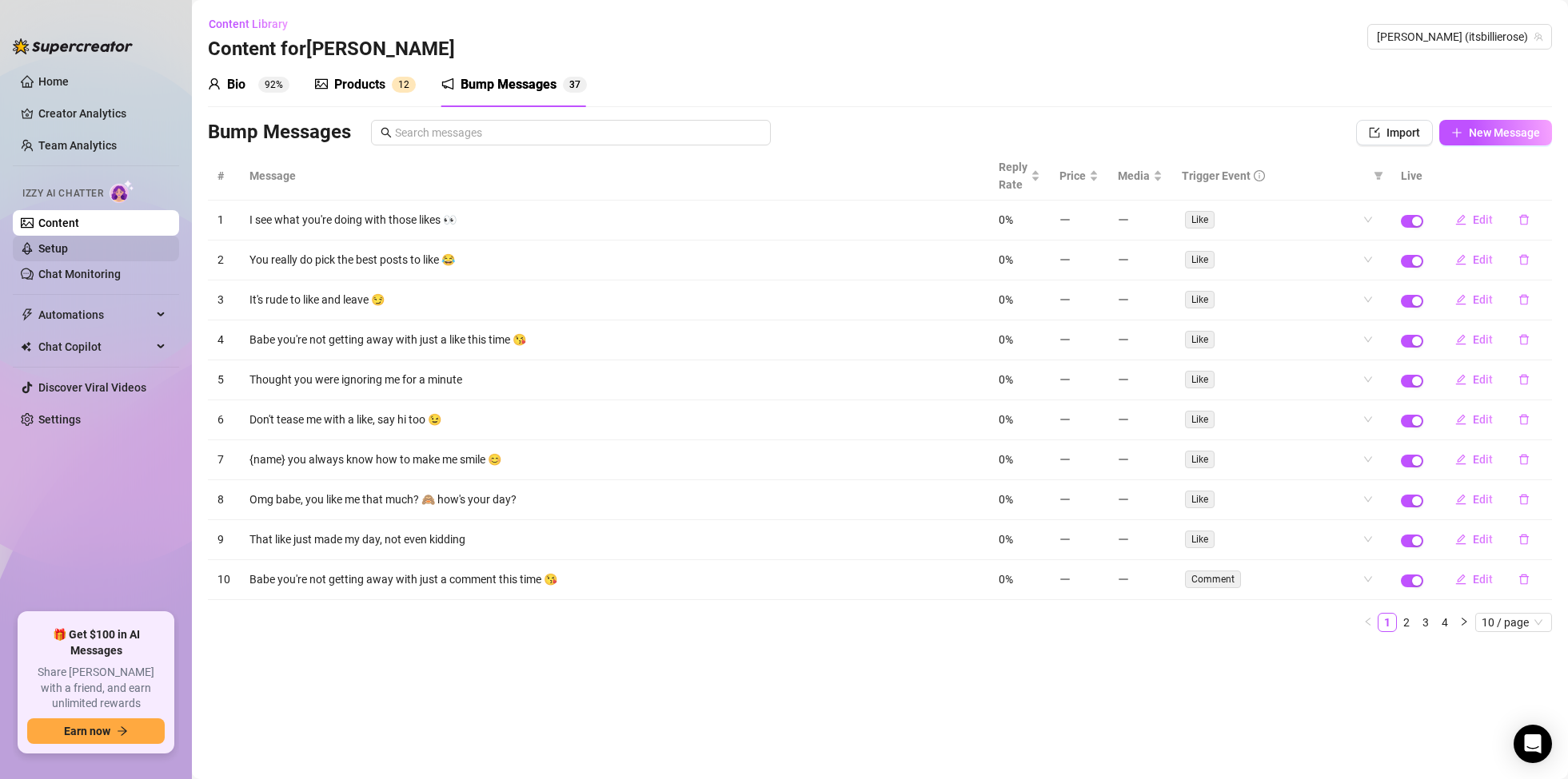
click at [68, 248] on link "Setup" at bounding box center [53, 248] width 30 height 13
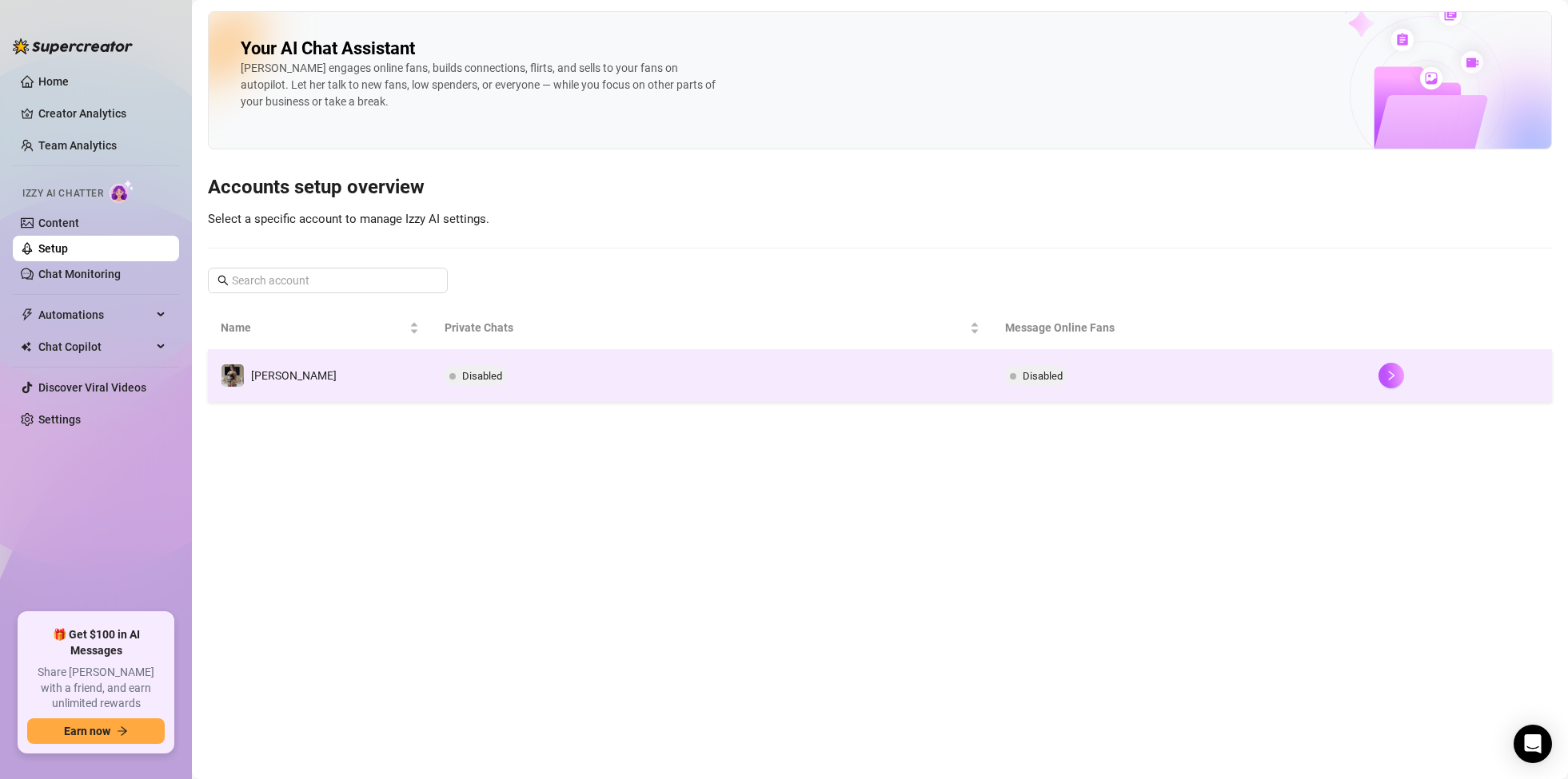
click at [302, 367] on td "[PERSON_NAME]" at bounding box center [320, 376] width 224 height 52
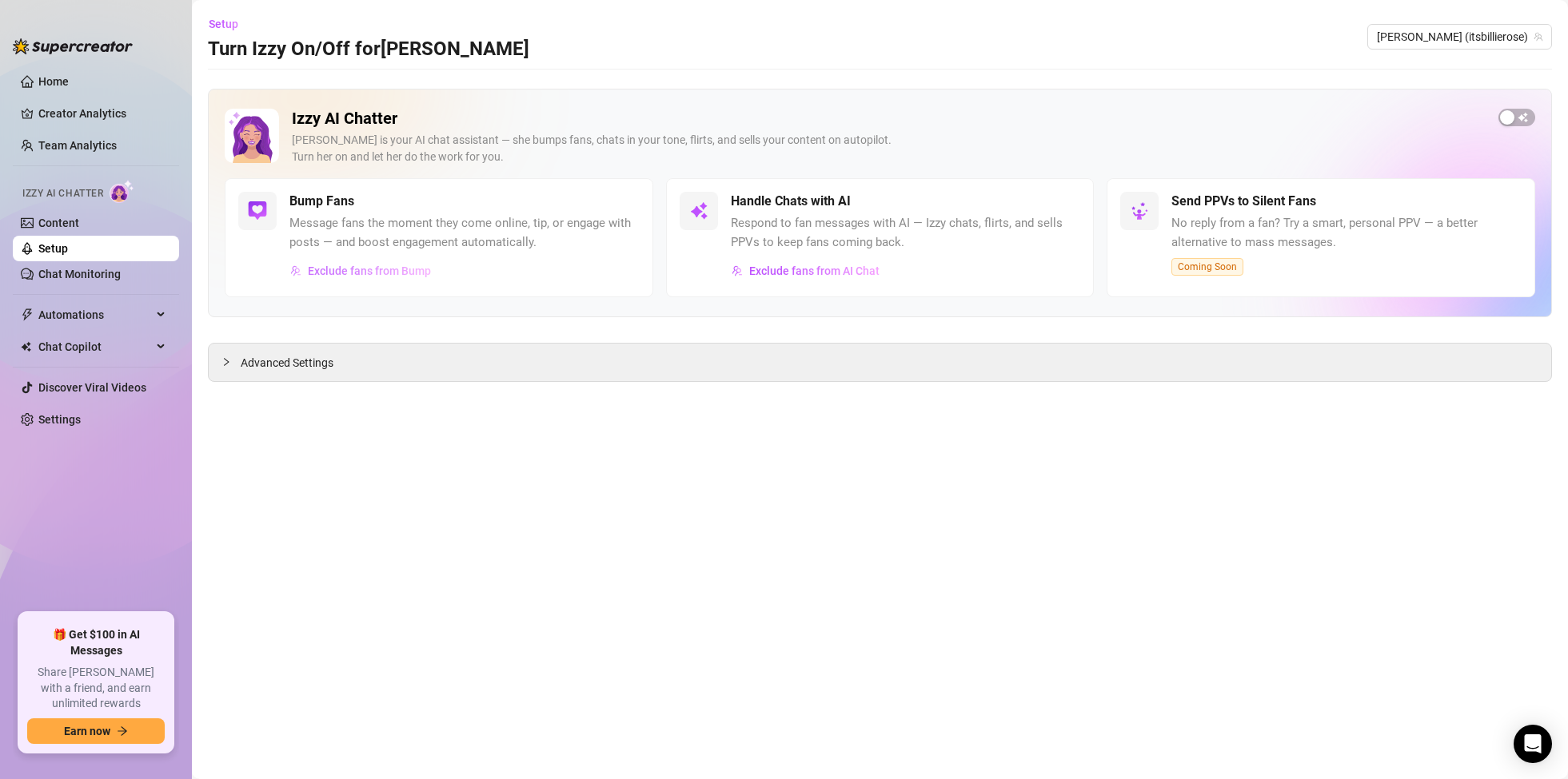
click at [378, 265] on span "Exclude fans from Bump" at bounding box center [369, 270] width 123 height 13
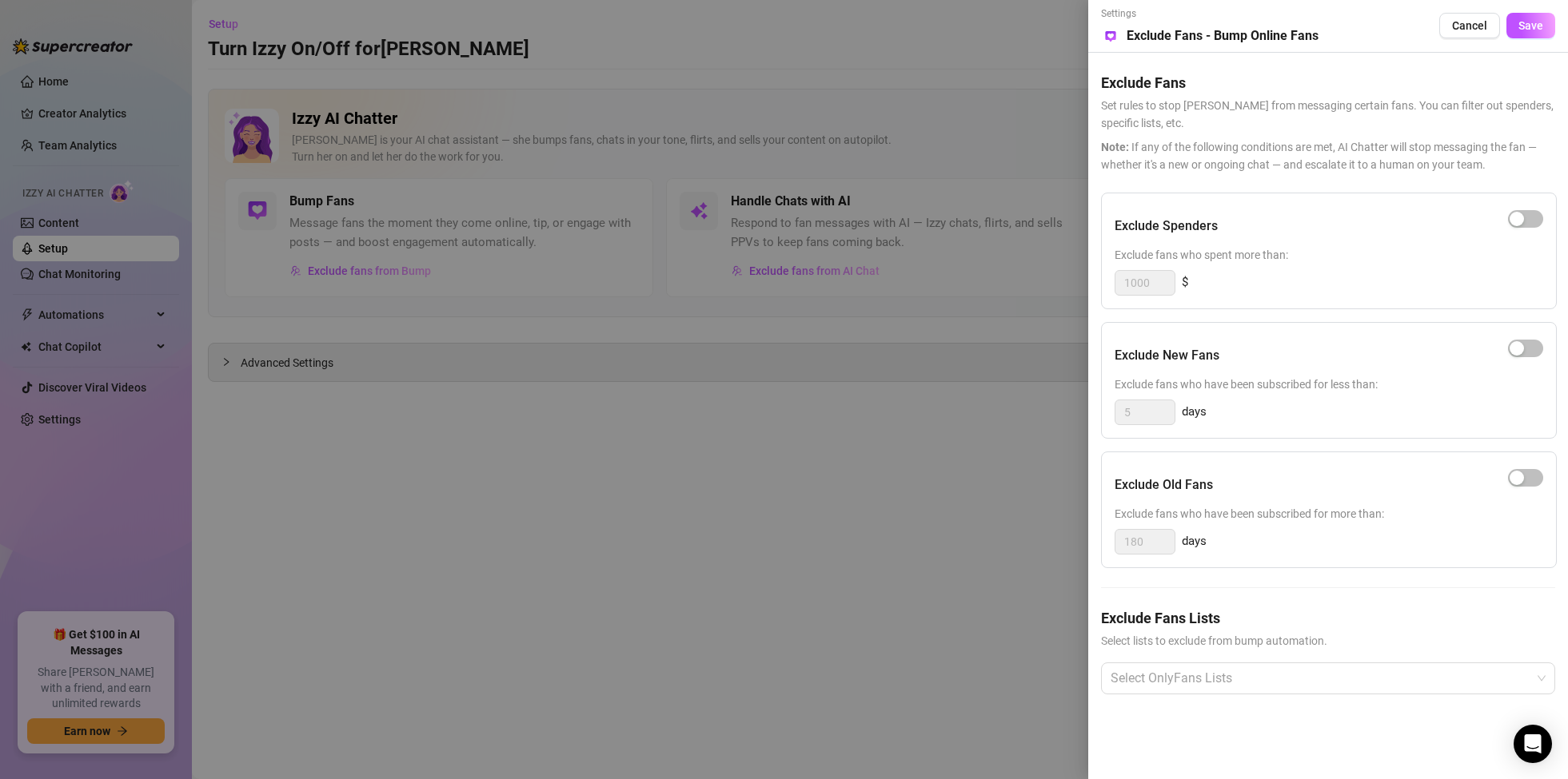
click at [888, 512] on div at bounding box center [784, 390] width 1568 height 779
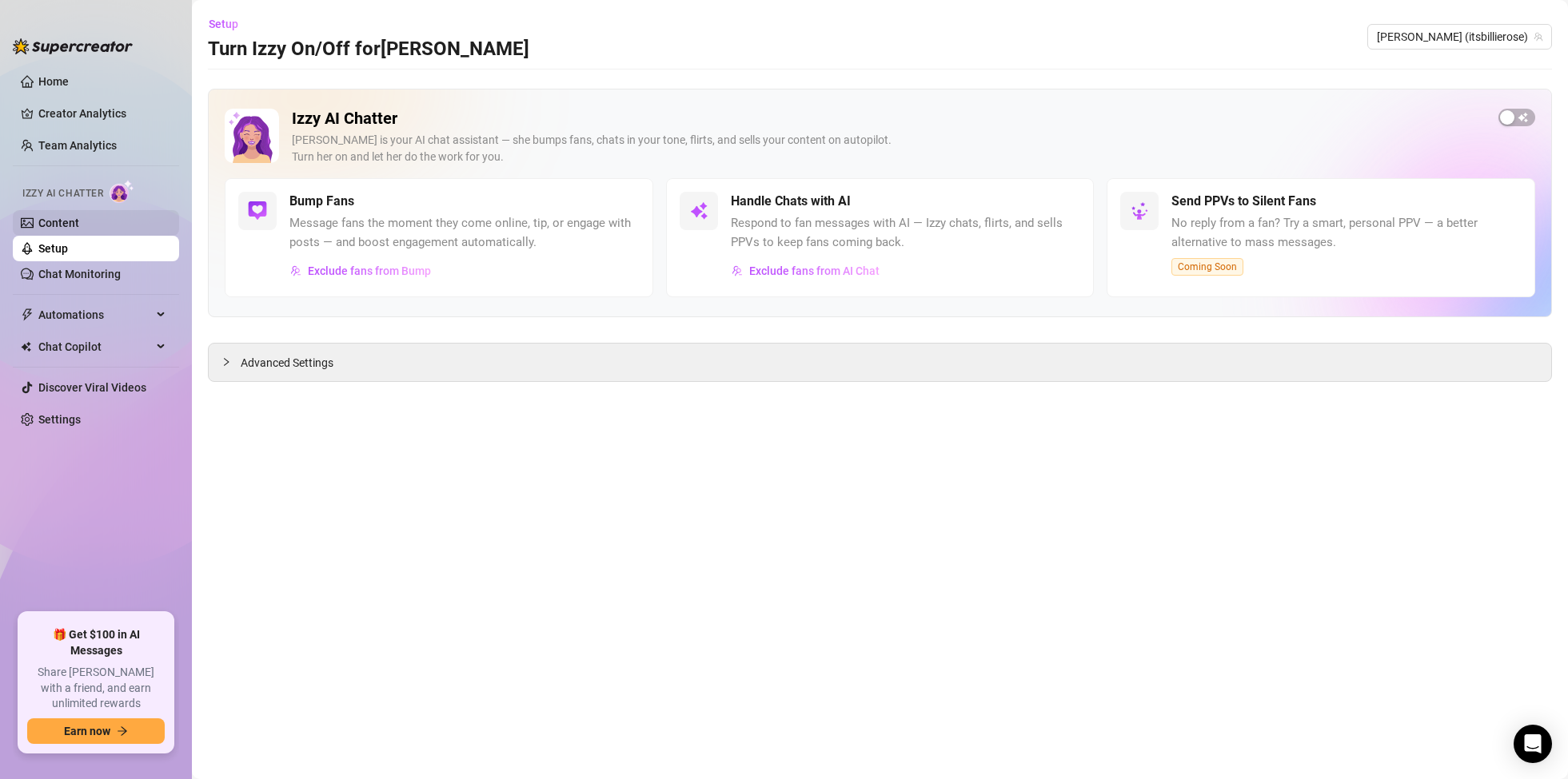
click at [79, 227] on link "Content" at bounding box center [58, 223] width 40 height 13
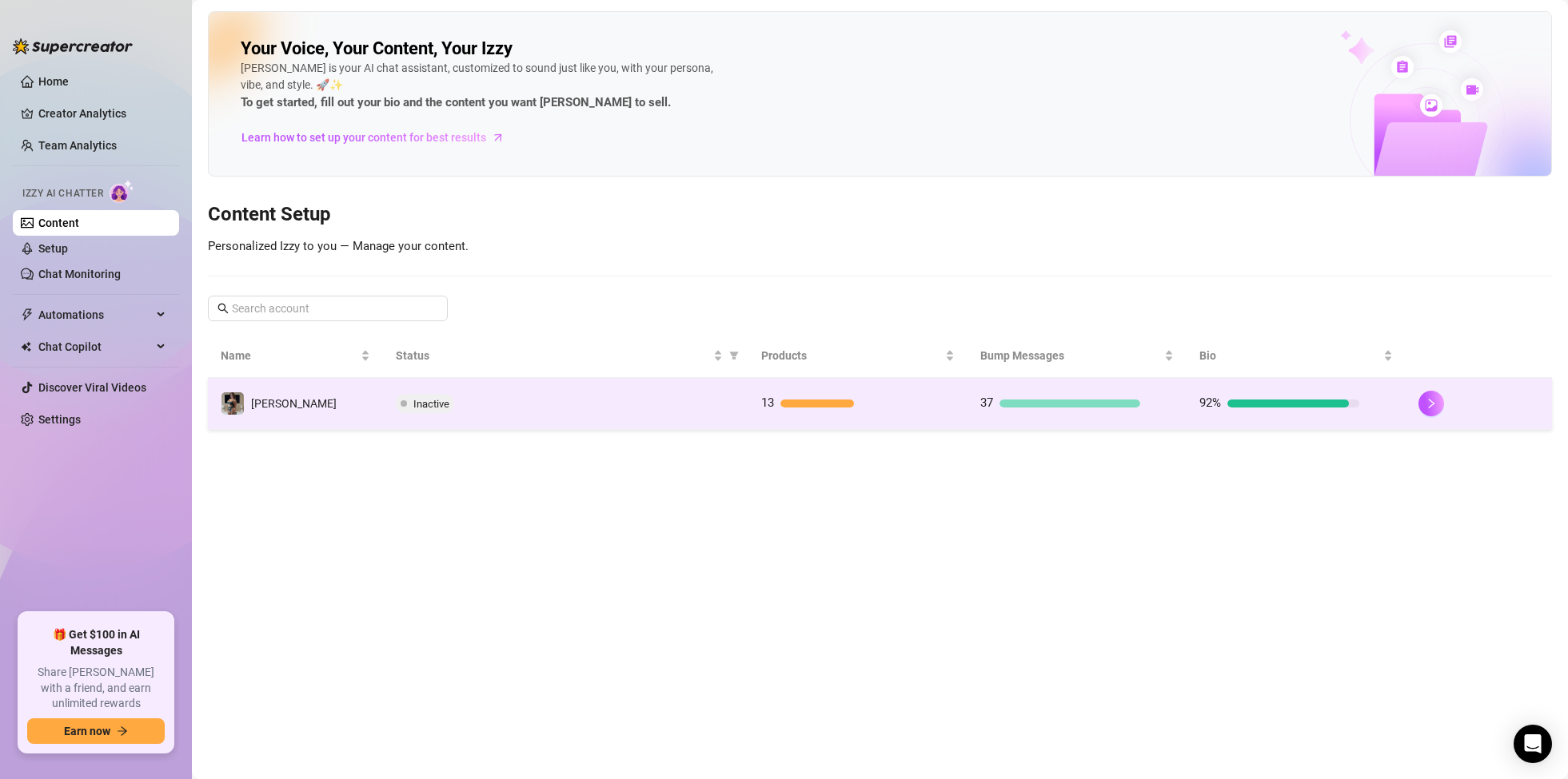
click at [275, 412] on td "[PERSON_NAME]" at bounding box center [296, 403] width 176 height 52
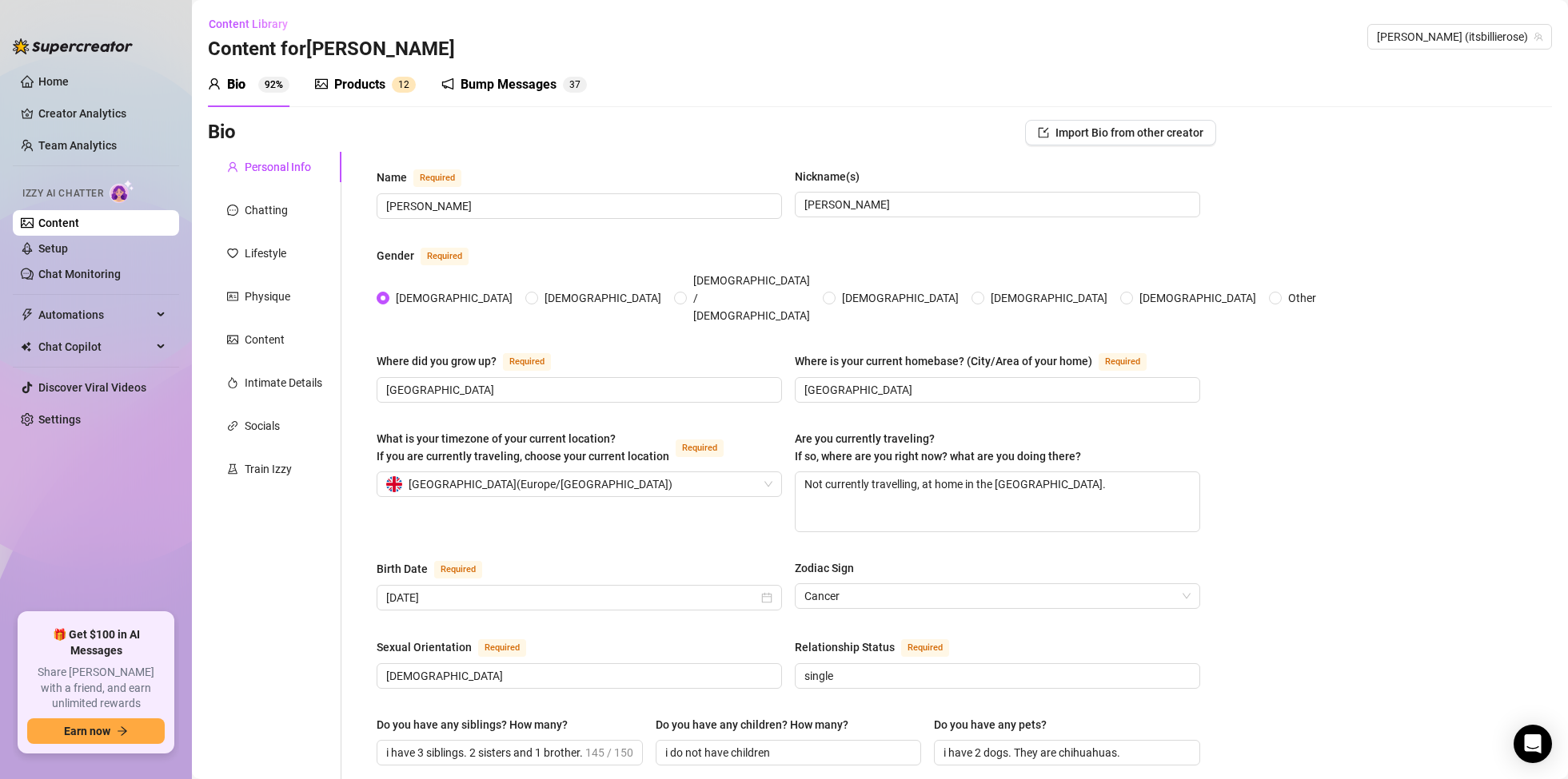
click at [371, 76] on div "Products" at bounding box center [360, 84] width 51 height 19
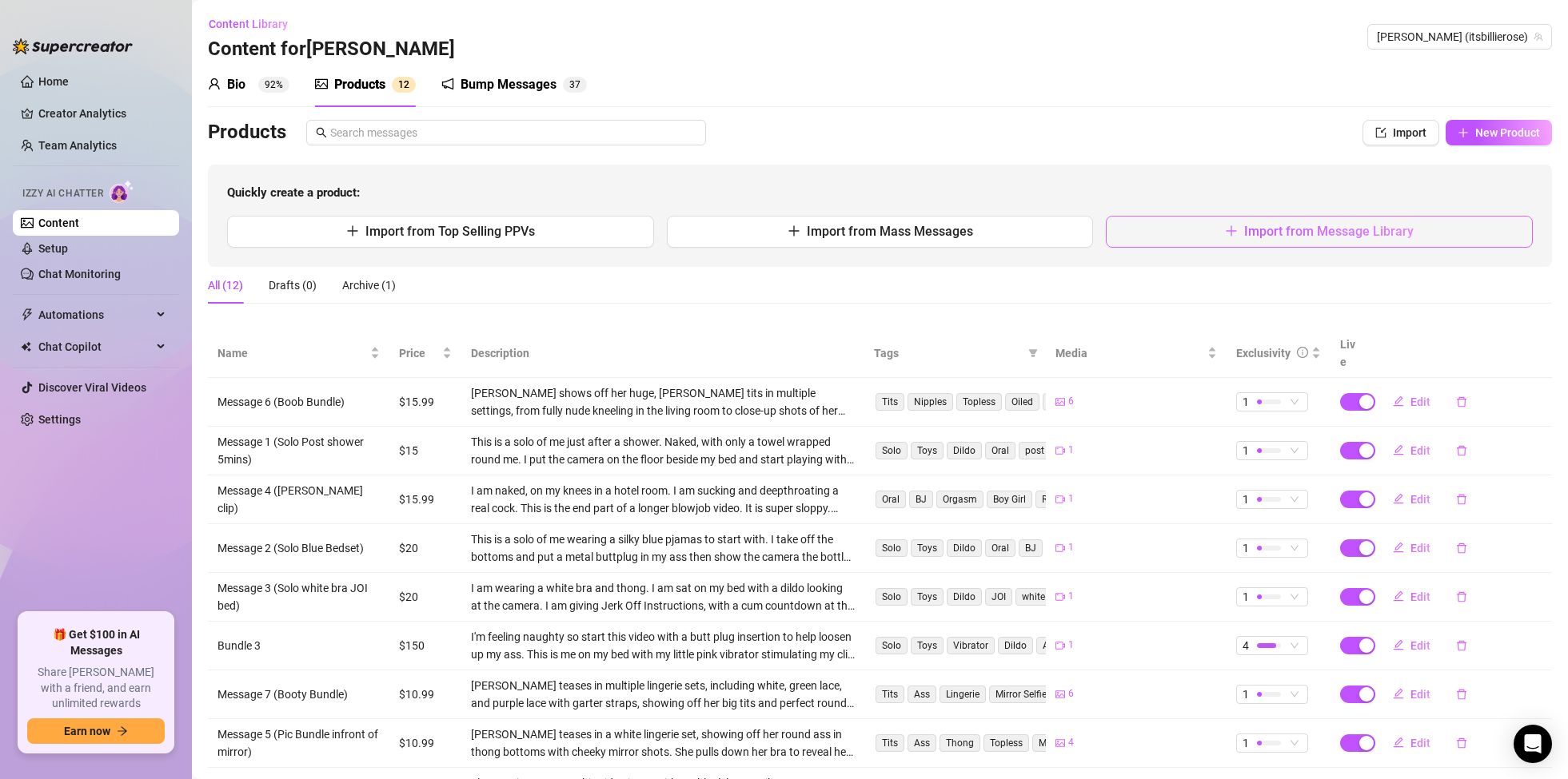
click at [1315, 230] on span "Import from Message Library" at bounding box center [1329, 231] width 170 height 15
type textarea "Type your message here..."
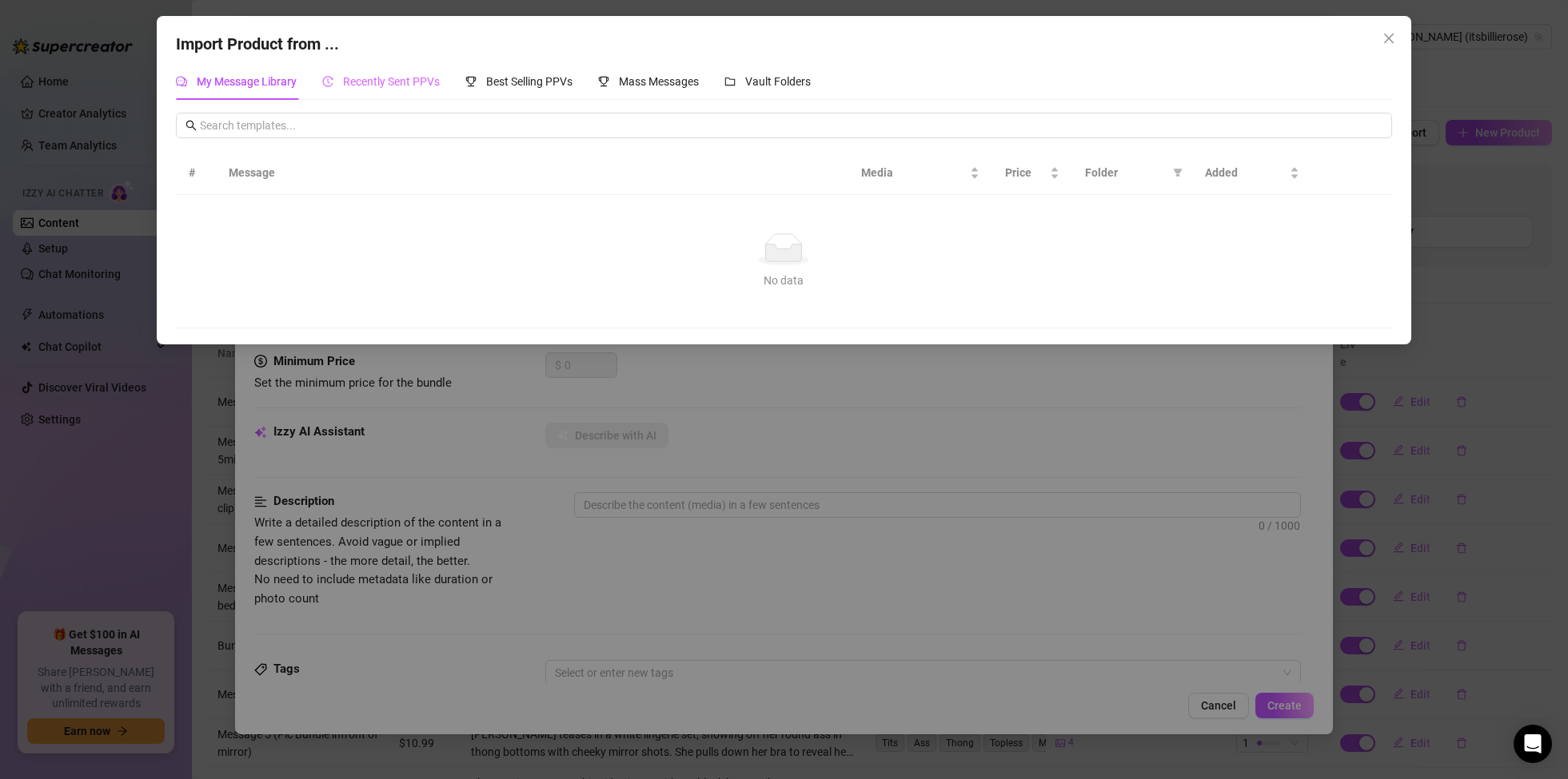
click at [372, 66] on div "Recently Sent PPVs" at bounding box center [381, 81] width 117 height 36
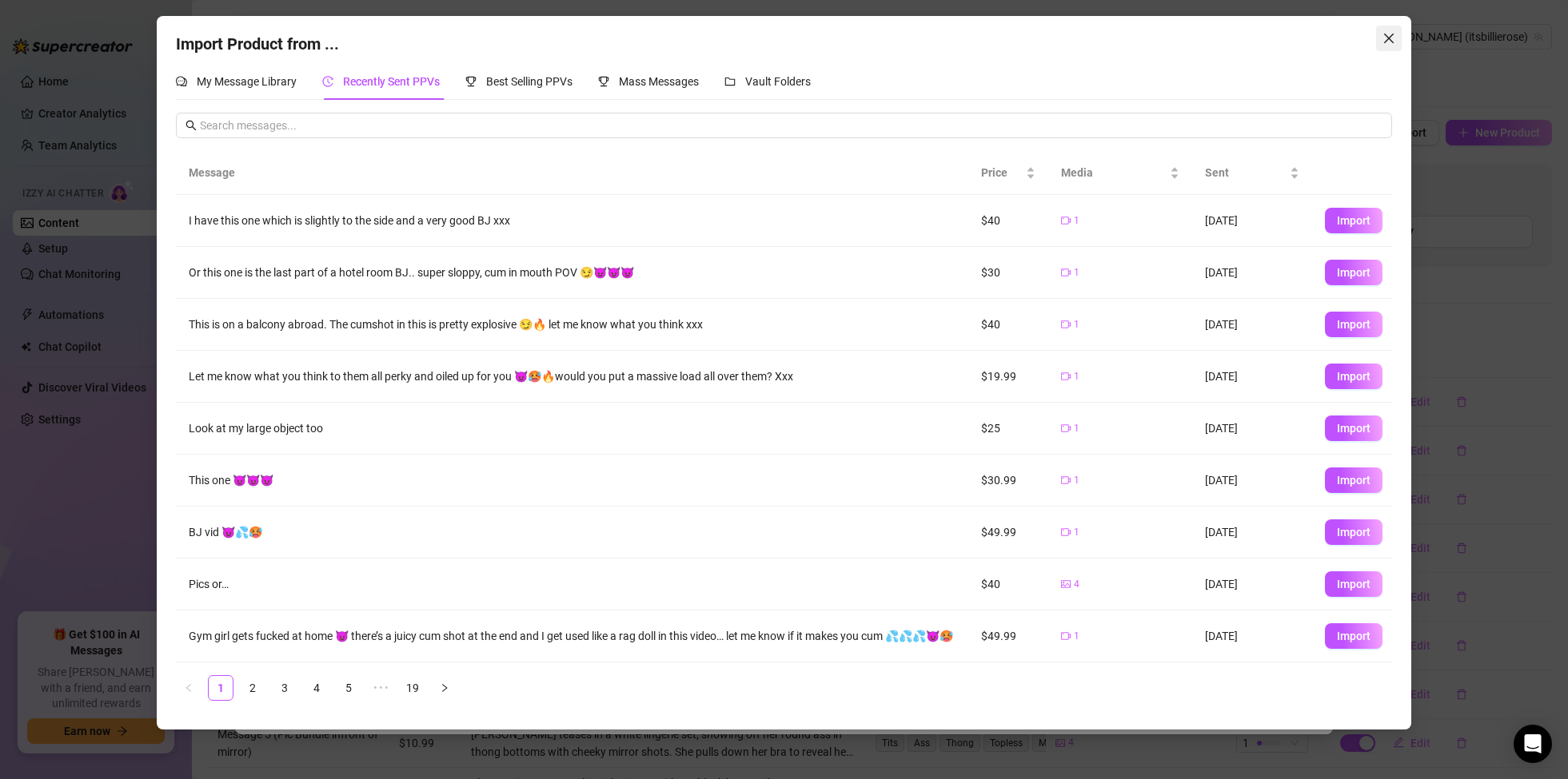
click at [1394, 40] on icon "close" at bounding box center [1389, 37] width 13 height 13
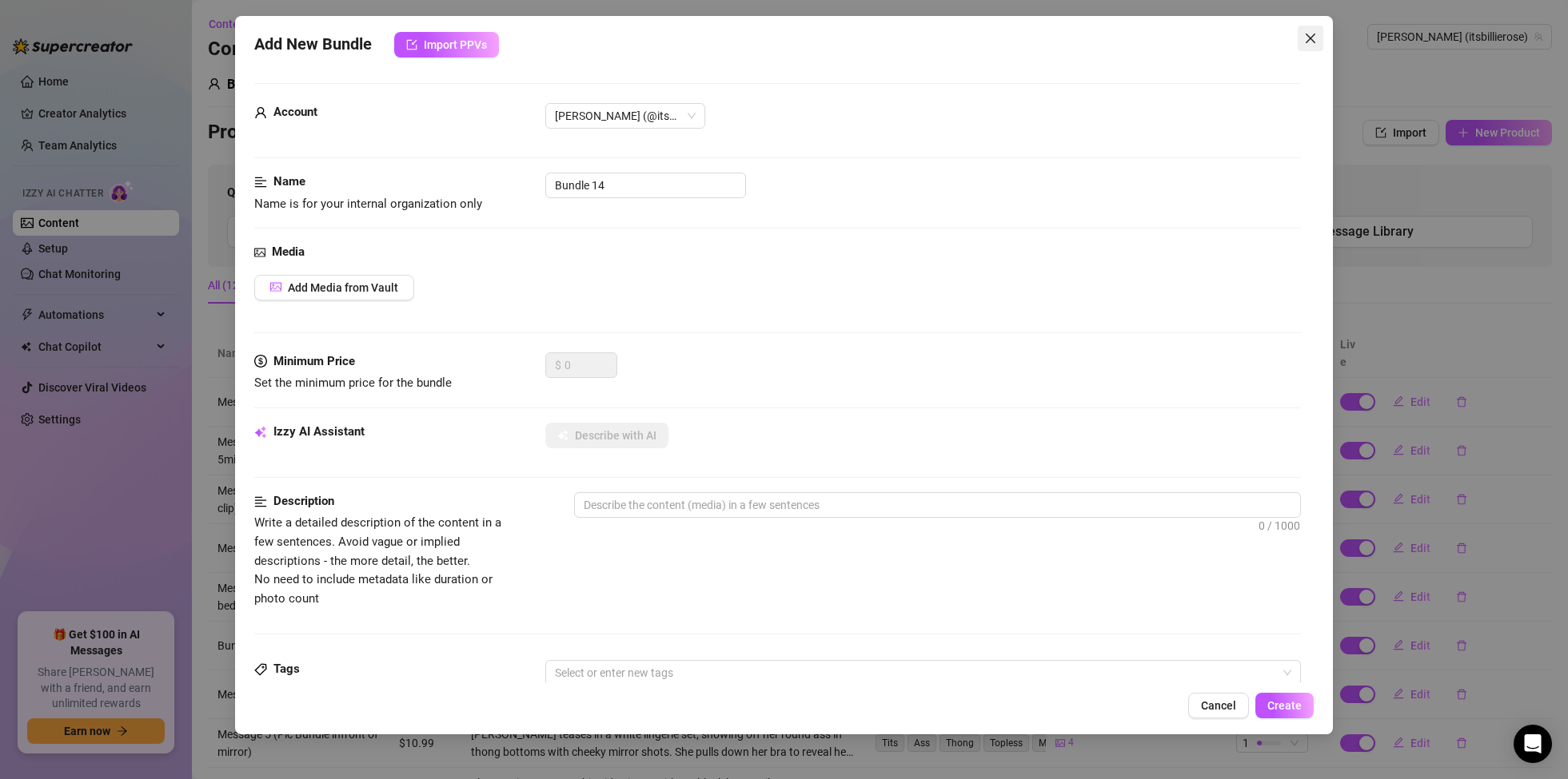
click at [1313, 40] on icon "close" at bounding box center [1311, 38] width 10 height 10
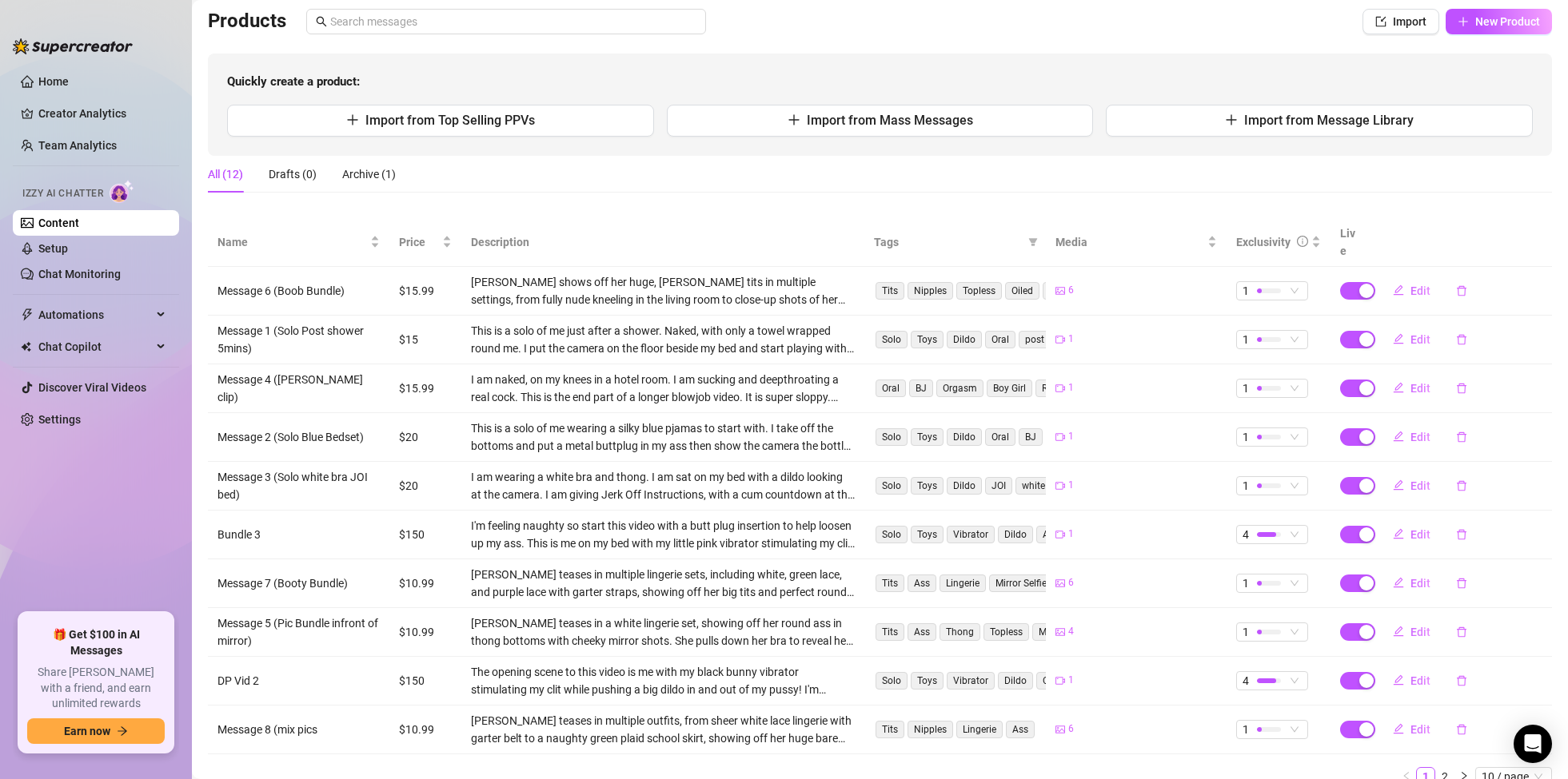
scroll to position [161, 0]
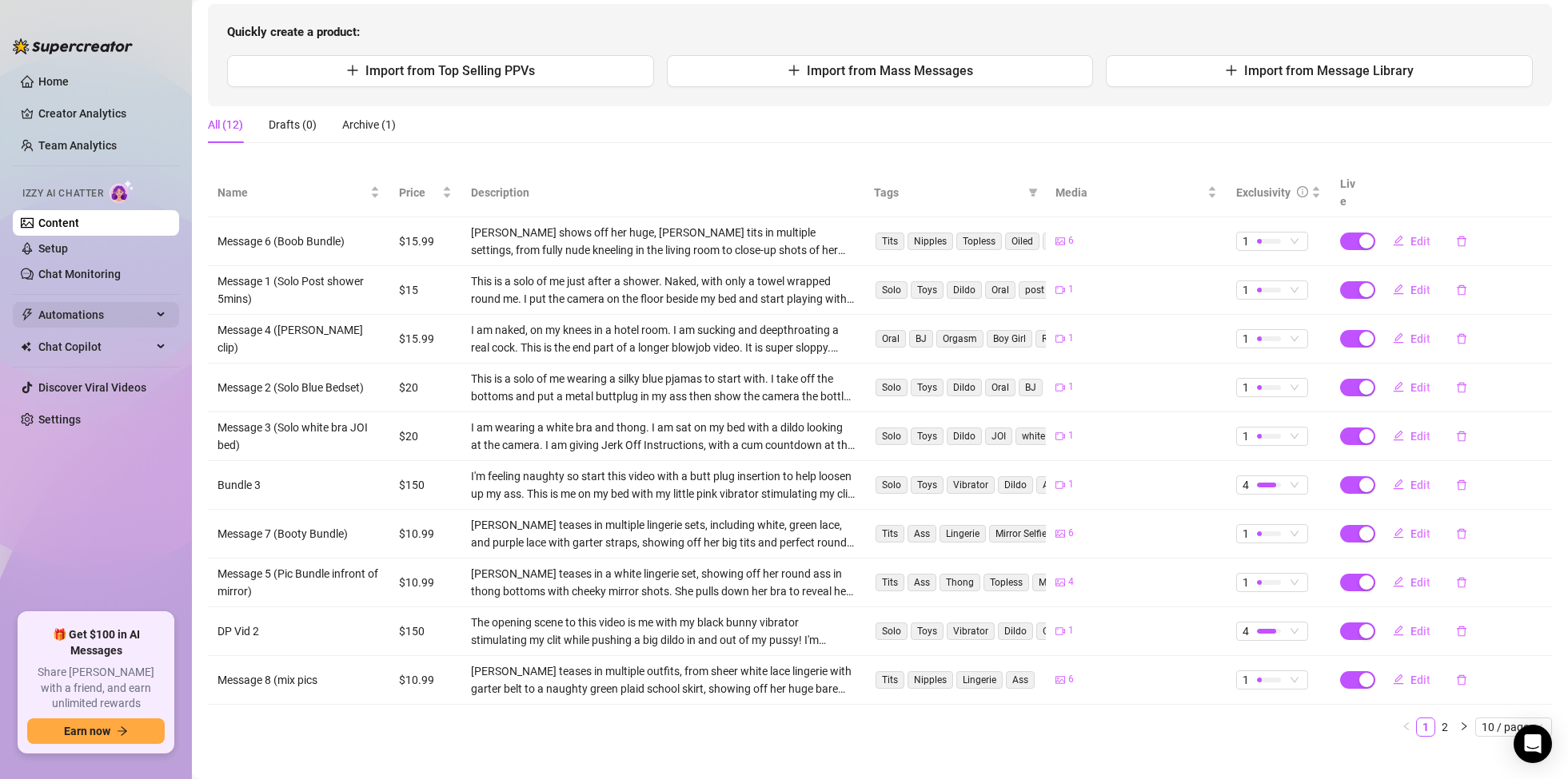
click at [150, 315] on span "Automations" at bounding box center [95, 315] width 113 height 26
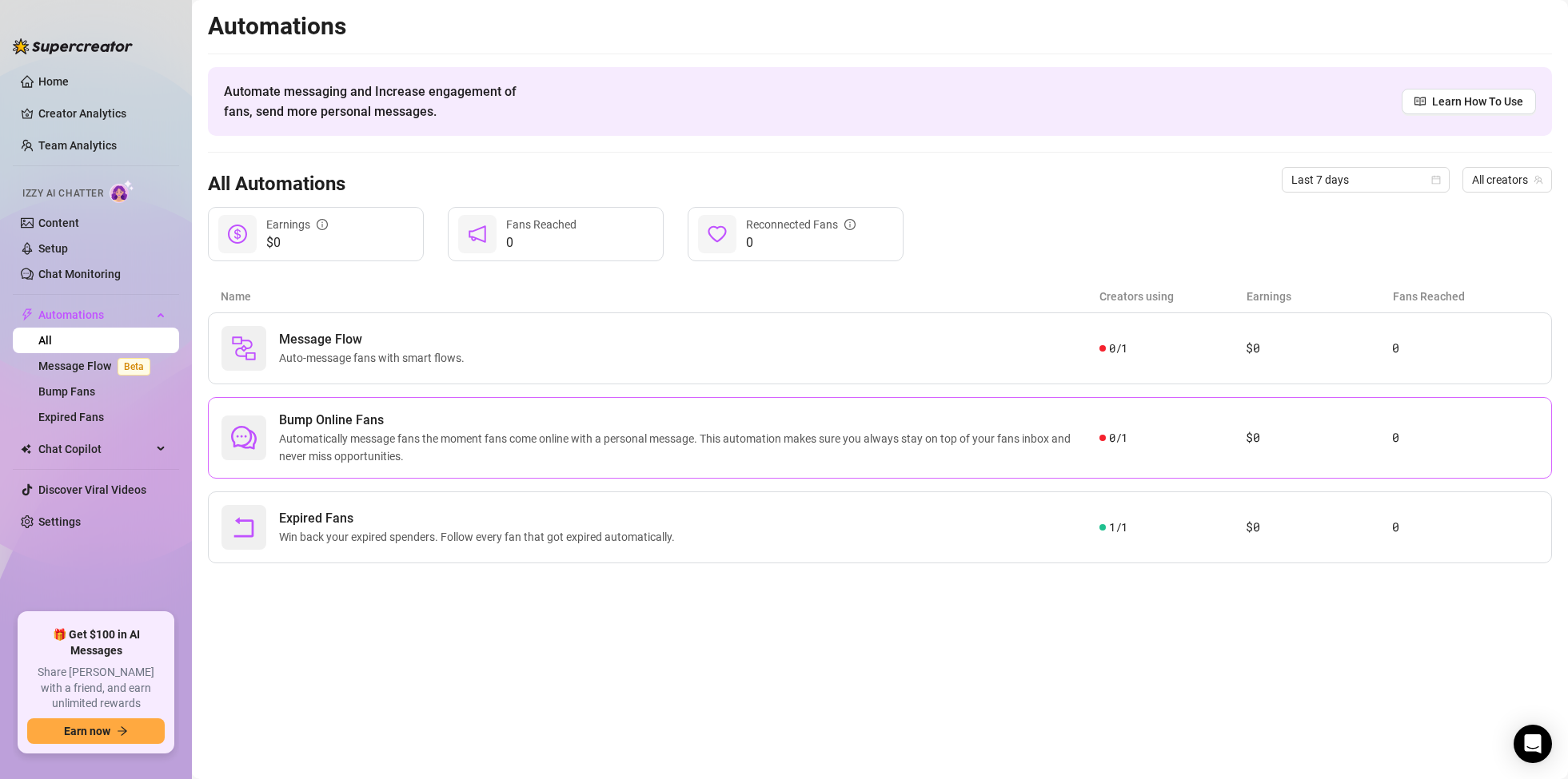
click at [378, 421] on span "Bump Online Fans" at bounding box center [689, 420] width 820 height 19
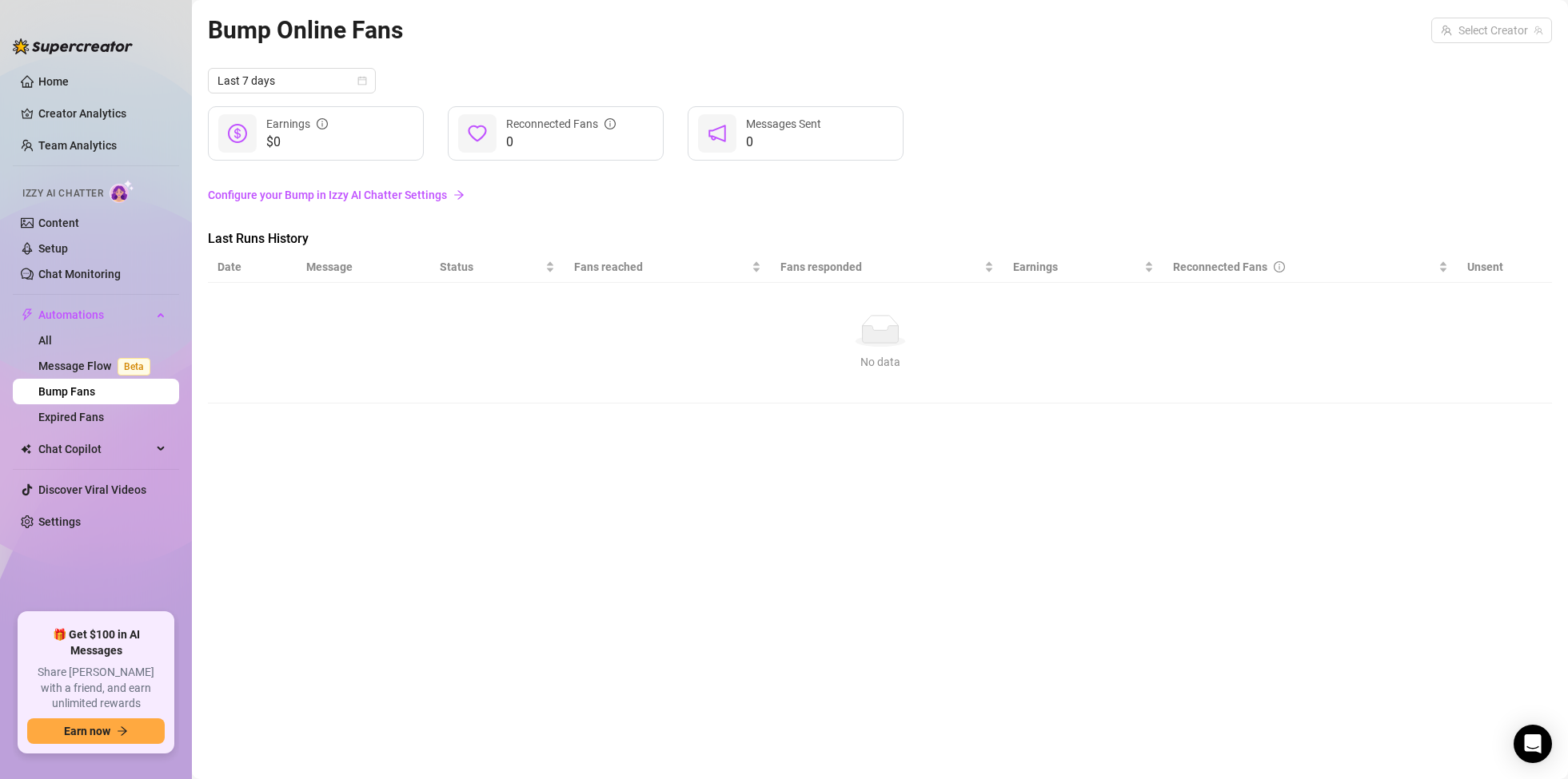
click at [327, 193] on link "Configure your Bump in Izzy AI Chatter Settings" at bounding box center [880, 195] width 1344 height 18
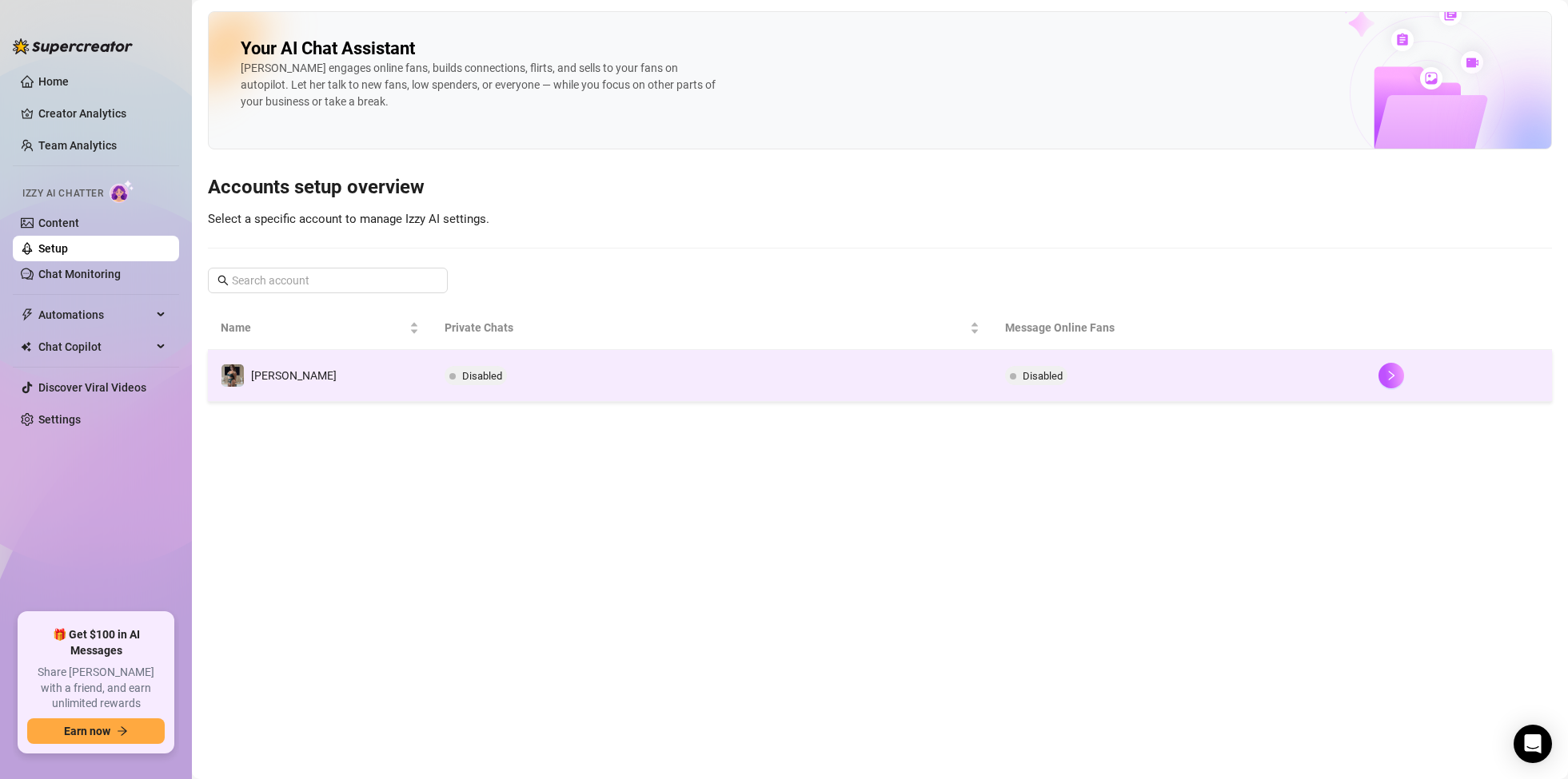
click at [313, 372] on td "[PERSON_NAME]" at bounding box center [320, 376] width 224 height 52
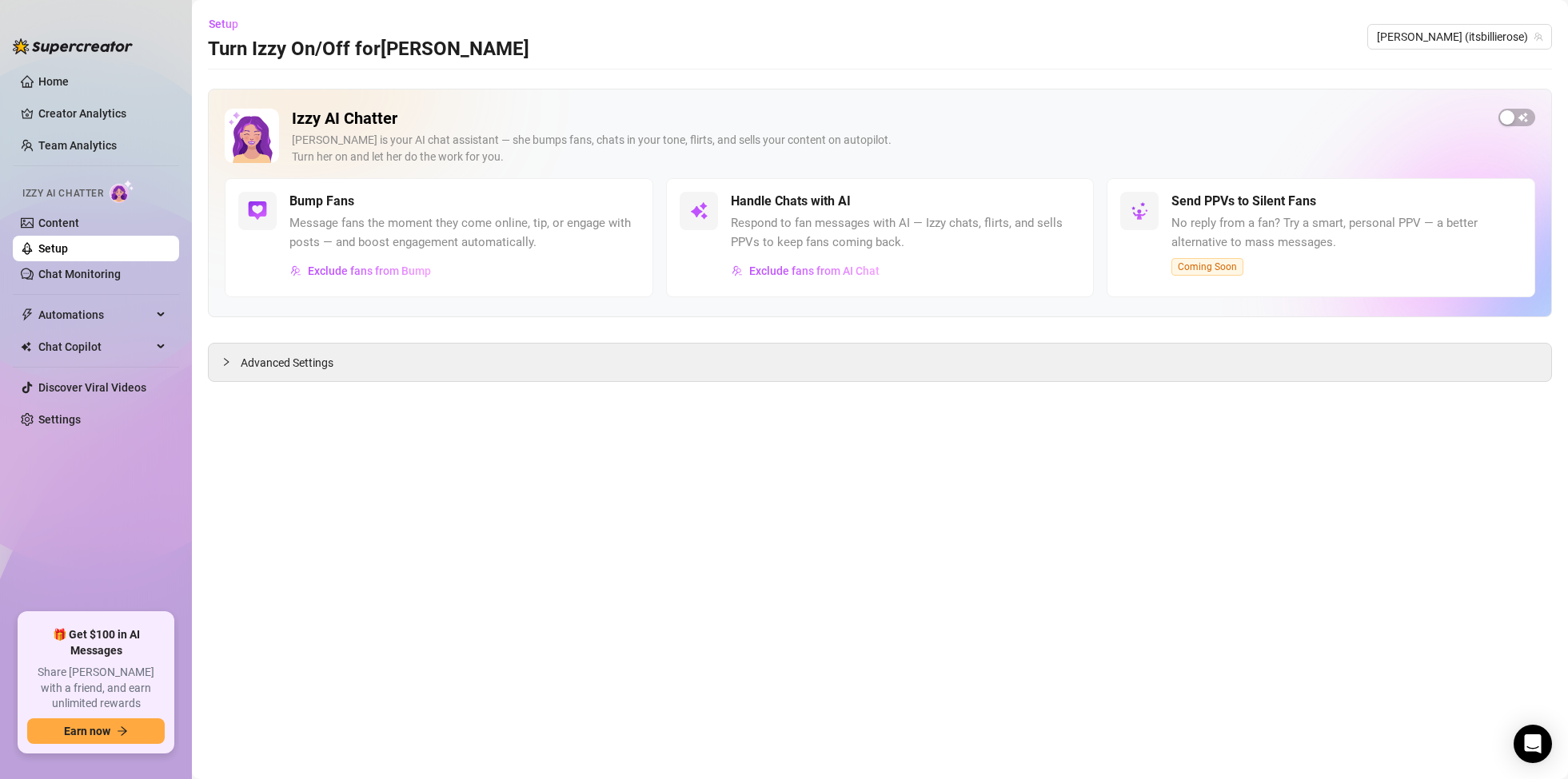
click at [377, 223] on span "Message fans the moment they come online, tip, or engage with posts — and boost…" at bounding box center [463, 233] width 350 height 37
click at [299, 199] on h5 "Bump Fans" at bounding box center [321, 201] width 65 height 19
click at [361, 262] on button "Exclude fans from Bump" at bounding box center [360, 271] width 142 height 26
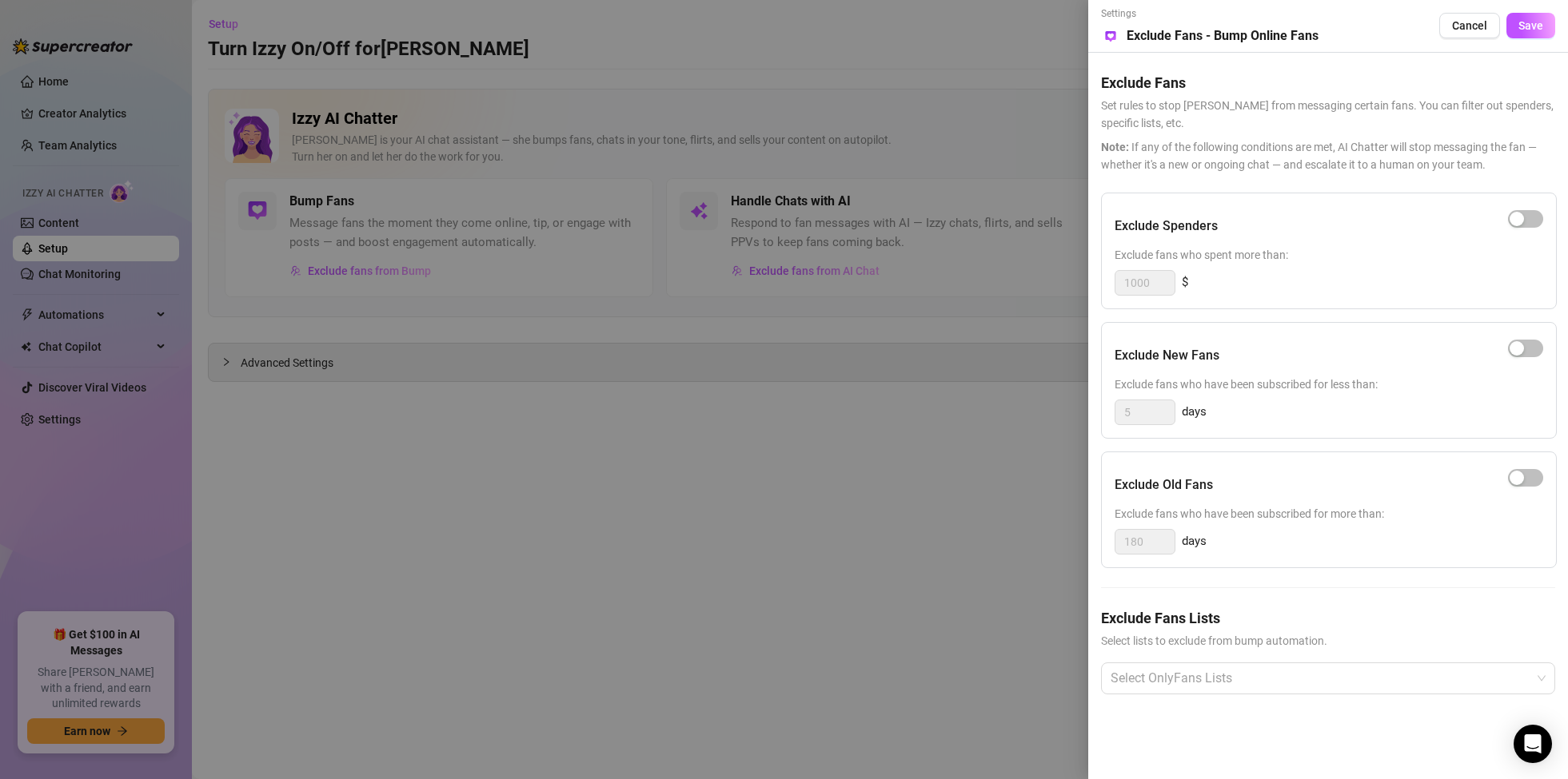
click at [795, 460] on div at bounding box center [784, 390] width 1568 height 779
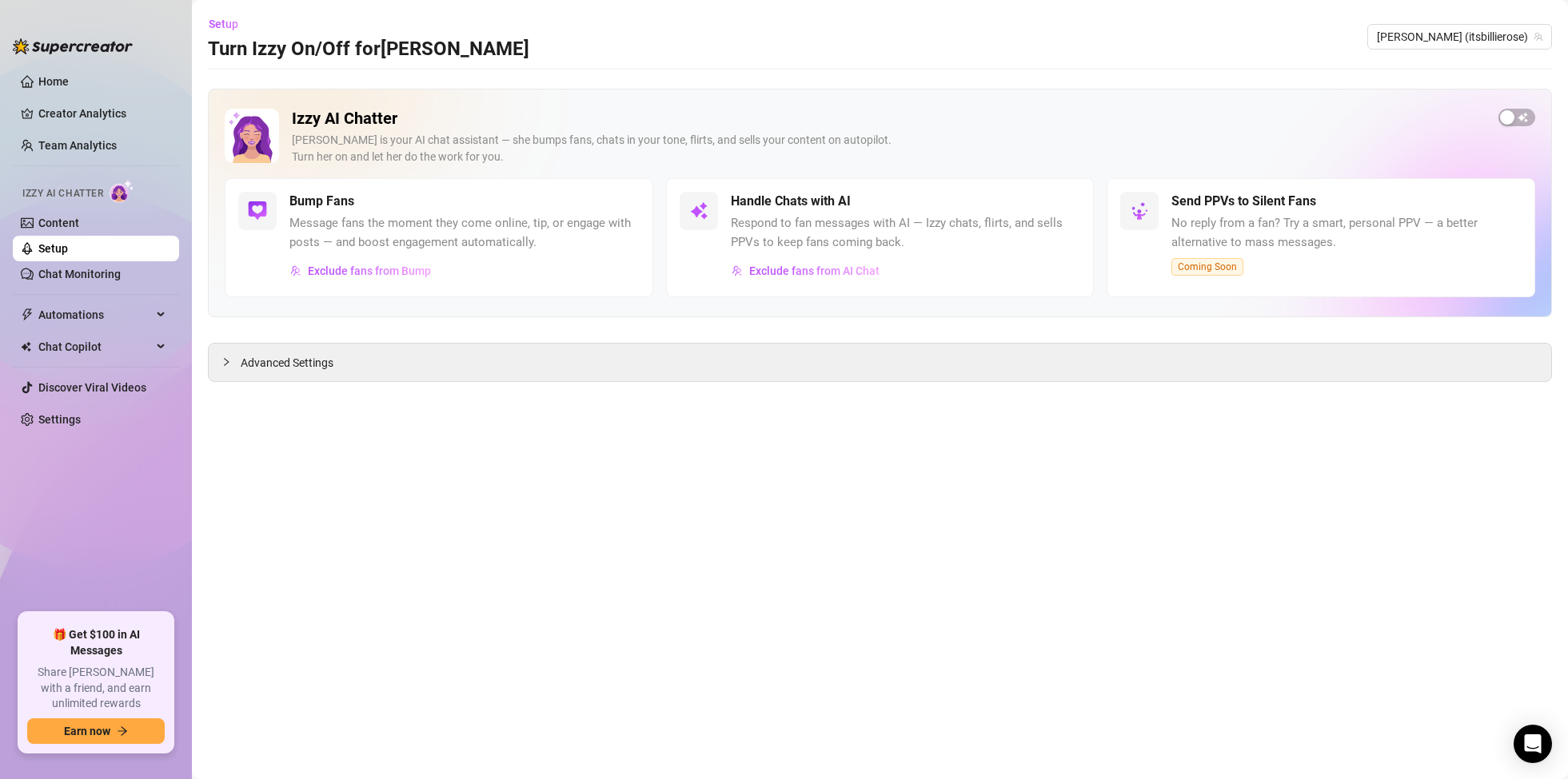
click at [107, 300] on ul "Home Creator Analytics Team Analytics Izzy AI Chatter Content Setup Chat Monito…" at bounding box center [96, 334] width 167 height 544
click at [103, 314] on span "Automations" at bounding box center [95, 315] width 113 height 26
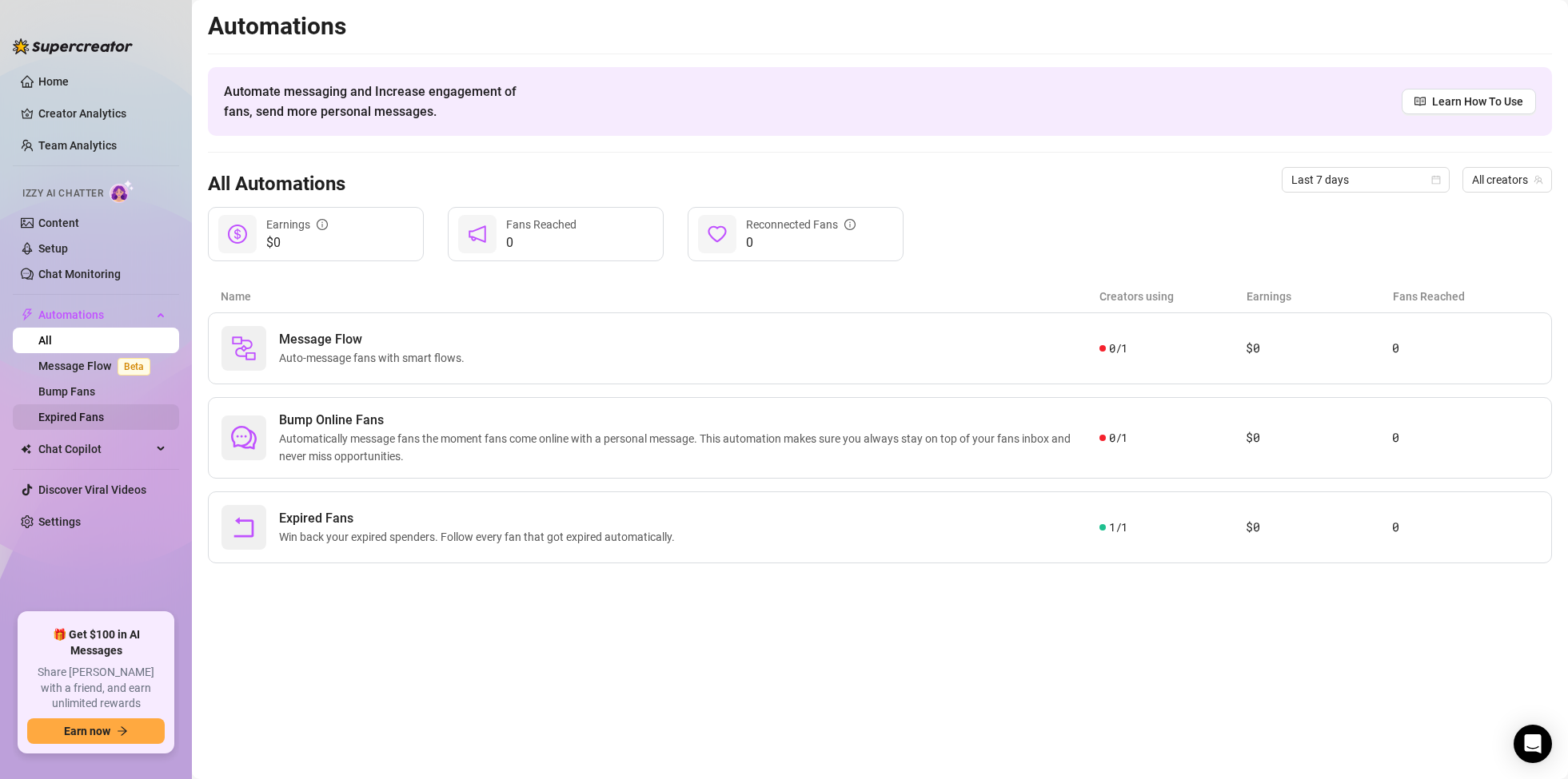
click at [104, 424] on link "Expired Fans" at bounding box center [71, 417] width 65 height 13
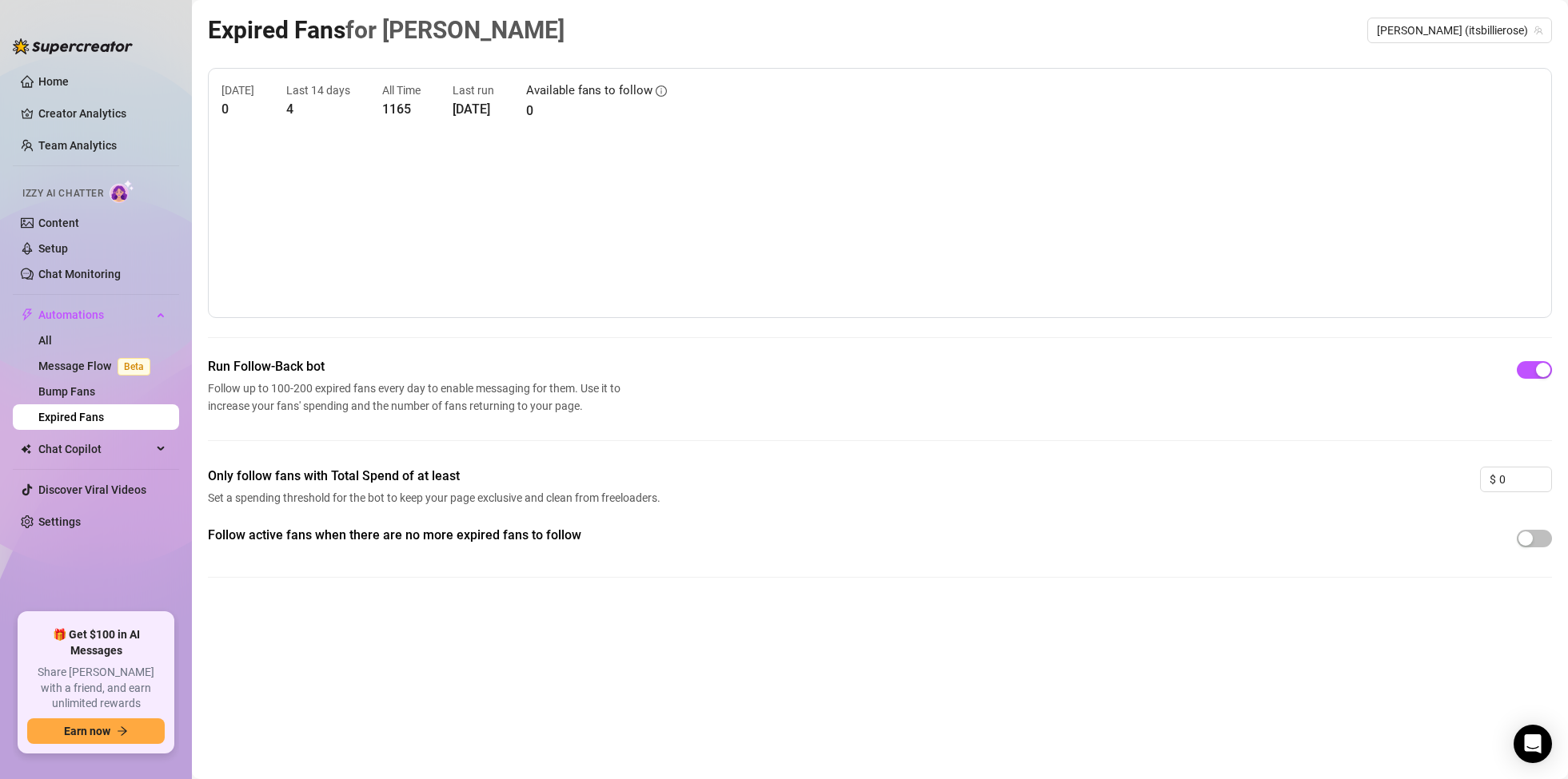
drag, startPoint x: 268, startPoint y: 547, endPoint x: 539, endPoint y: 551, distance: 271.0
click at [538, 545] on span "Follow active fans when there are no more expired fans to follow" at bounding box center [437, 534] width 458 height 19
click at [86, 390] on link "Bump Fans" at bounding box center [67, 391] width 57 height 13
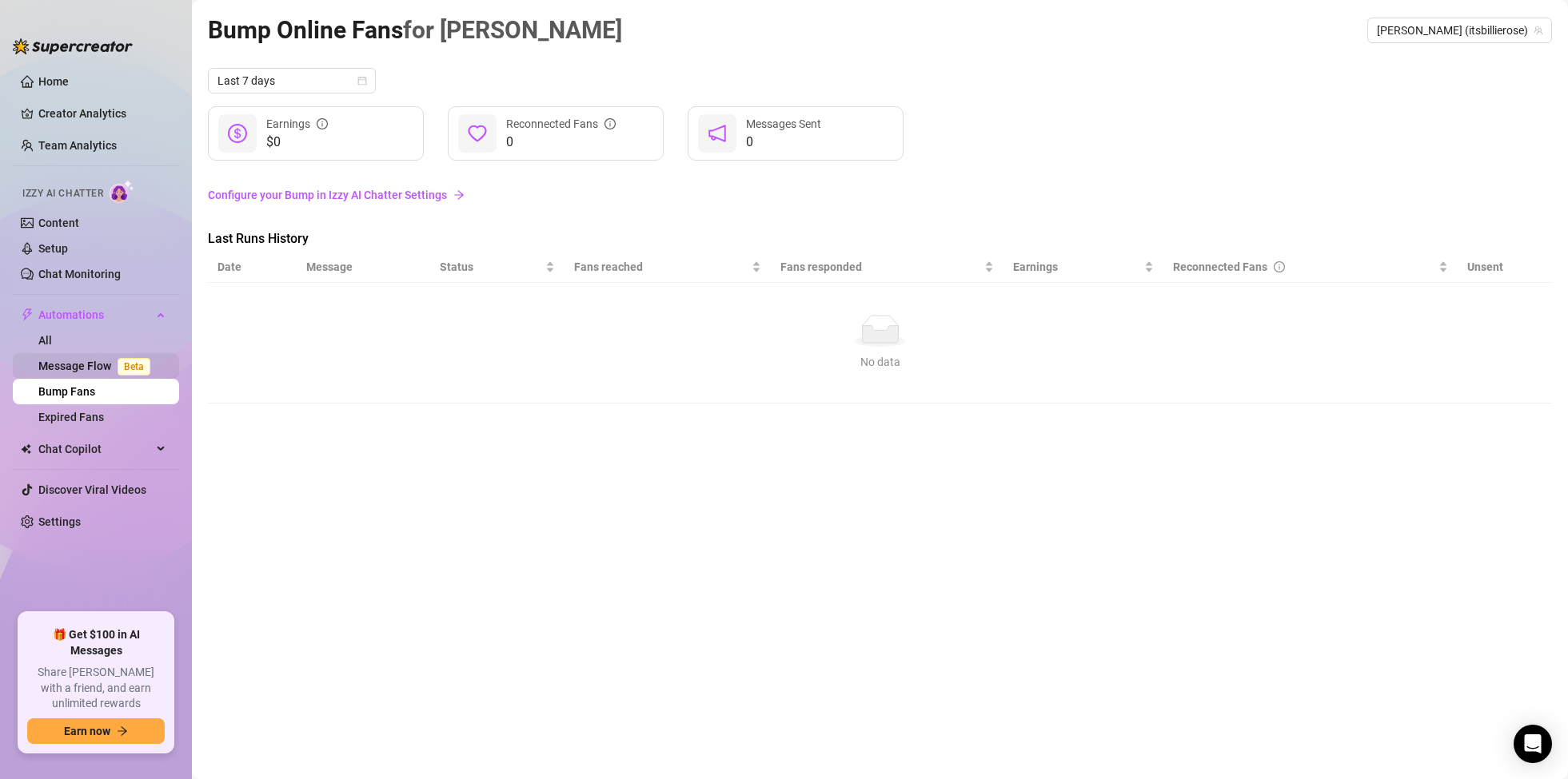
click at [96, 361] on link "Message Flow Beta" at bounding box center [98, 366] width 118 height 13
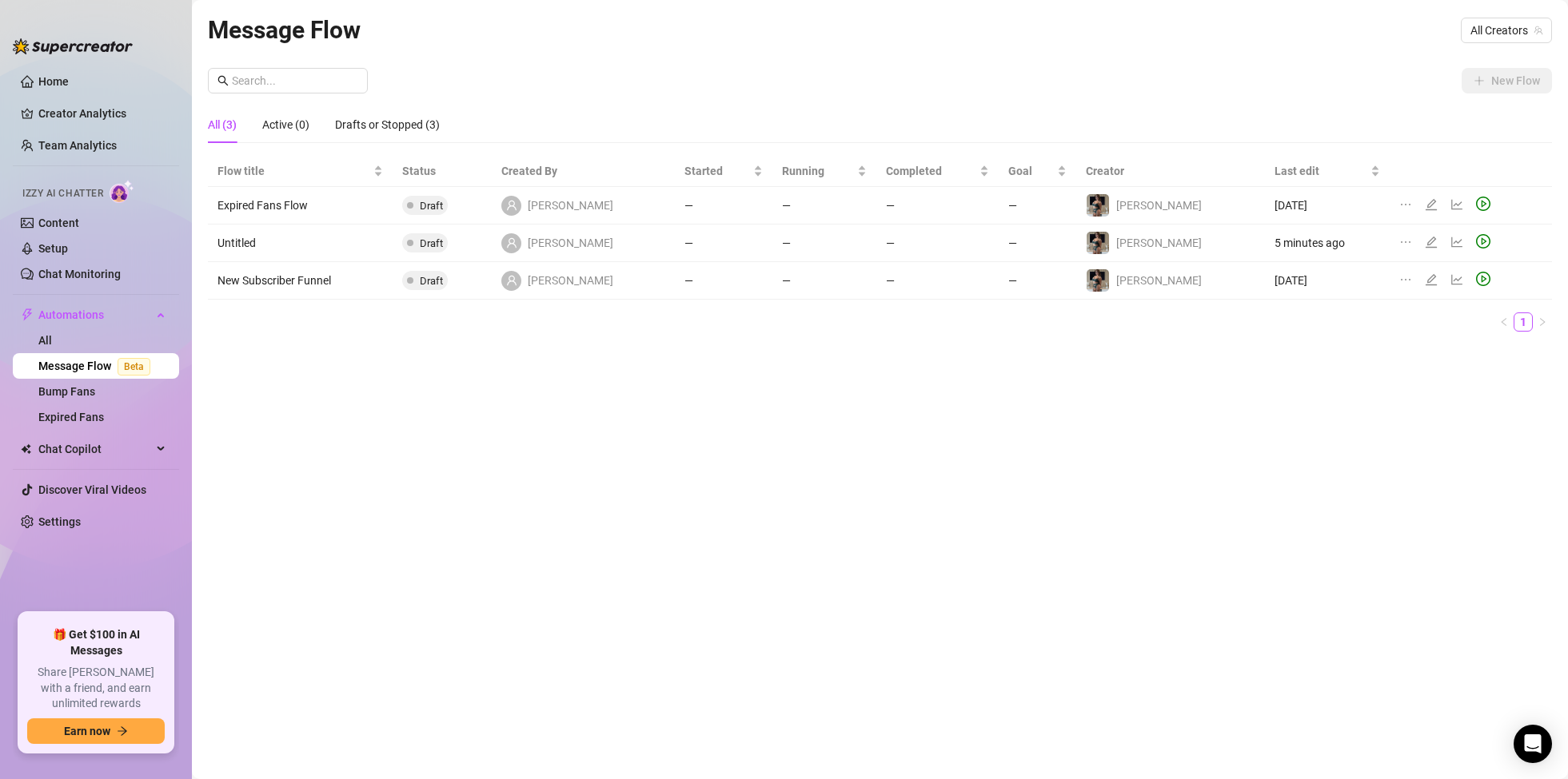
click at [268, 280] on td "New Subscriber Funnel" at bounding box center [300, 281] width 184 height 37
click at [69, 268] on link "Chat Monitoring" at bounding box center [80, 274] width 83 height 13
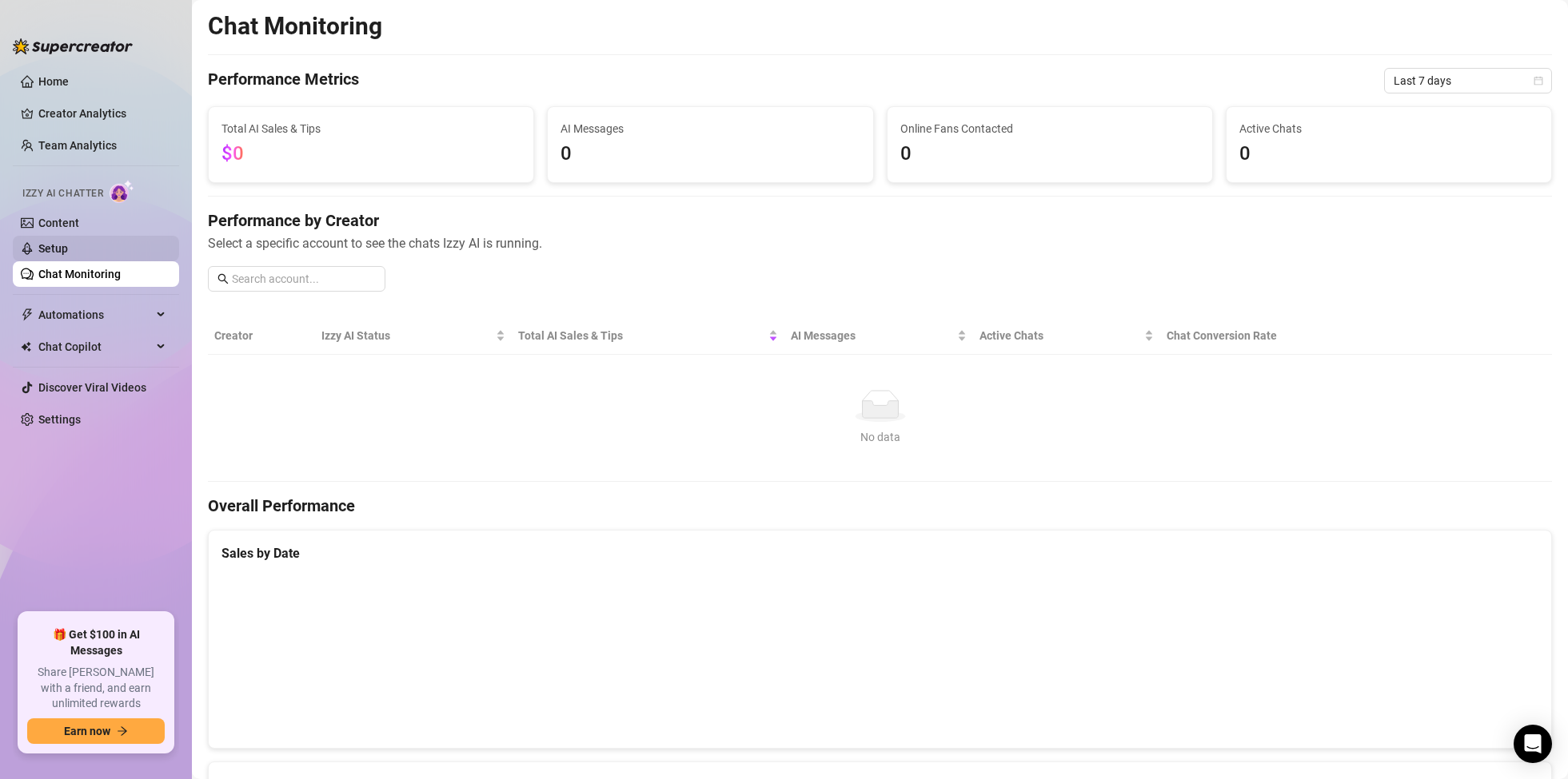
click at [68, 255] on link "Setup" at bounding box center [53, 248] width 30 height 13
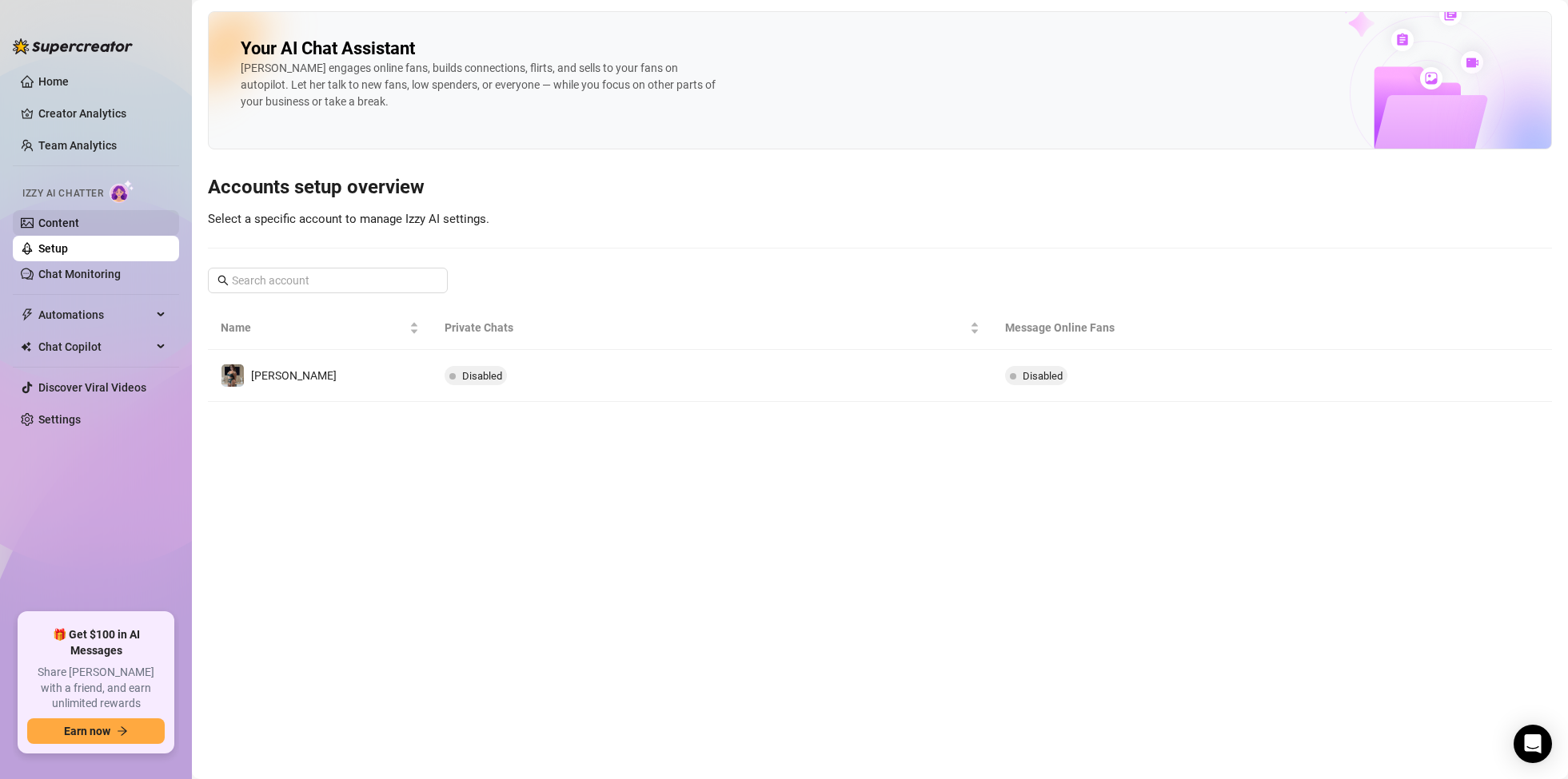
click at [77, 217] on link "Content" at bounding box center [58, 223] width 40 height 13
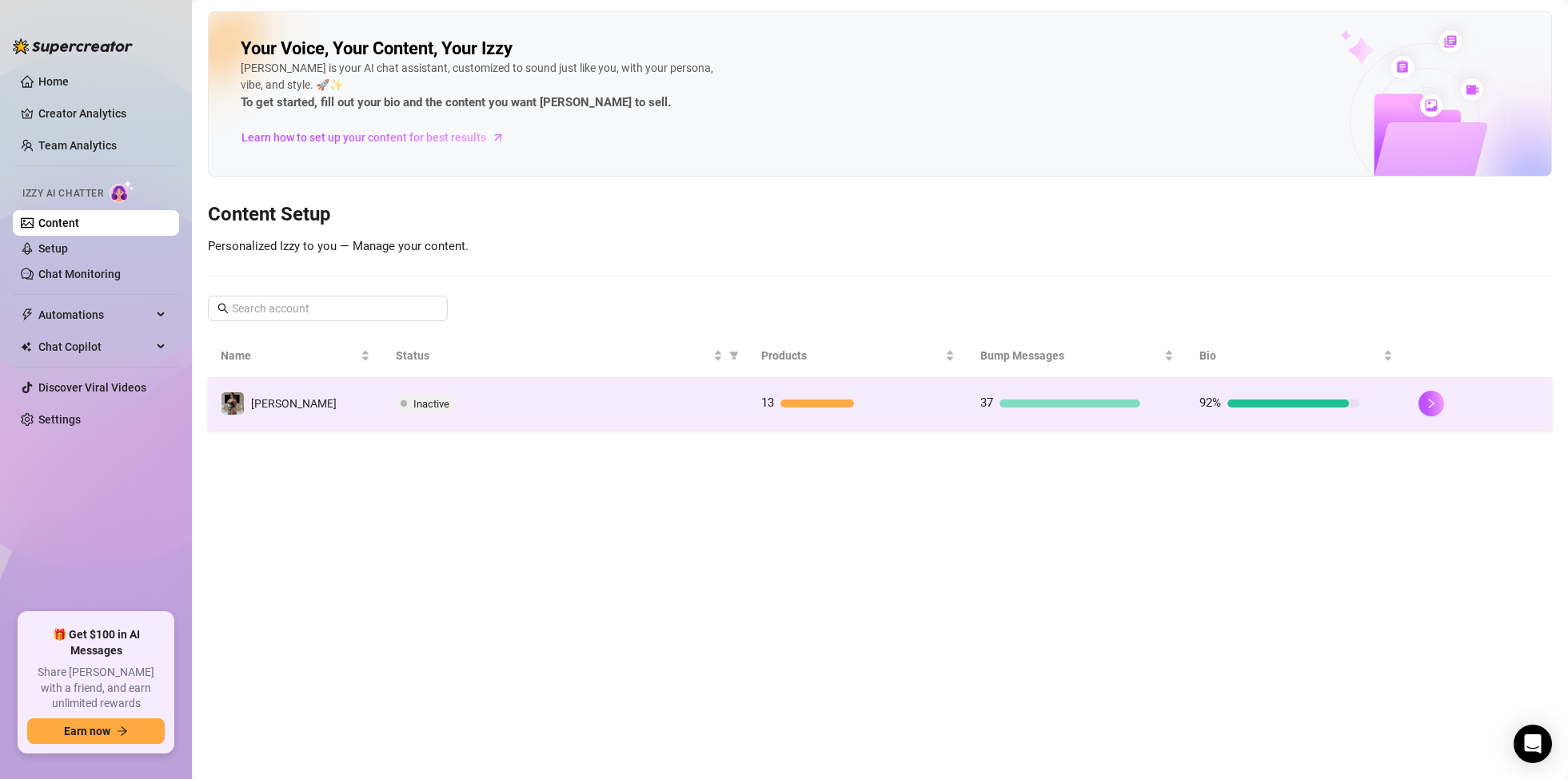
click at [276, 403] on td "[PERSON_NAME]" at bounding box center [296, 403] width 176 height 52
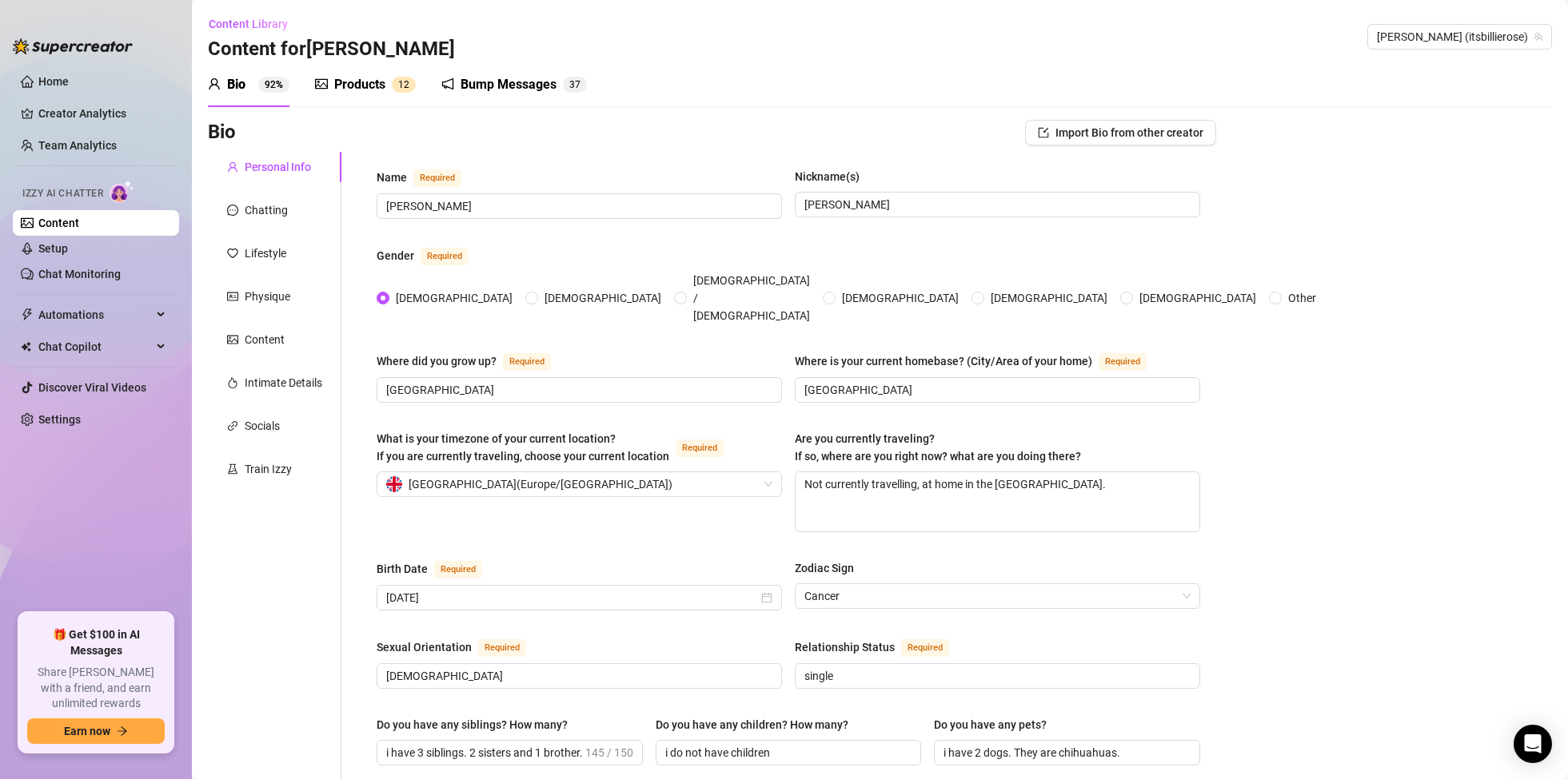
click at [515, 84] on div "Bump Messages" at bounding box center [508, 84] width 96 height 19
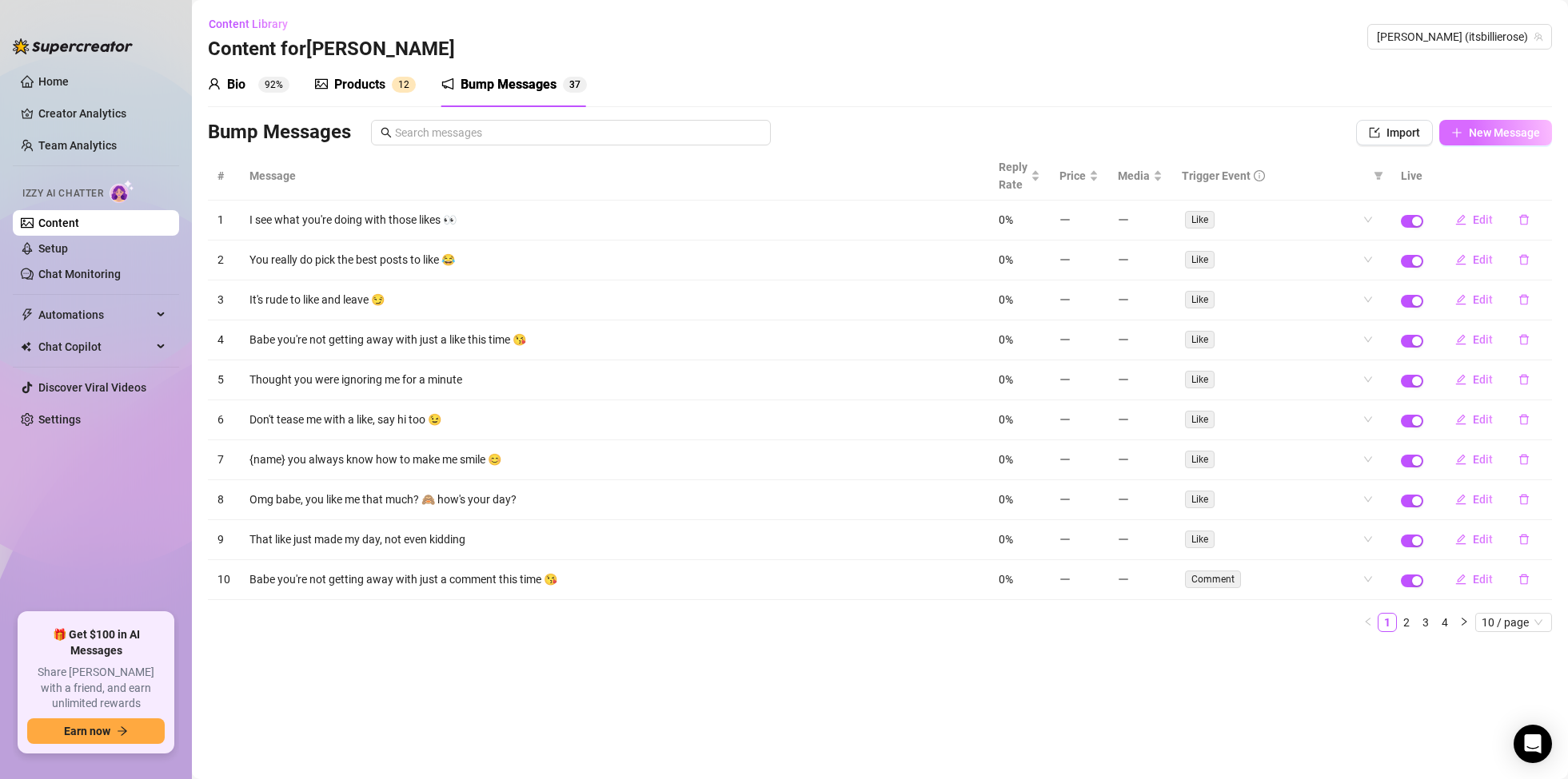
click at [1496, 129] on span "New Message" at bounding box center [1504, 132] width 71 height 13
type textarea "Type your message here..."
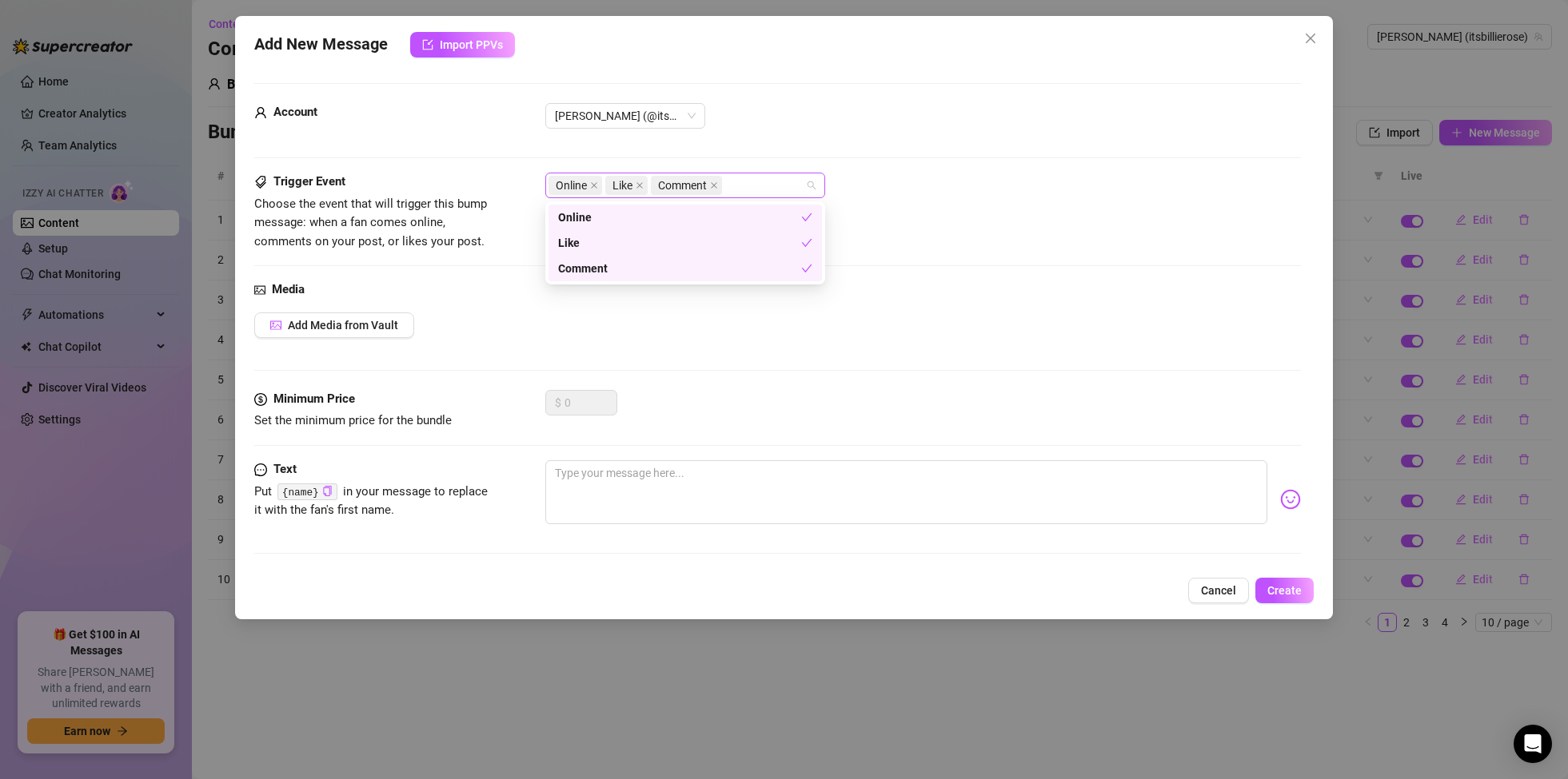
click at [809, 188] on div "Online Like Comment" at bounding box center [685, 185] width 280 height 26
click at [996, 218] on div "Trigger Event Choose the event that will trigger this bump message: when a fan …" at bounding box center [777, 211] width 1046 height 78
click at [818, 180] on div "Online Like Comment" at bounding box center [685, 185] width 280 height 26
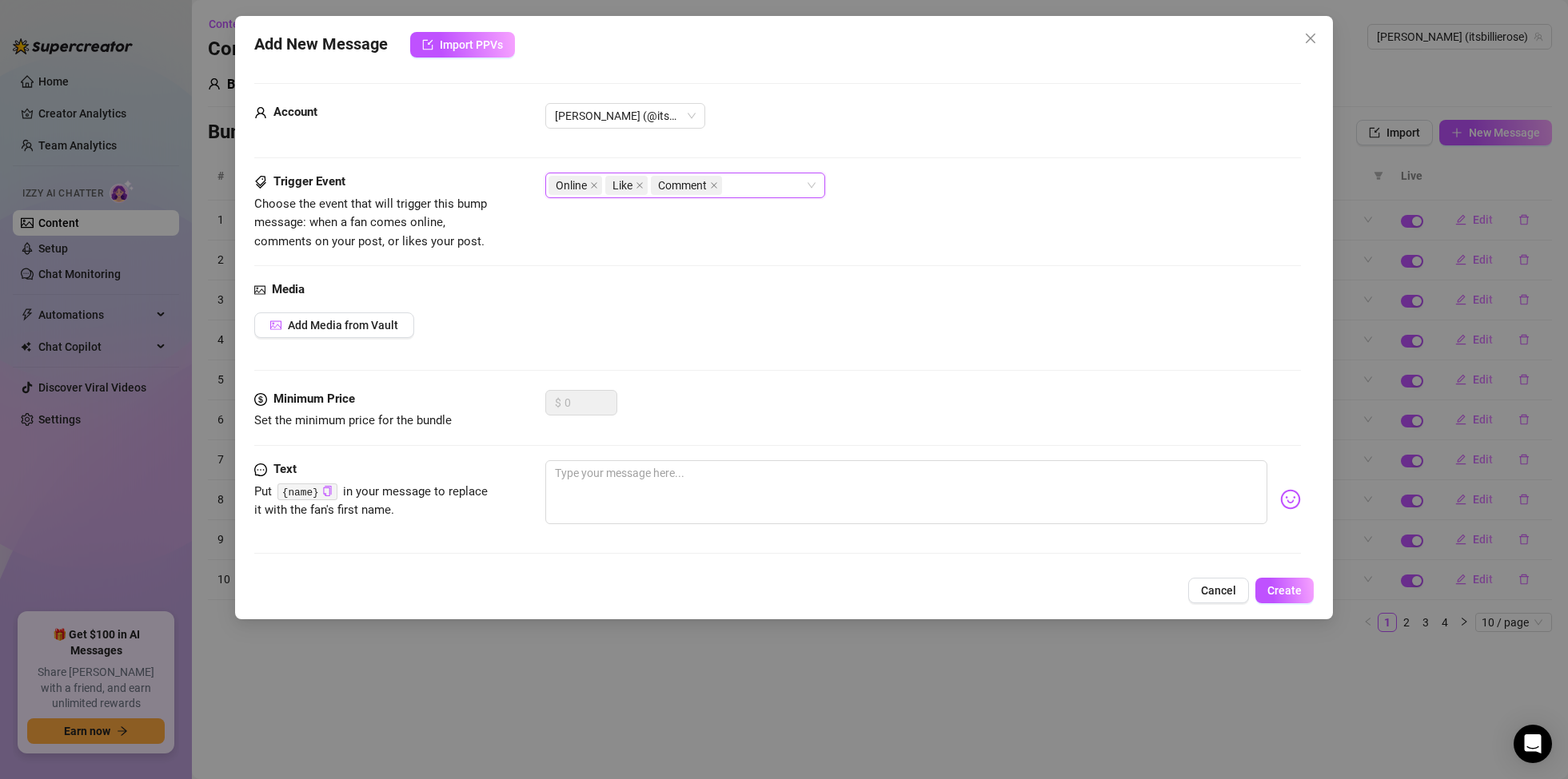
click at [818, 180] on div "Online Like Comment" at bounding box center [685, 185] width 280 height 26
click at [1207, 585] on span "Cancel" at bounding box center [1219, 591] width 36 height 13
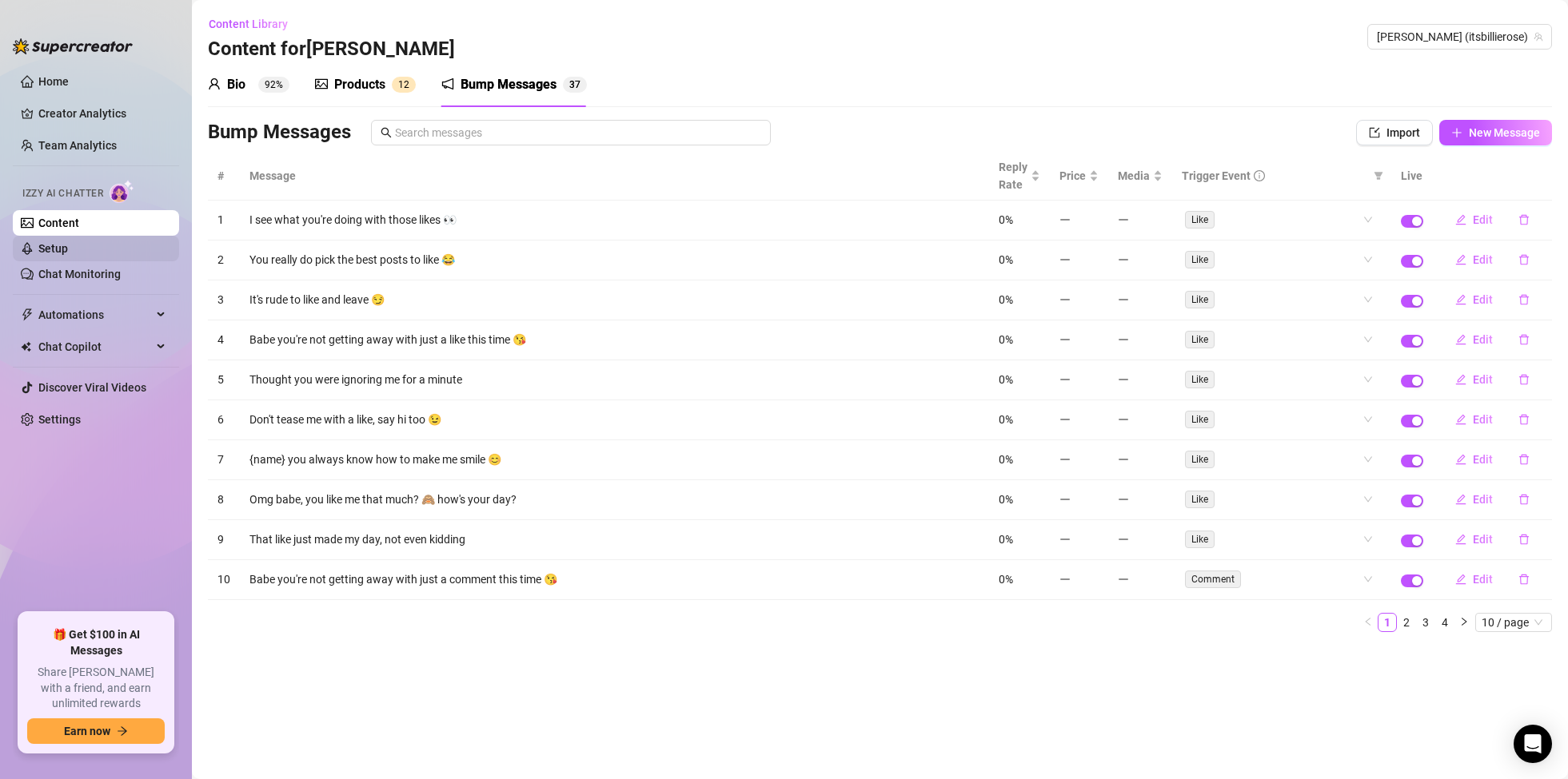
click at [68, 250] on link "Setup" at bounding box center [53, 248] width 30 height 13
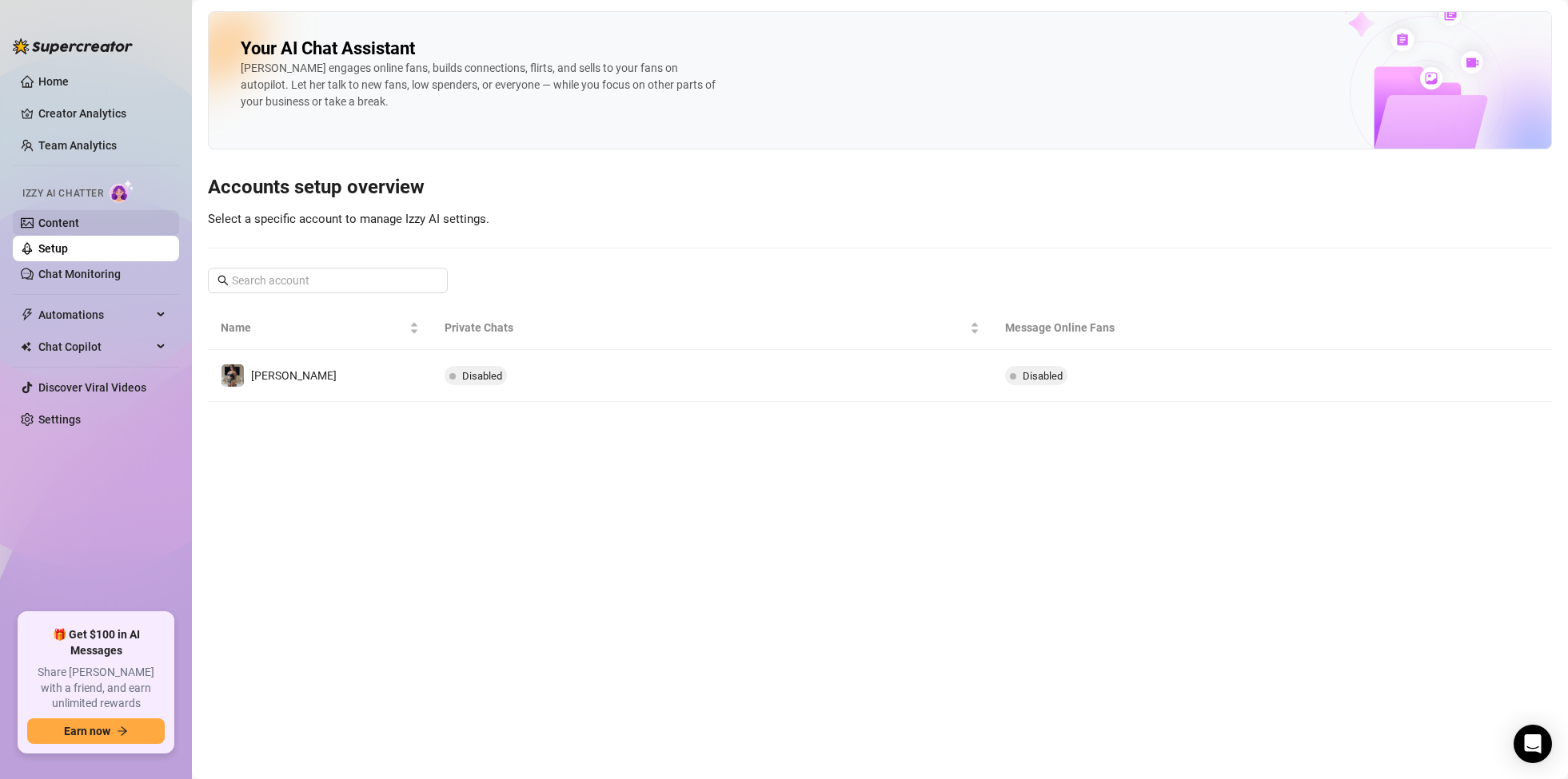
click at [79, 230] on link "Content" at bounding box center [58, 223] width 40 height 13
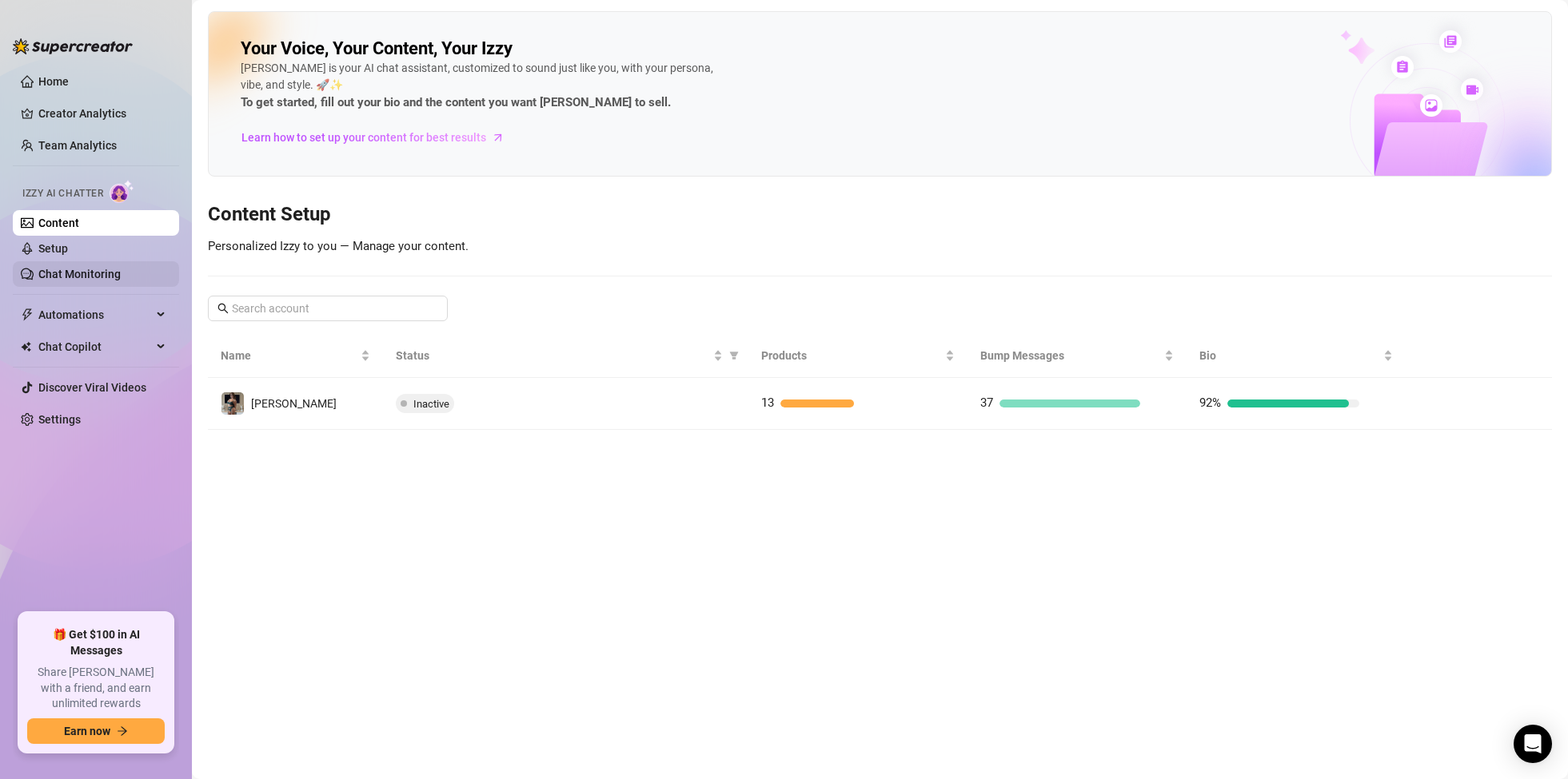
click at [71, 268] on link "Chat Monitoring" at bounding box center [80, 274] width 83 height 13
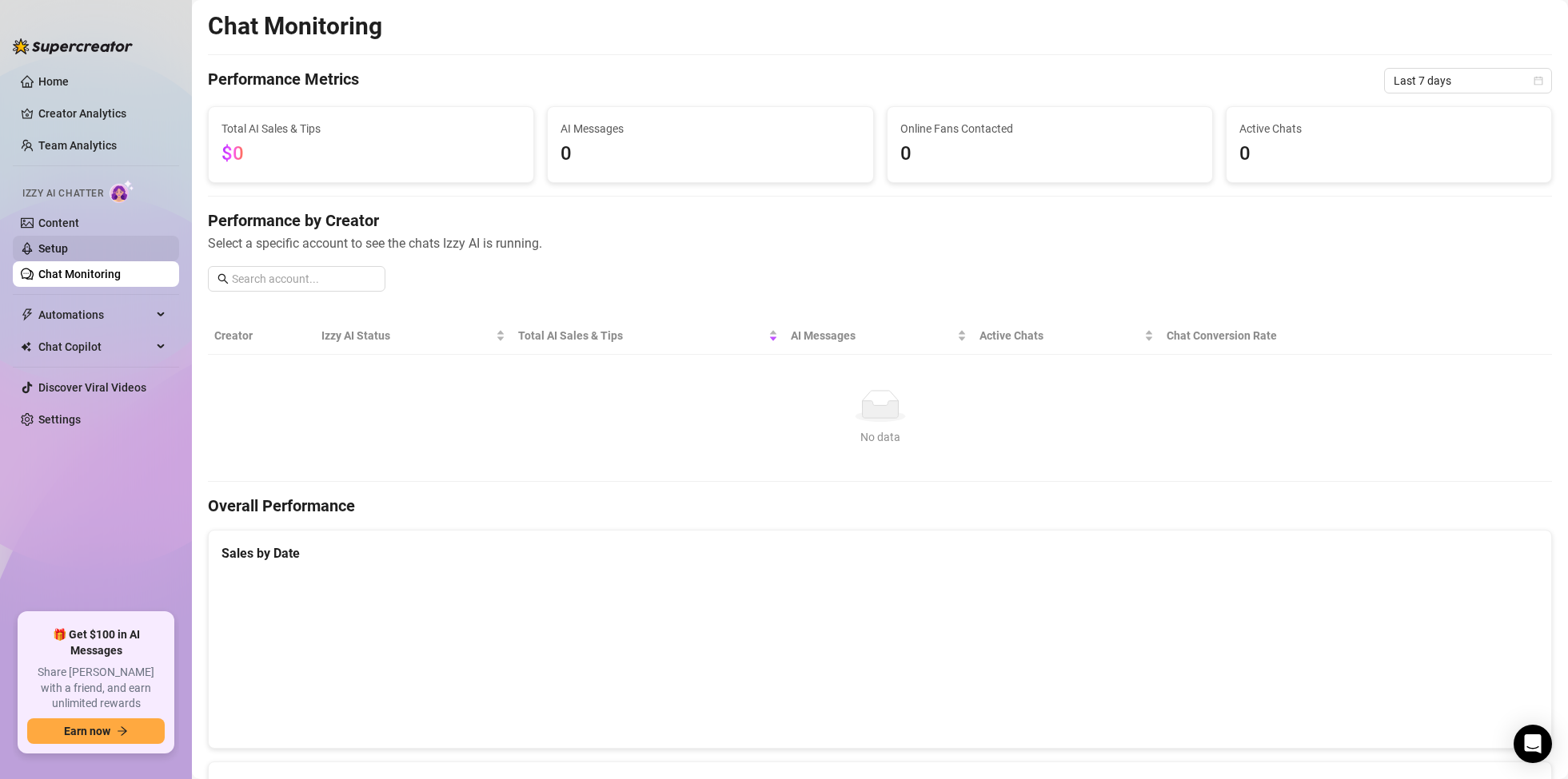
click at [49, 251] on link "Setup" at bounding box center [53, 248] width 30 height 13
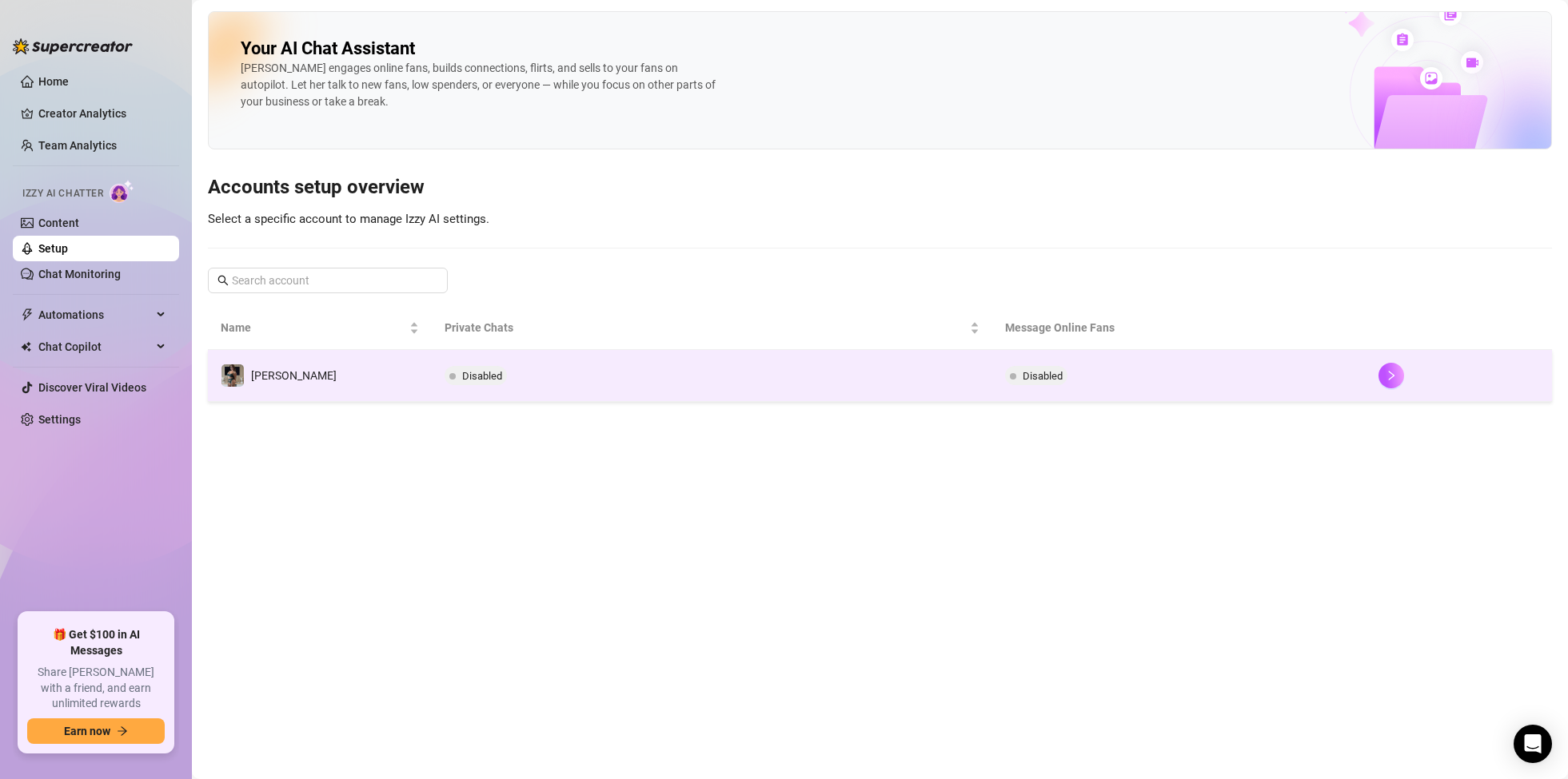
click at [304, 369] on td "[PERSON_NAME]" at bounding box center [320, 376] width 224 height 52
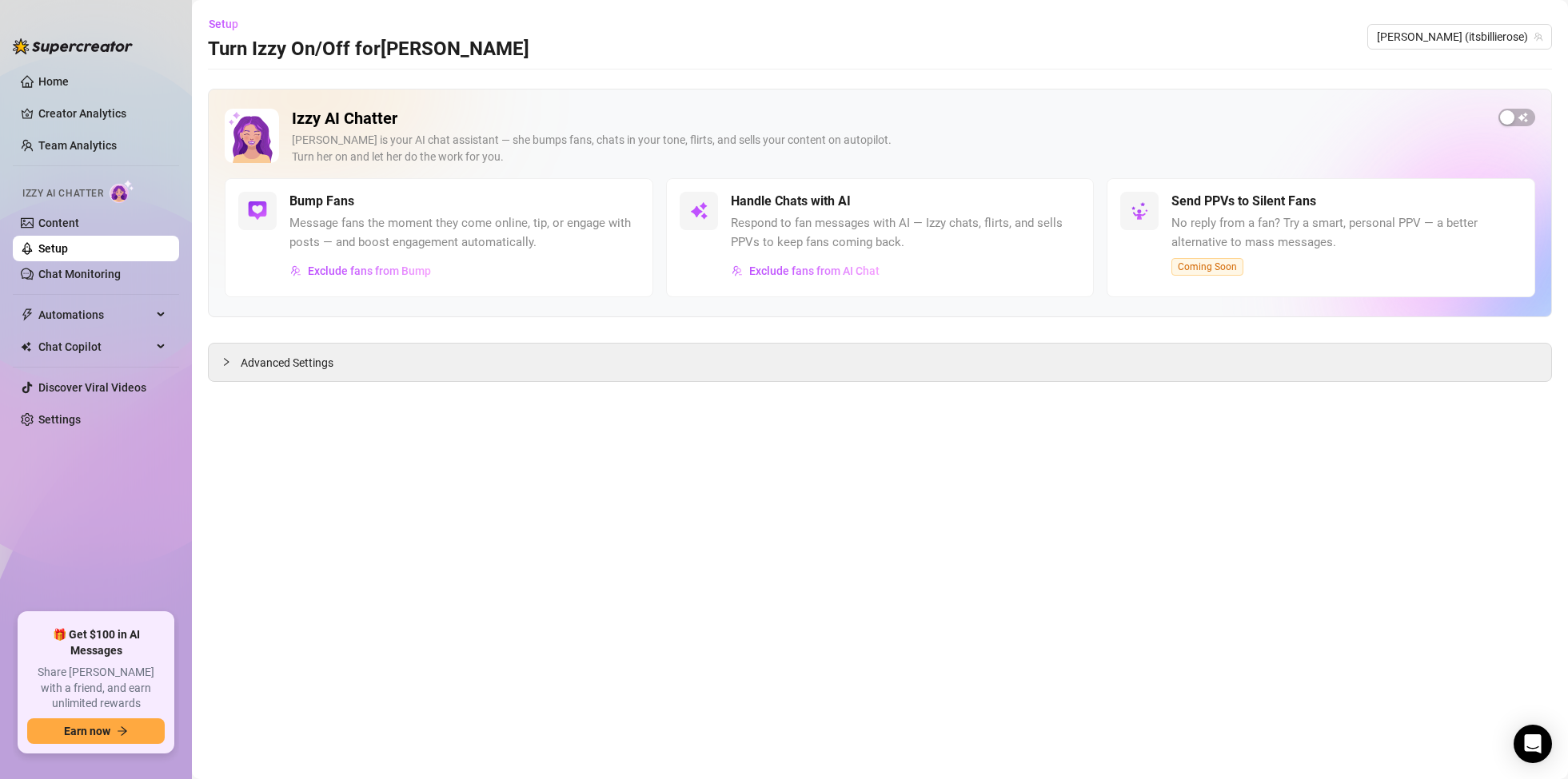
click at [815, 210] on h5 "Handle Chats with AI" at bounding box center [791, 201] width 120 height 19
click at [762, 204] on h5 "Handle Chats with AI" at bounding box center [791, 201] width 120 height 19
click at [241, 369] on span "Advanced Settings" at bounding box center [287, 363] width 93 height 18
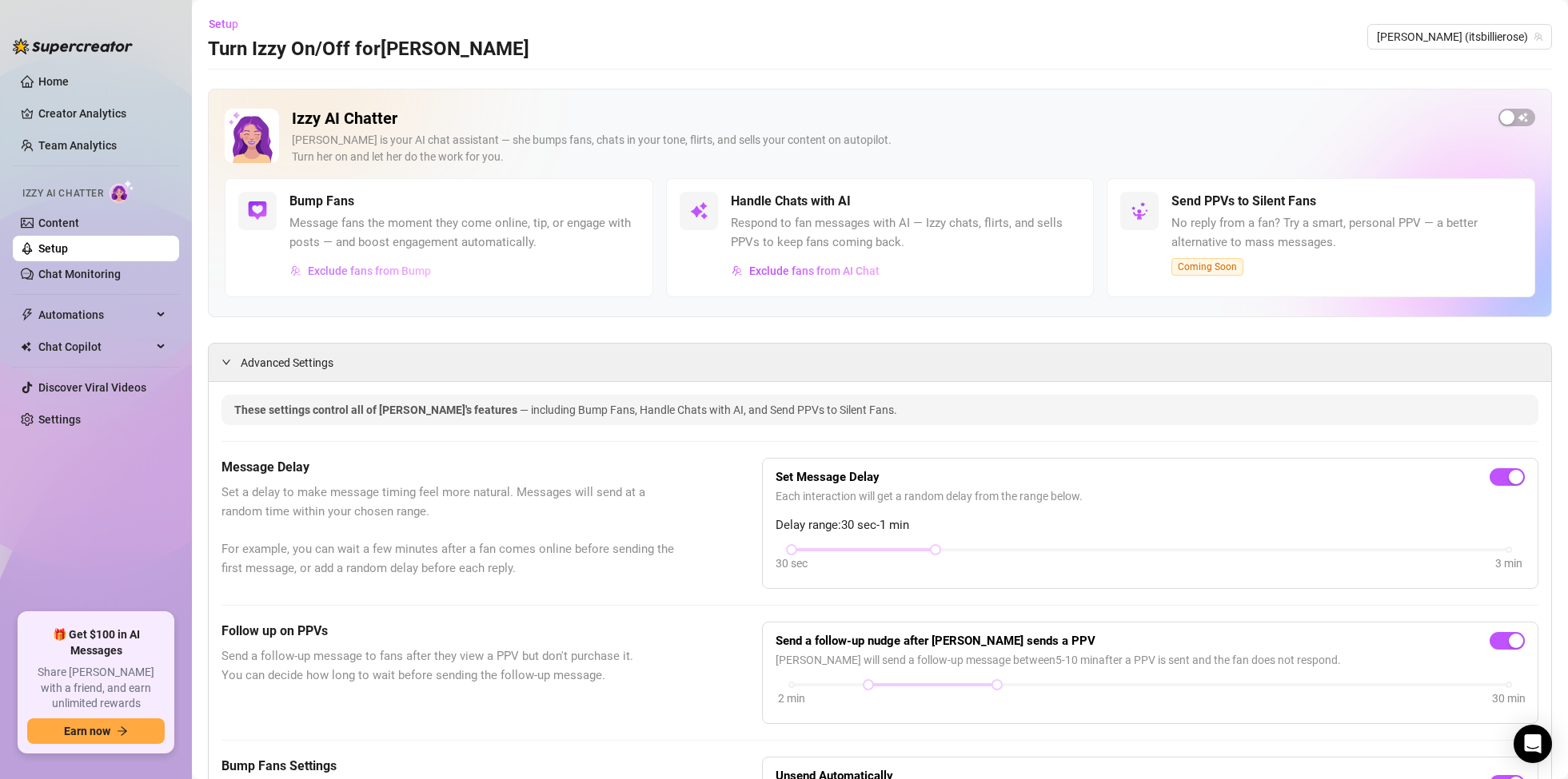
click at [391, 272] on span "Exclude fans from Bump" at bounding box center [369, 270] width 123 height 13
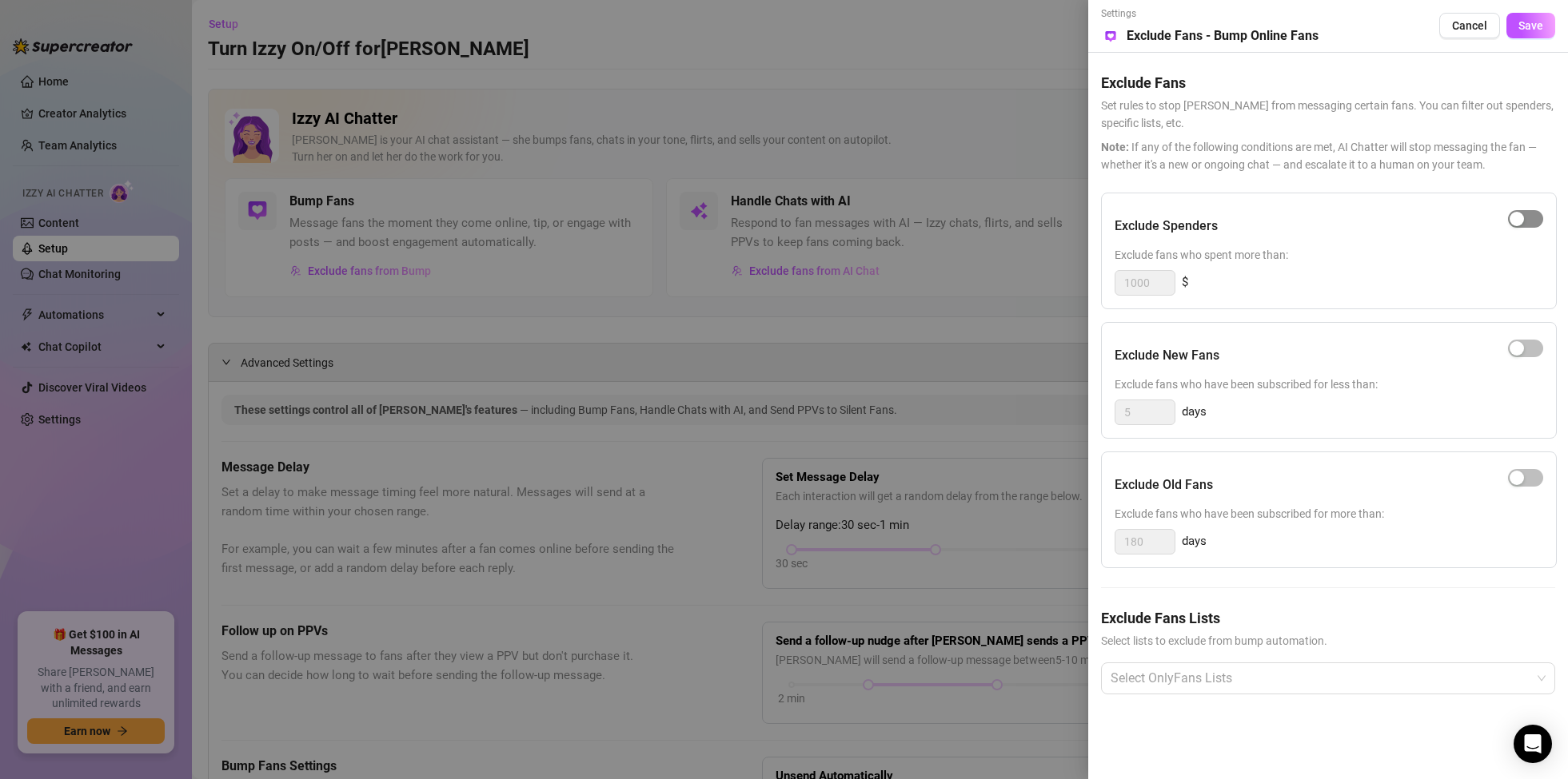
click at [1530, 221] on span "button" at bounding box center [1526, 219] width 36 height 18
click at [1318, 686] on div at bounding box center [1319, 678] width 431 height 29
click at [998, 513] on div at bounding box center [784, 390] width 1568 height 779
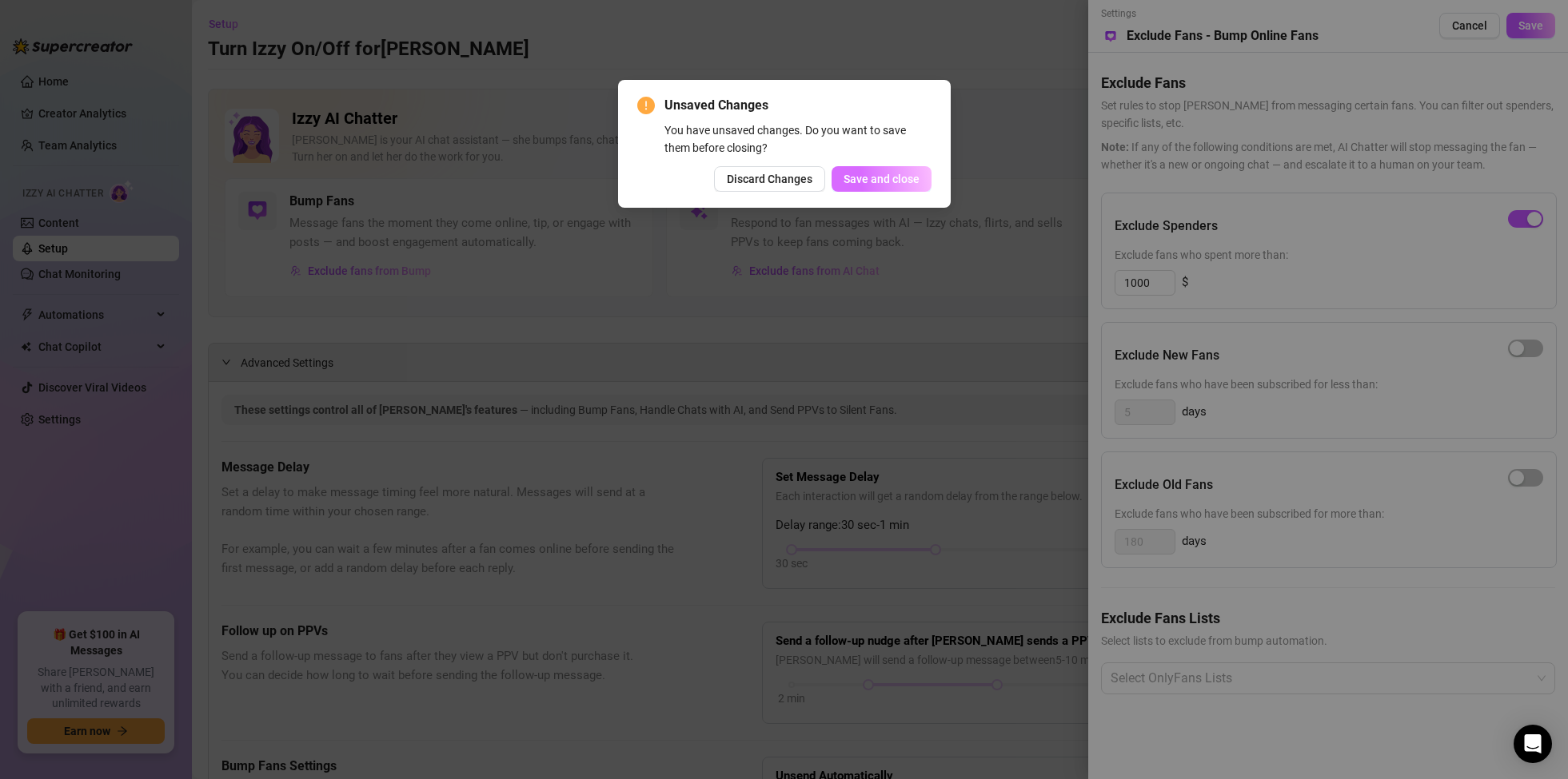
click at [899, 176] on span "Save and close" at bounding box center [881, 178] width 76 height 13
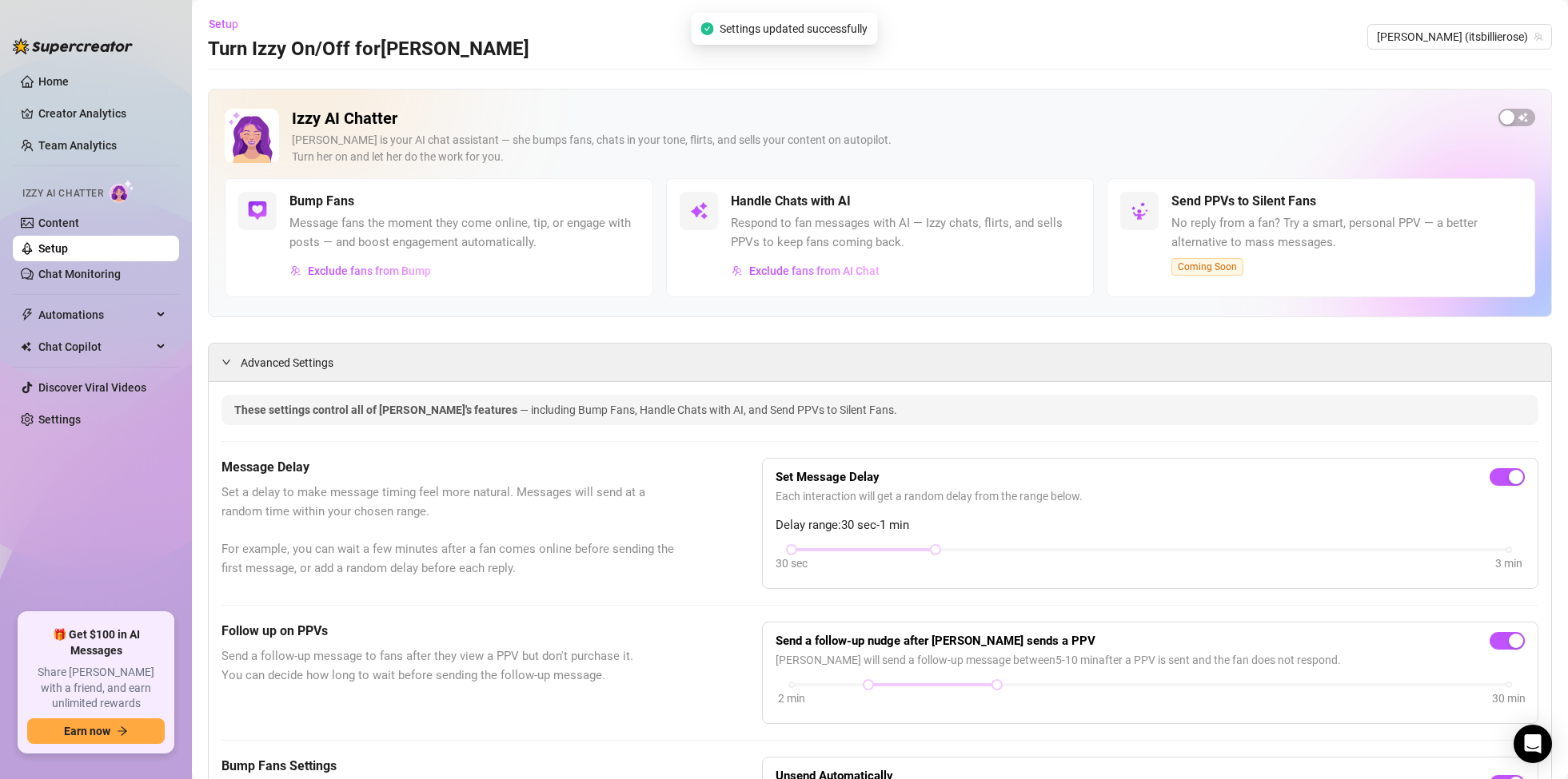
scroll to position [4, 0]
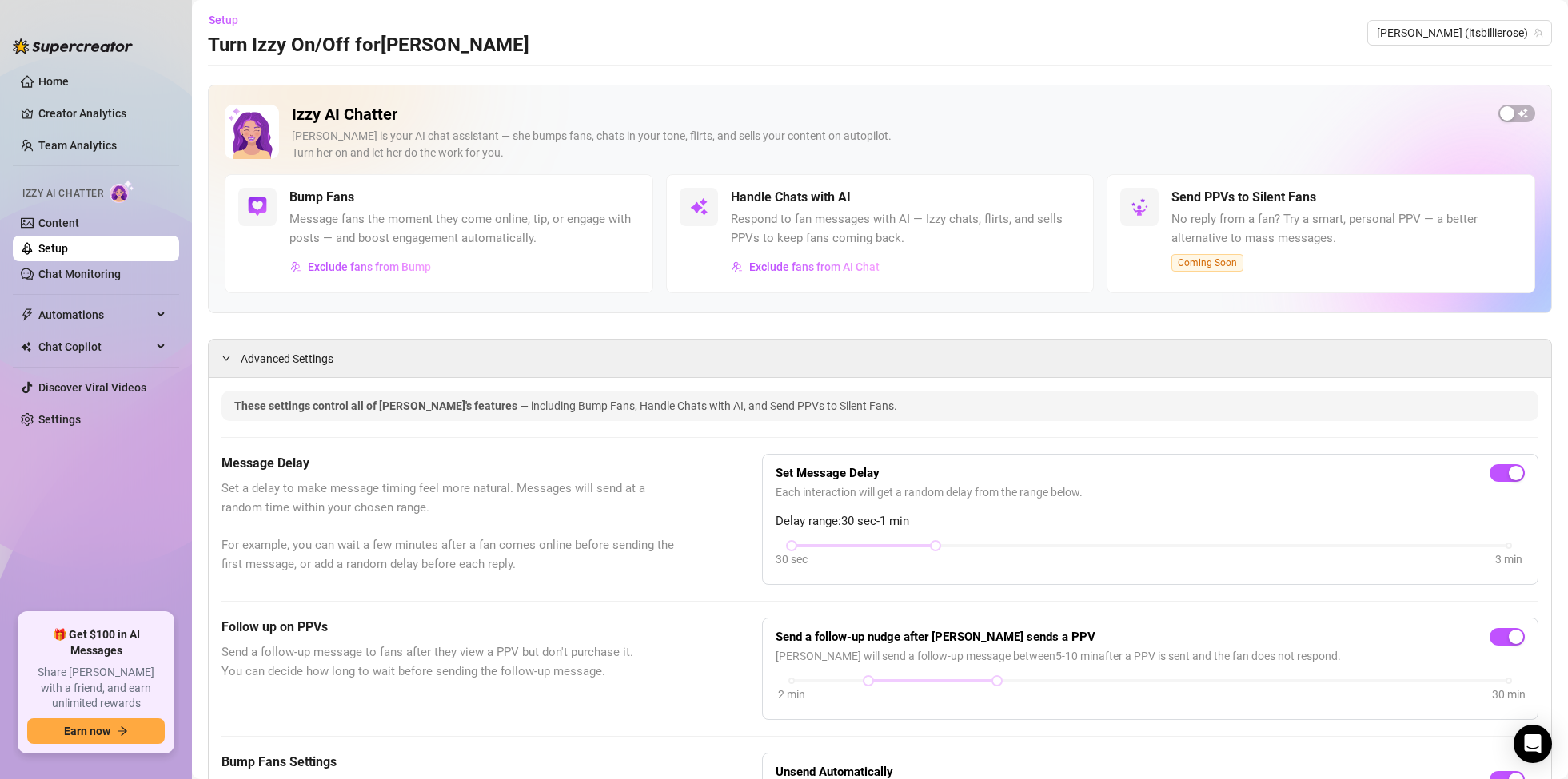
drag, startPoint x: 1209, startPoint y: 222, endPoint x: 1299, endPoint y: 221, distance: 90.0
click at [1299, 221] on span "No reply from a fan? Try a smart, personal PPV — a better alternative to mass m…" at bounding box center [1346, 229] width 350 height 37
